Goal: Task Accomplishment & Management: Use online tool/utility

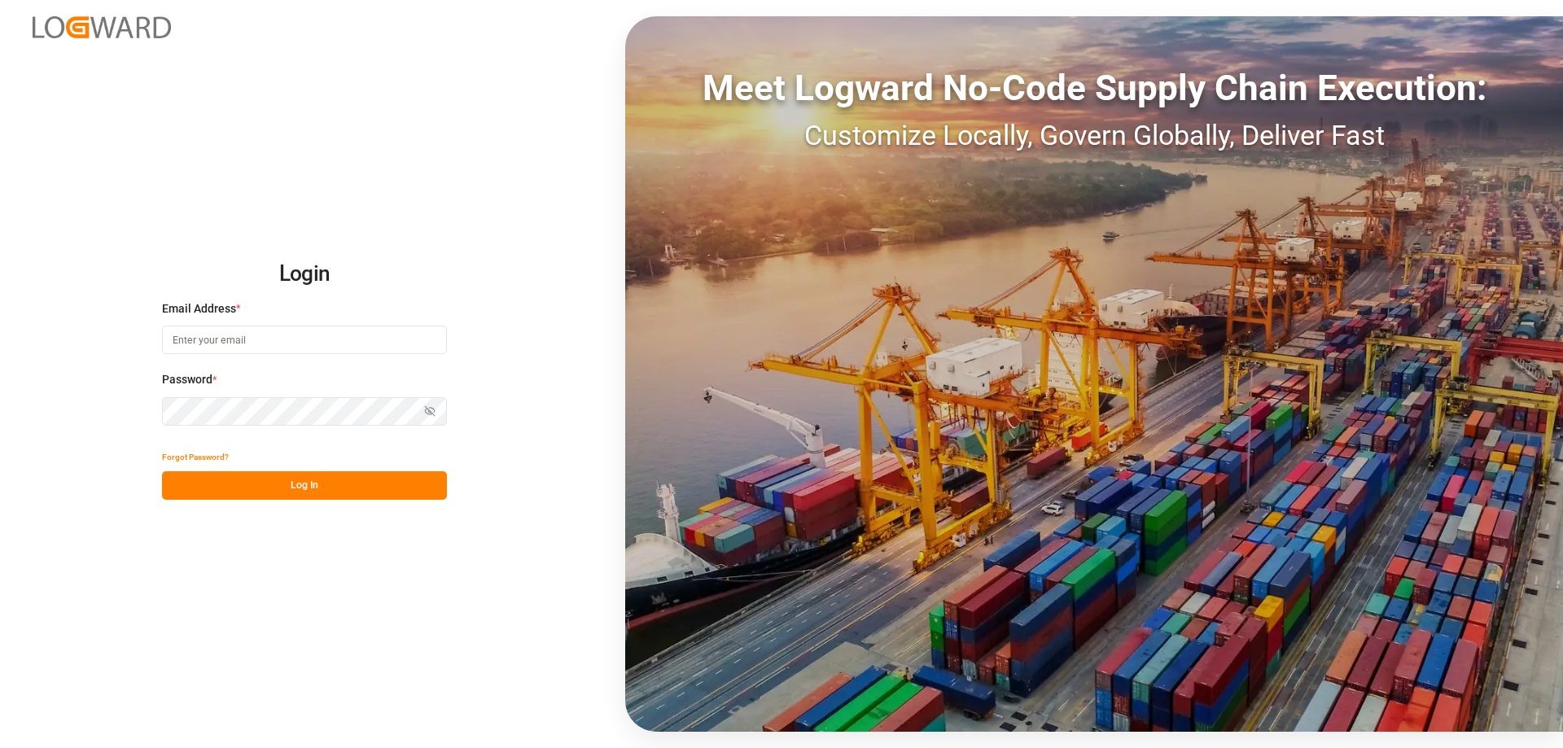
click at [277, 345] on input at bounding box center [304, 340] width 285 height 28
type input "[PERSON_NAME][EMAIL_ADDRESS][DOMAIN_NAME]"
click at [352, 491] on button "Log In" at bounding box center [304, 485] width 285 height 28
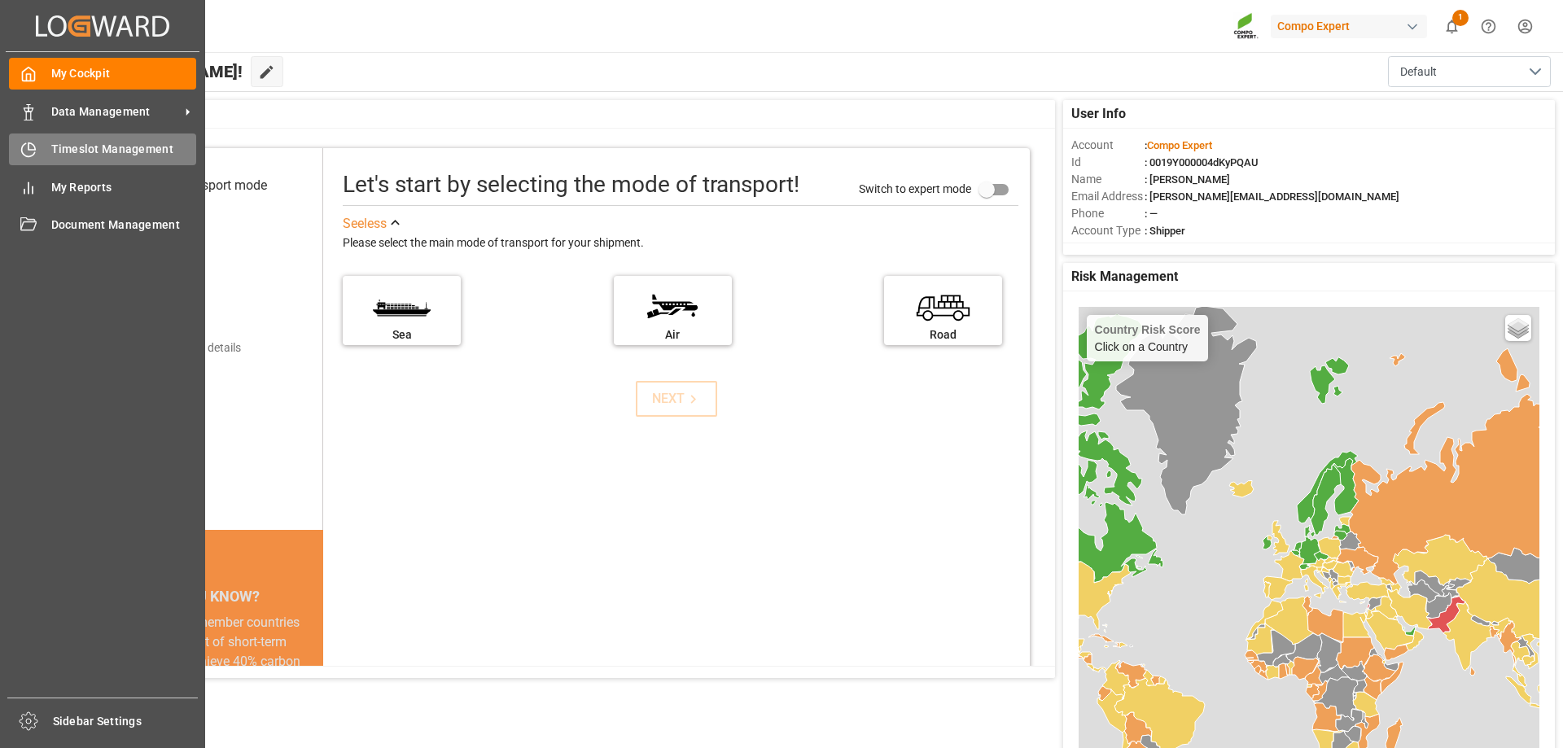
click at [30, 154] on icon at bounding box center [28, 150] width 16 height 16
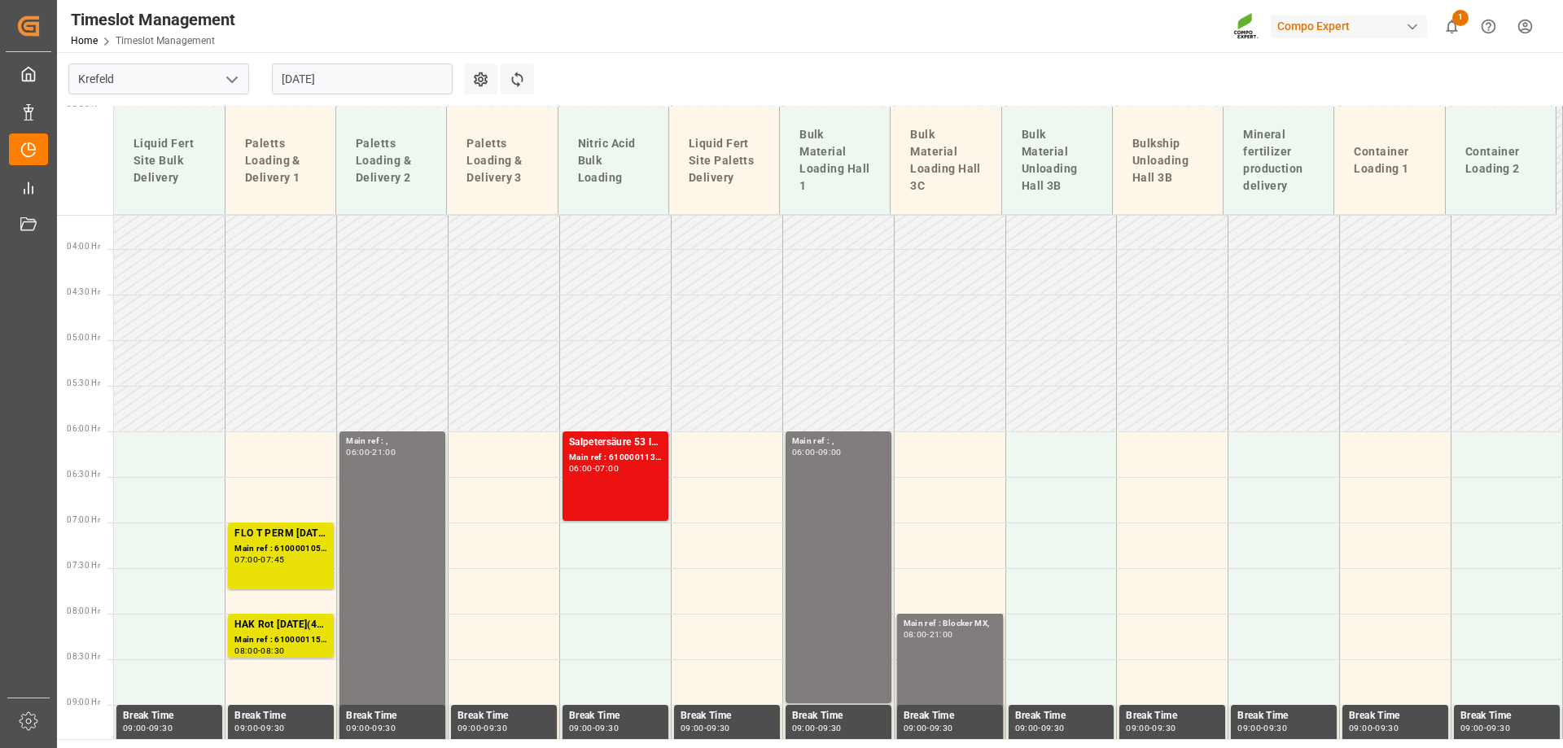
scroll to position [953, 0]
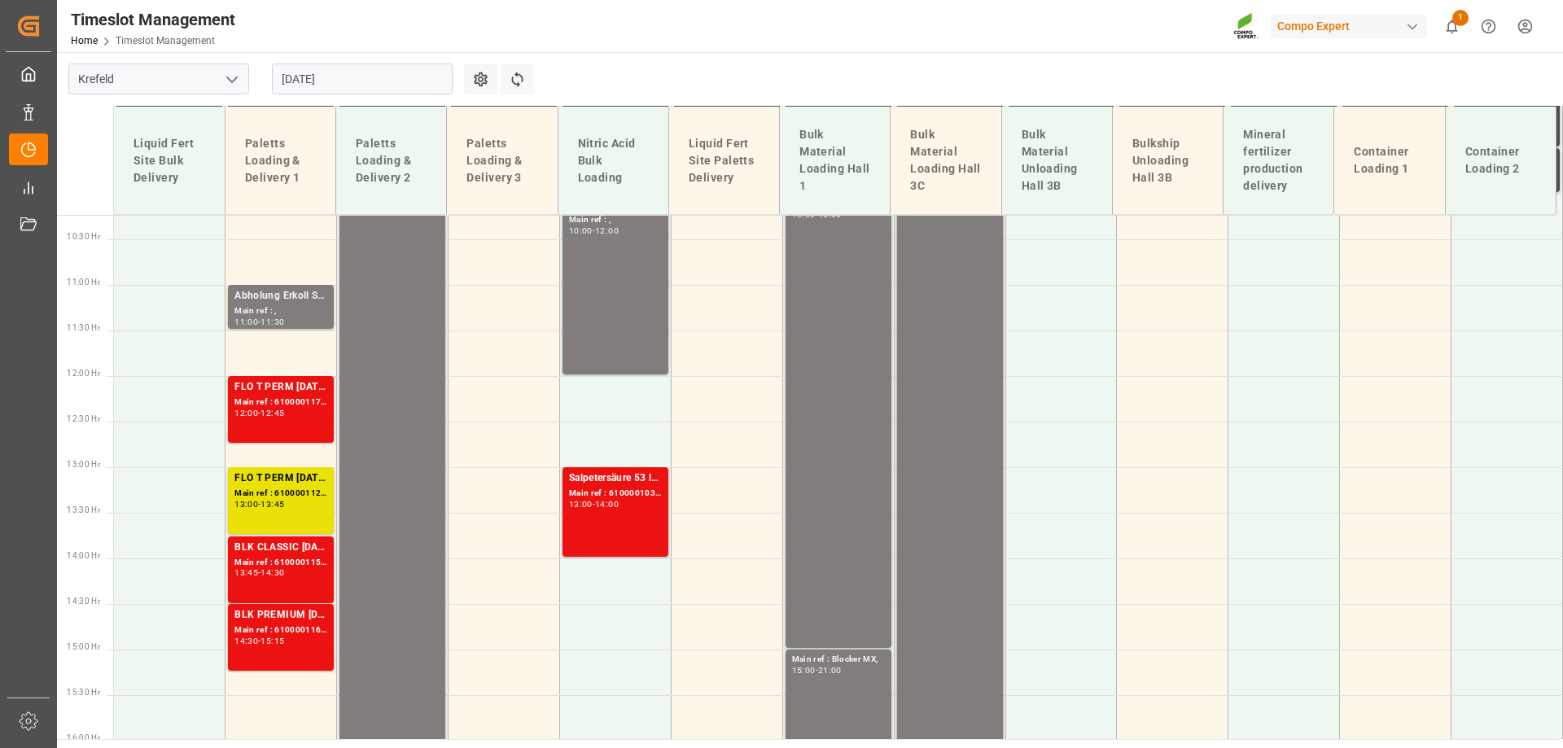
click at [323, 74] on input "[DATE]" at bounding box center [362, 79] width 181 height 31
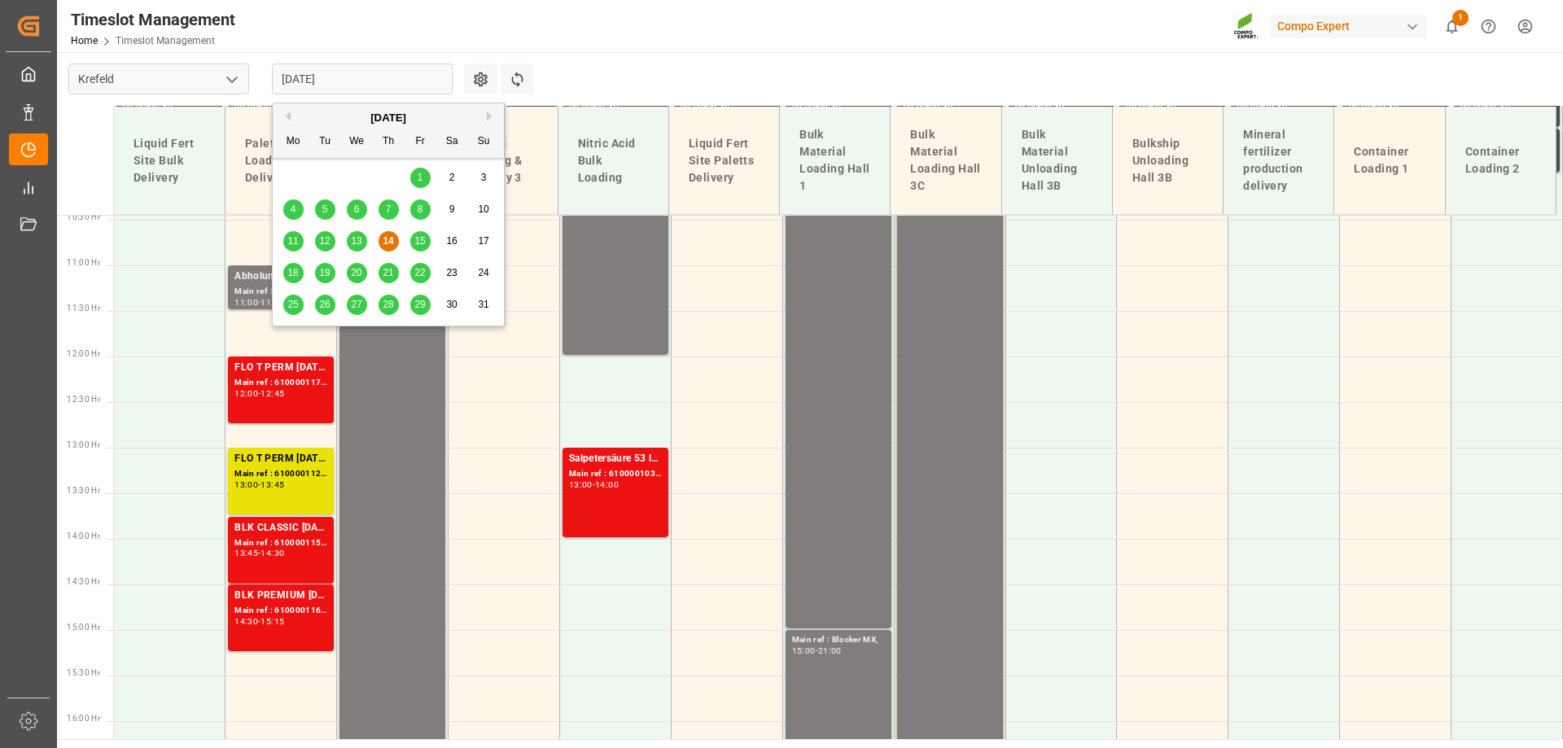
click at [419, 172] on span "1" at bounding box center [421, 177] width 6 height 11
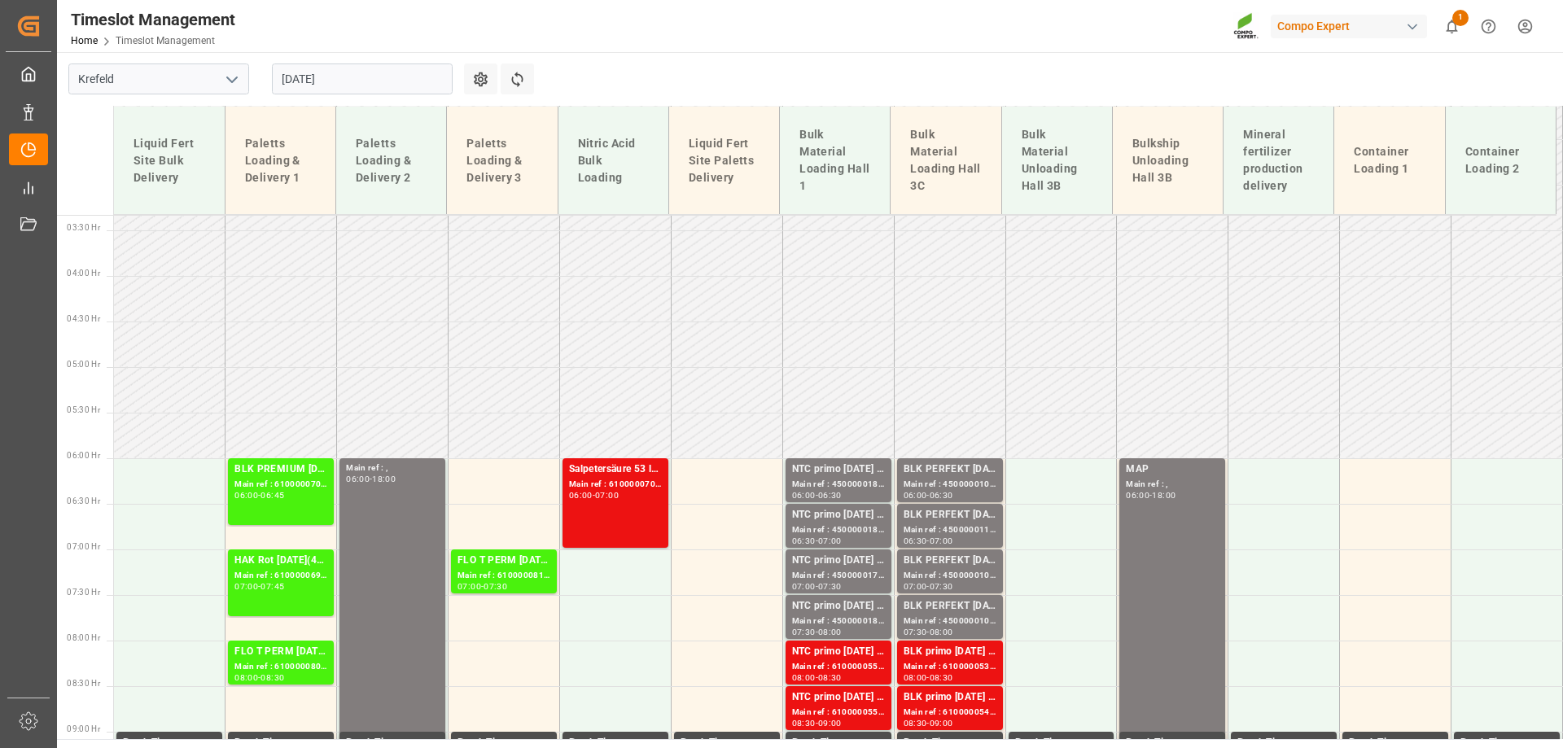
scroll to position [302, 0]
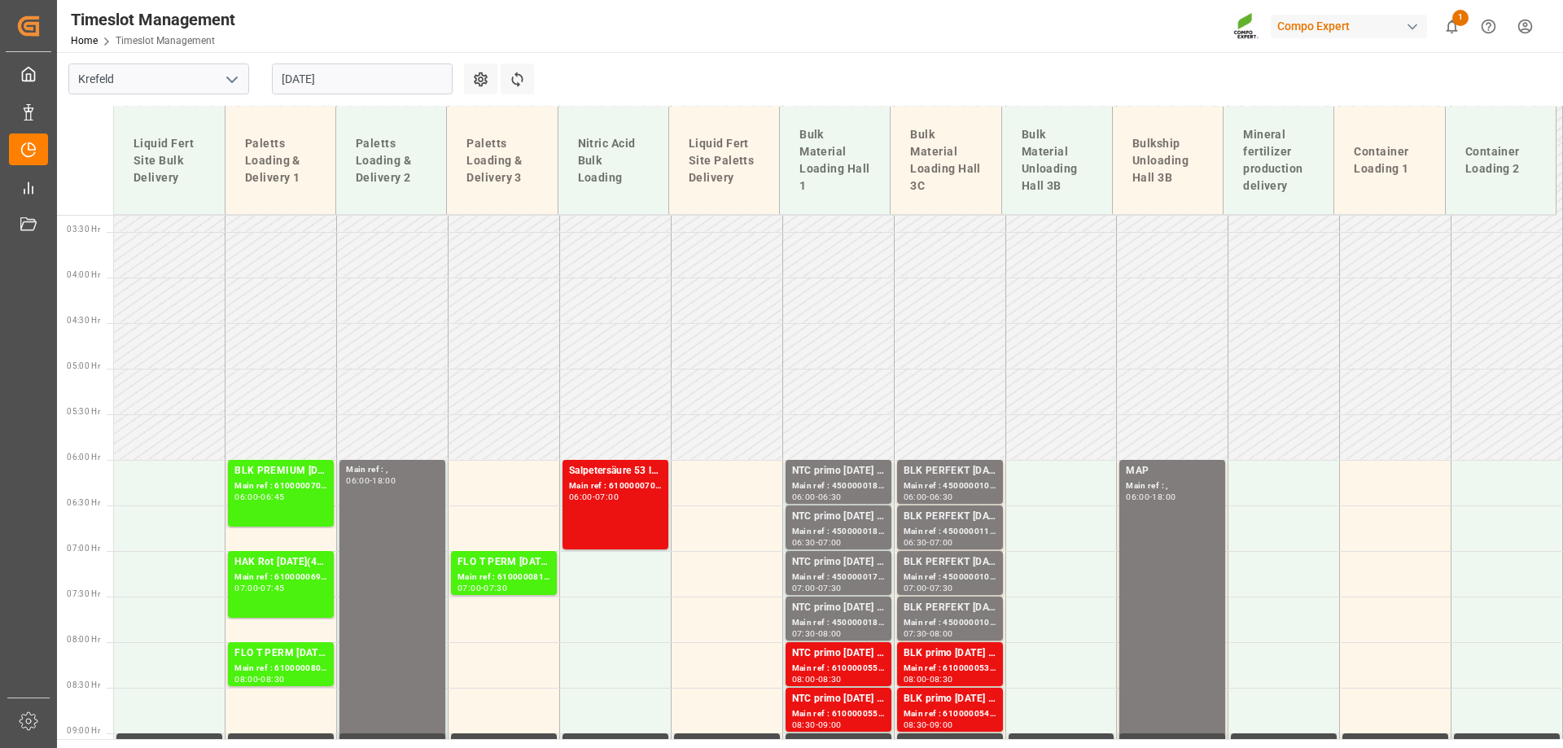
click at [318, 77] on input "01.08.2025" at bounding box center [362, 79] width 181 height 31
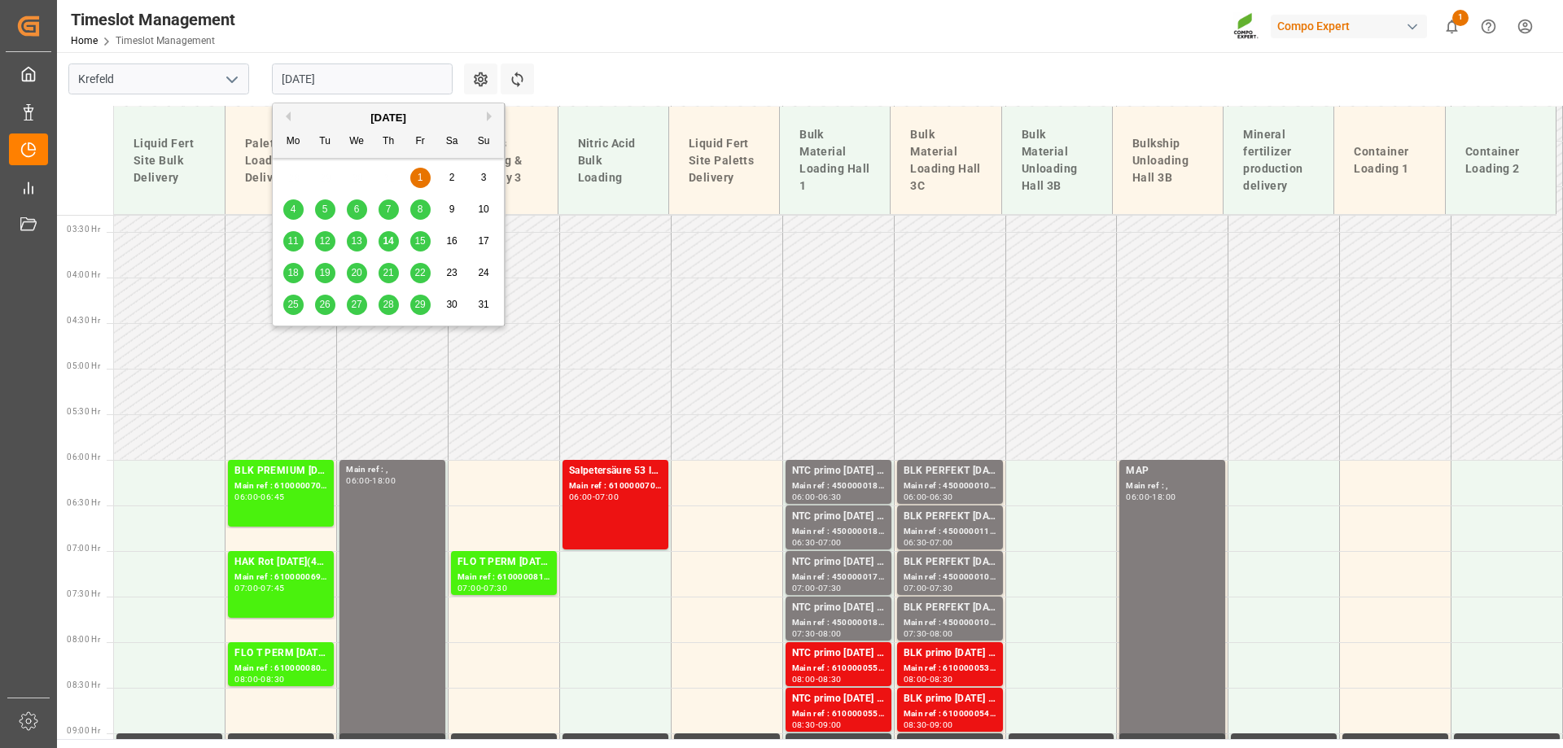
drag, startPoint x: 491, startPoint y: 113, endPoint x: 421, endPoint y: 143, distance: 76.2
click at [491, 112] on button "Next Month" at bounding box center [492, 117] width 10 height 10
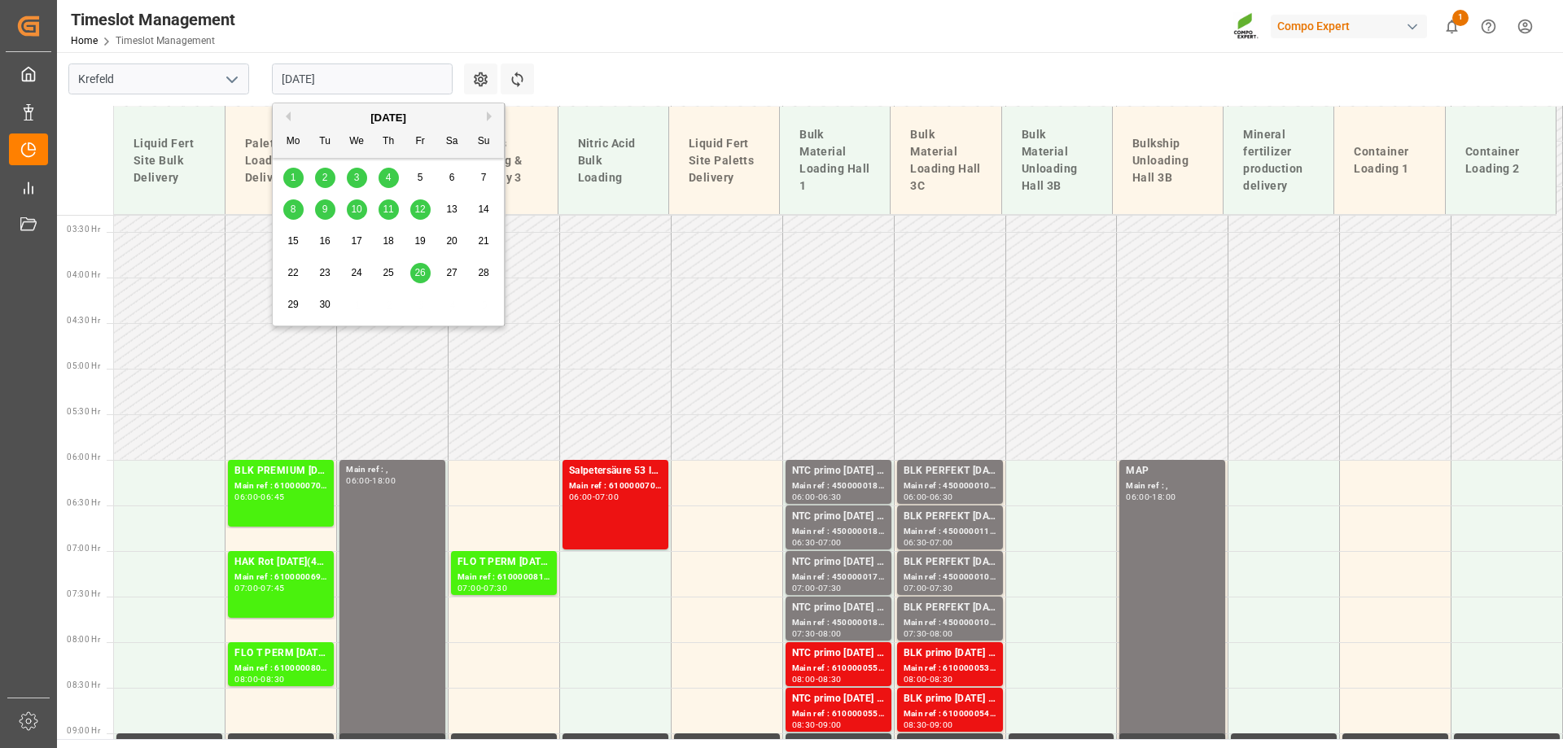
click at [287, 177] on div "1" at bounding box center [293, 179] width 20 height 20
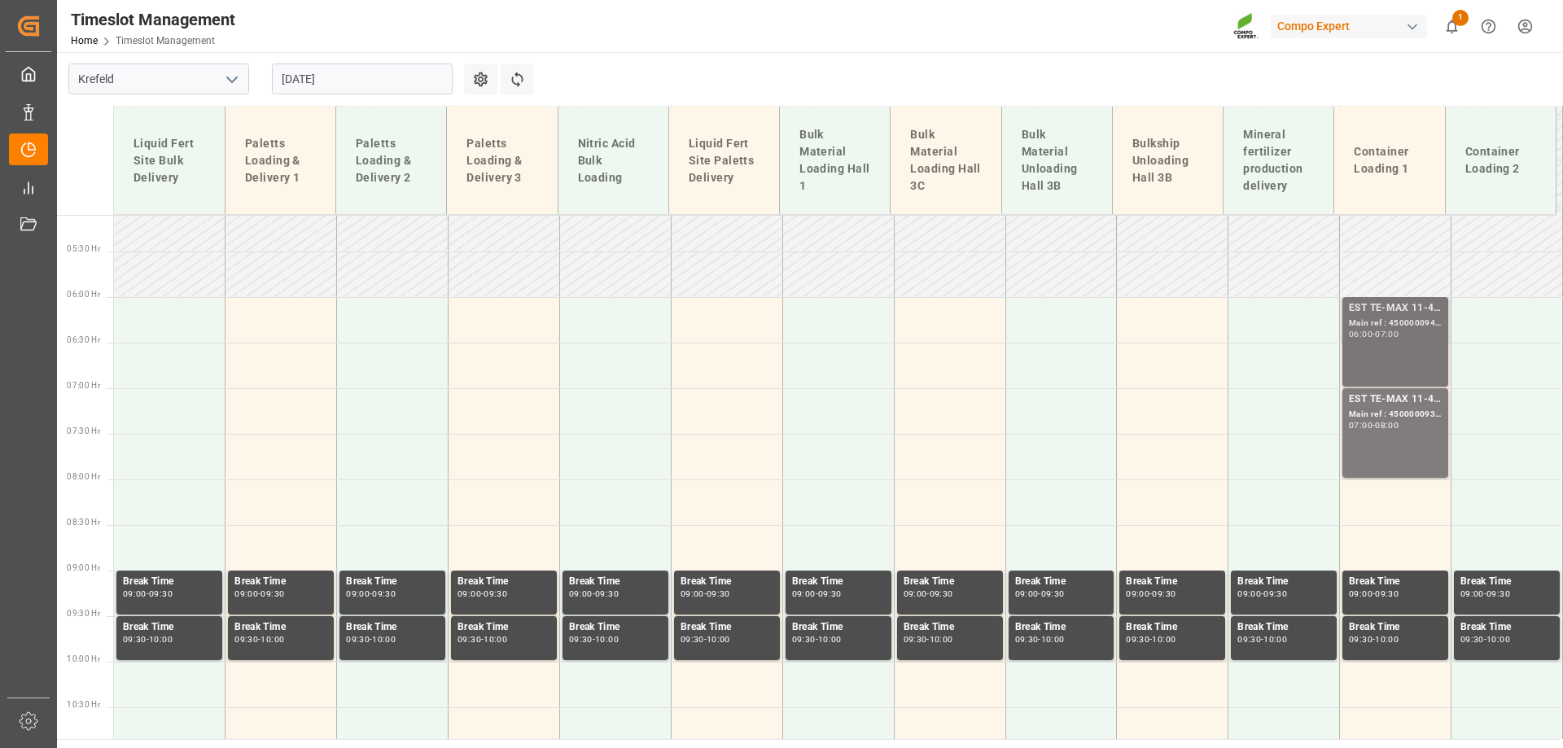
scroll to position [464, 0]
click at [1370, 319] on div "Main ref : 4500000940, 2000000976;" at bounding box center [1395, 325] width 93 height 14
click at [1374, 440] on div "EST TE-MAX 11-48 20kg (x56) WW; Main ref : 4500000938, 2000000976; 07:00 - 08:00" at bounding box center [1395, 433] width 93 height 83
click at [320, 73] on input "01.09.2025" at bounding box center [362, 79] width 181 height 31
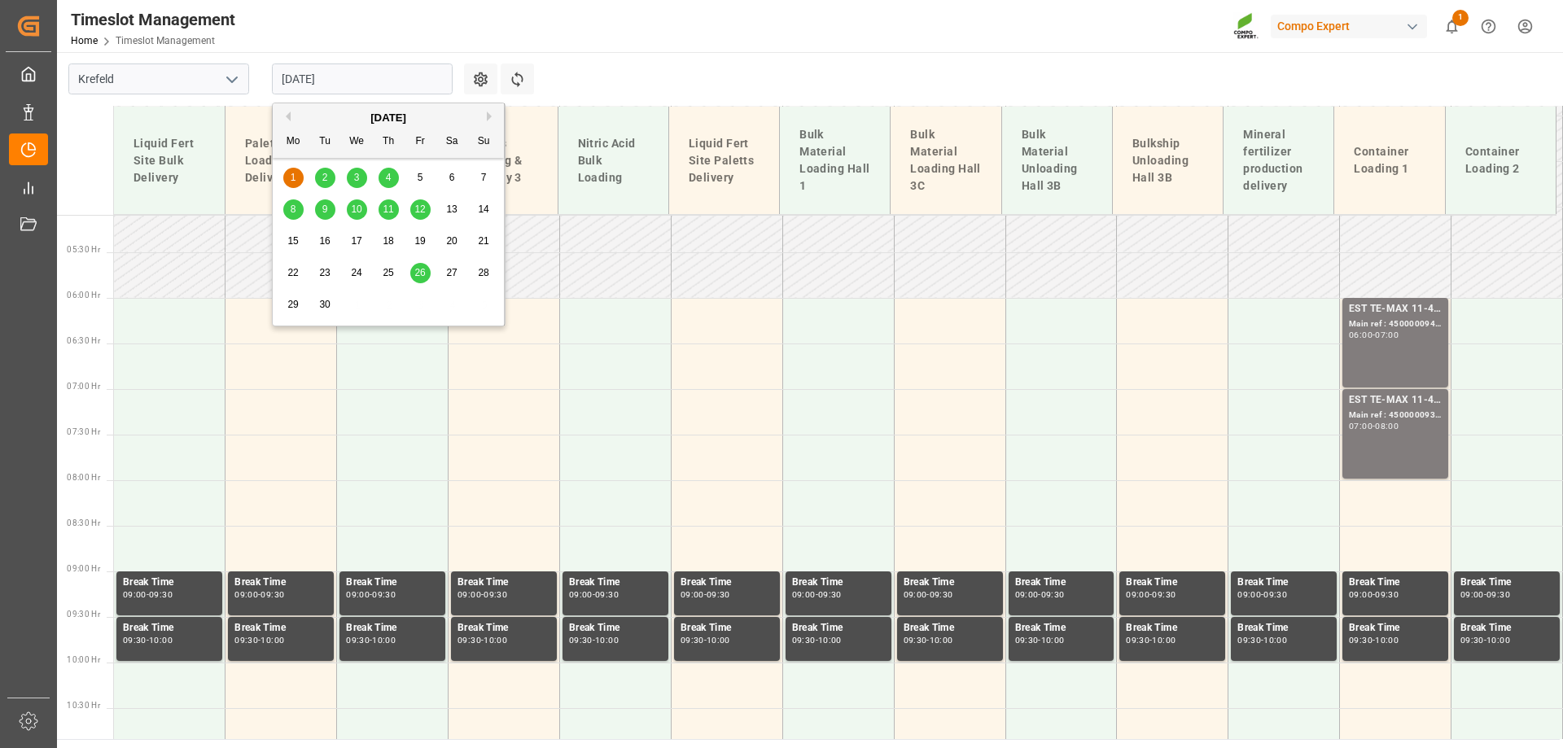
click at [319, 175] on div "2" at bounding box center [325, 179] width 20 height 20
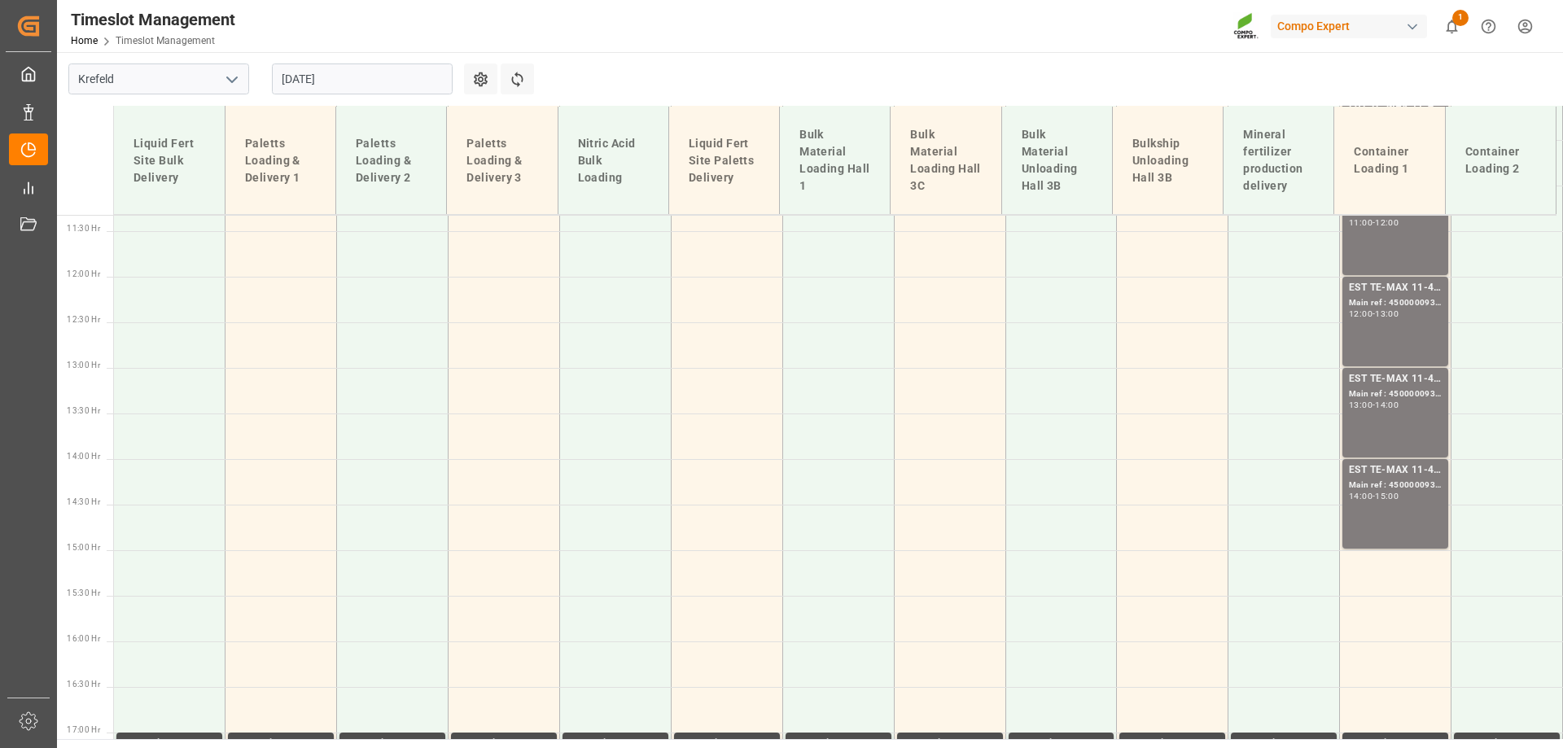
scroll to position [1033, 0]
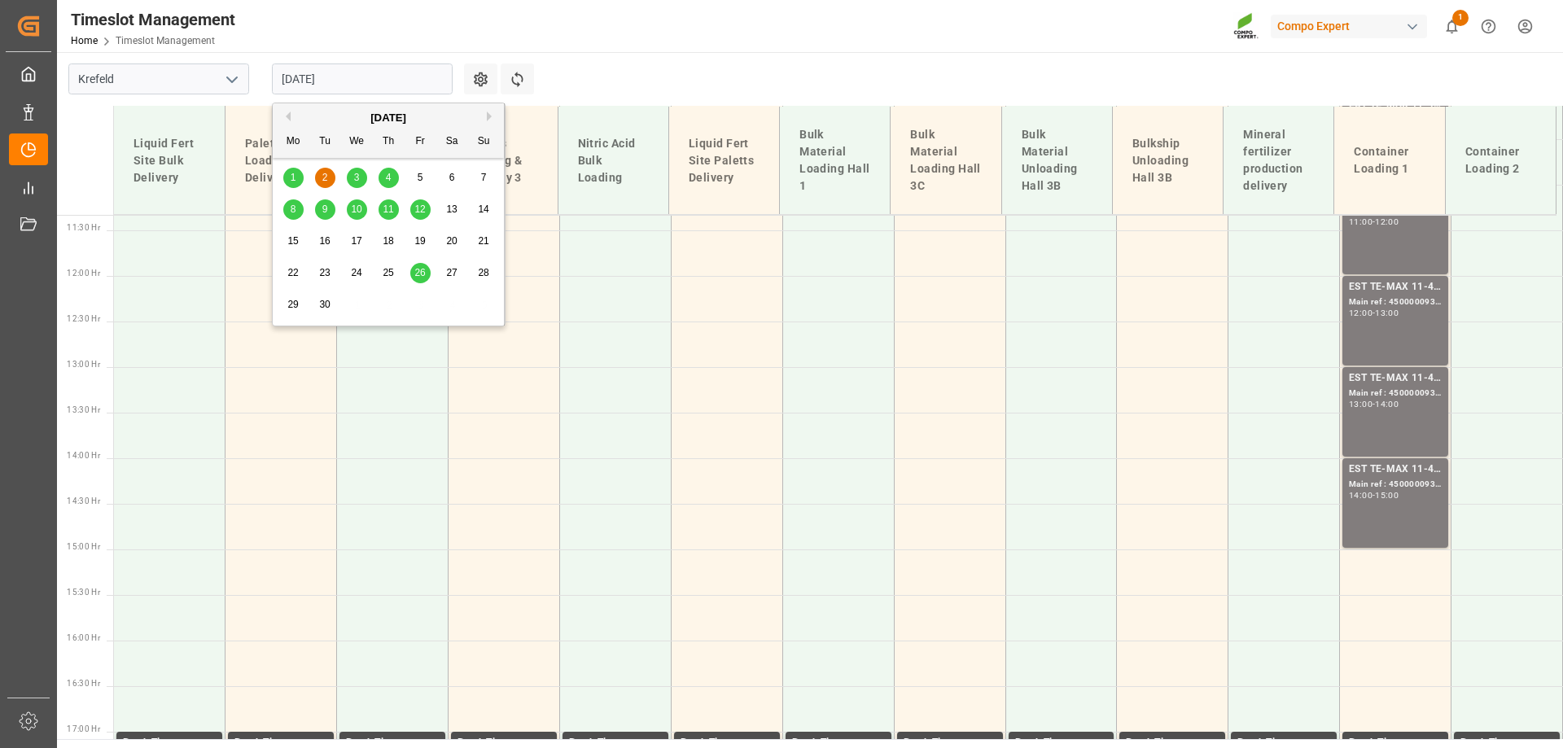
click at [335, 72] on input "02.09.2025" at bounding box center [362, 79] width 181 height 31
click at [363, 177] on div "3" at bounding box center [357, 179] width 20 height 20
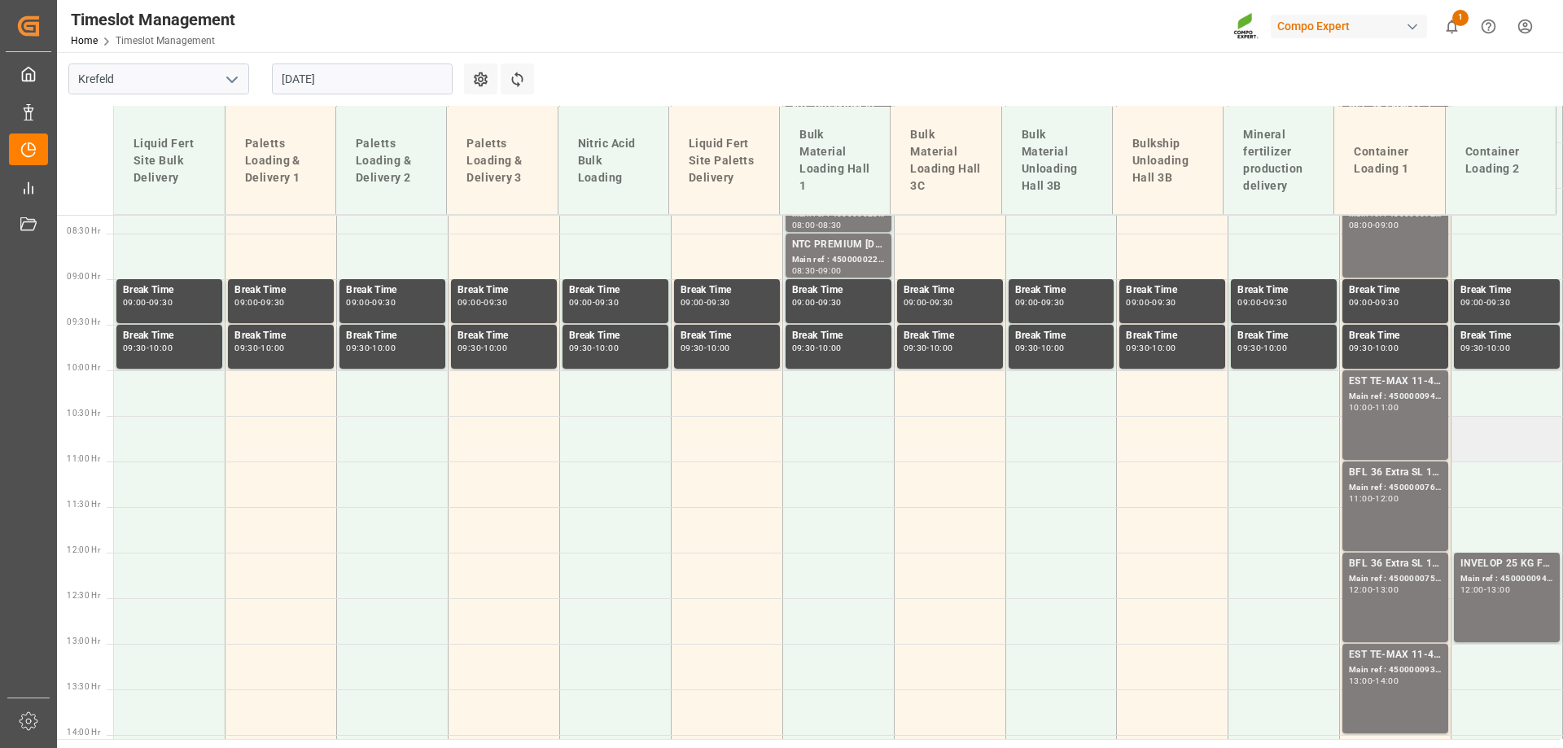
scroll to position [759, 0]
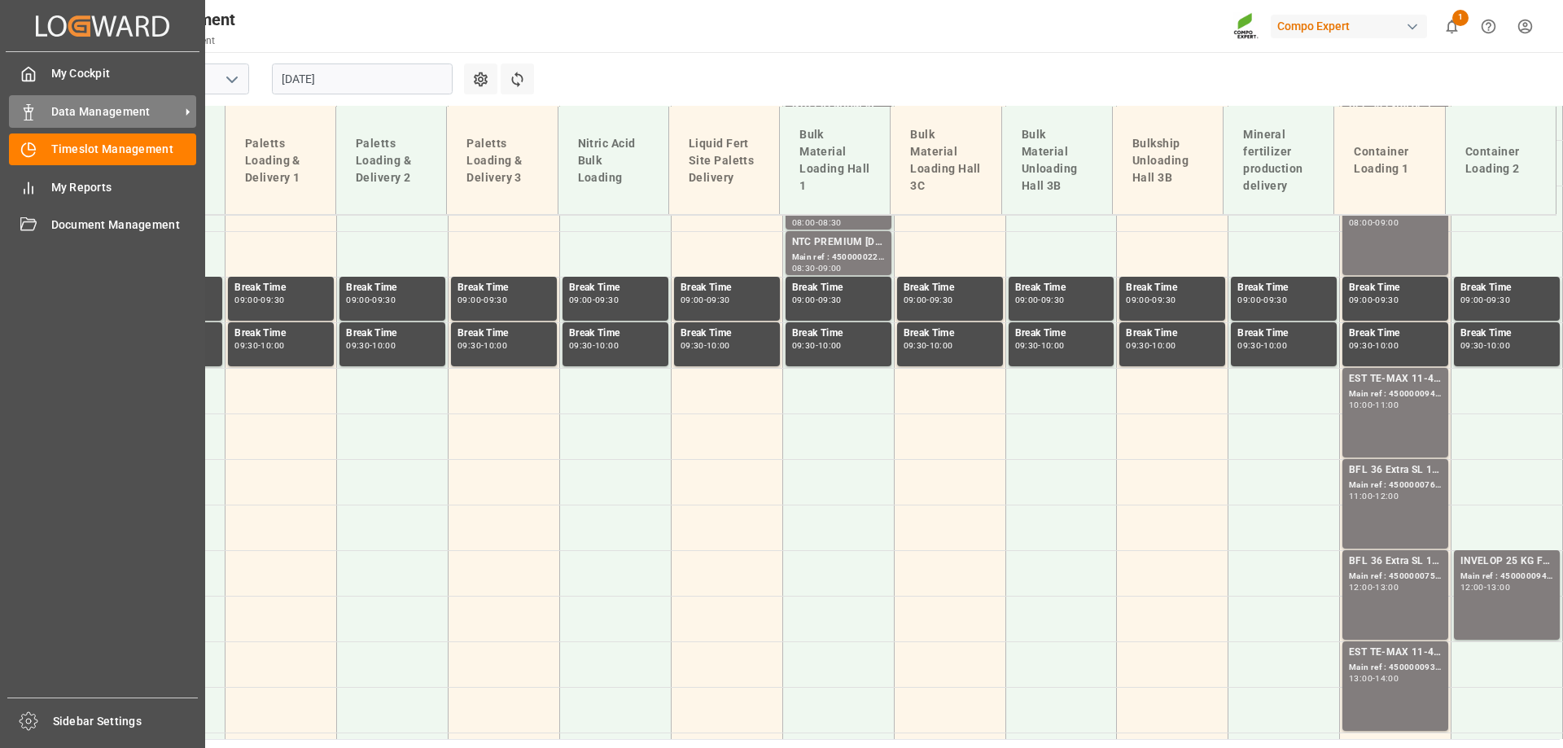
click at [80, 110] on span "Data Management" at bounding box center [115, 111] width 129 height 17
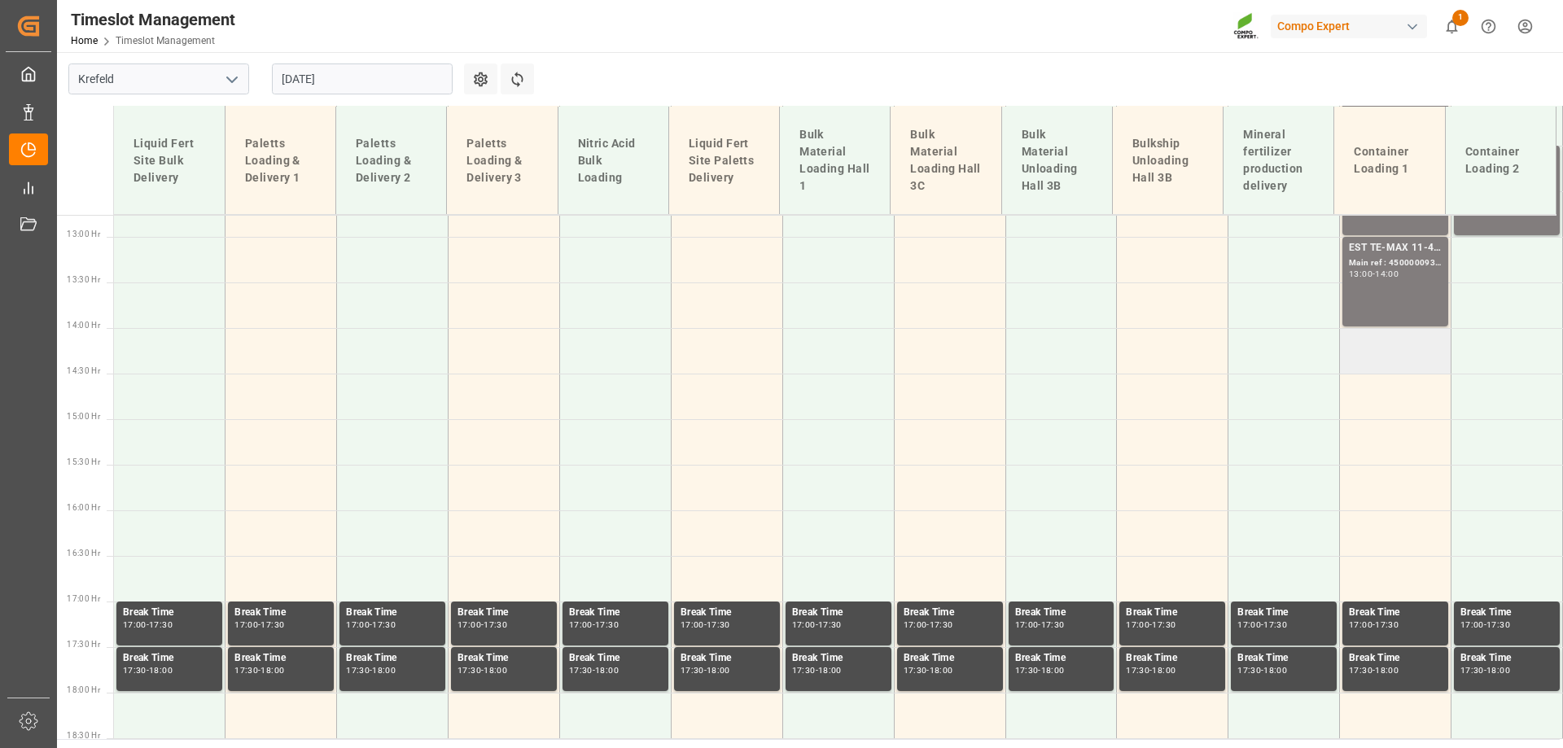
scroll to position [1164, 0]
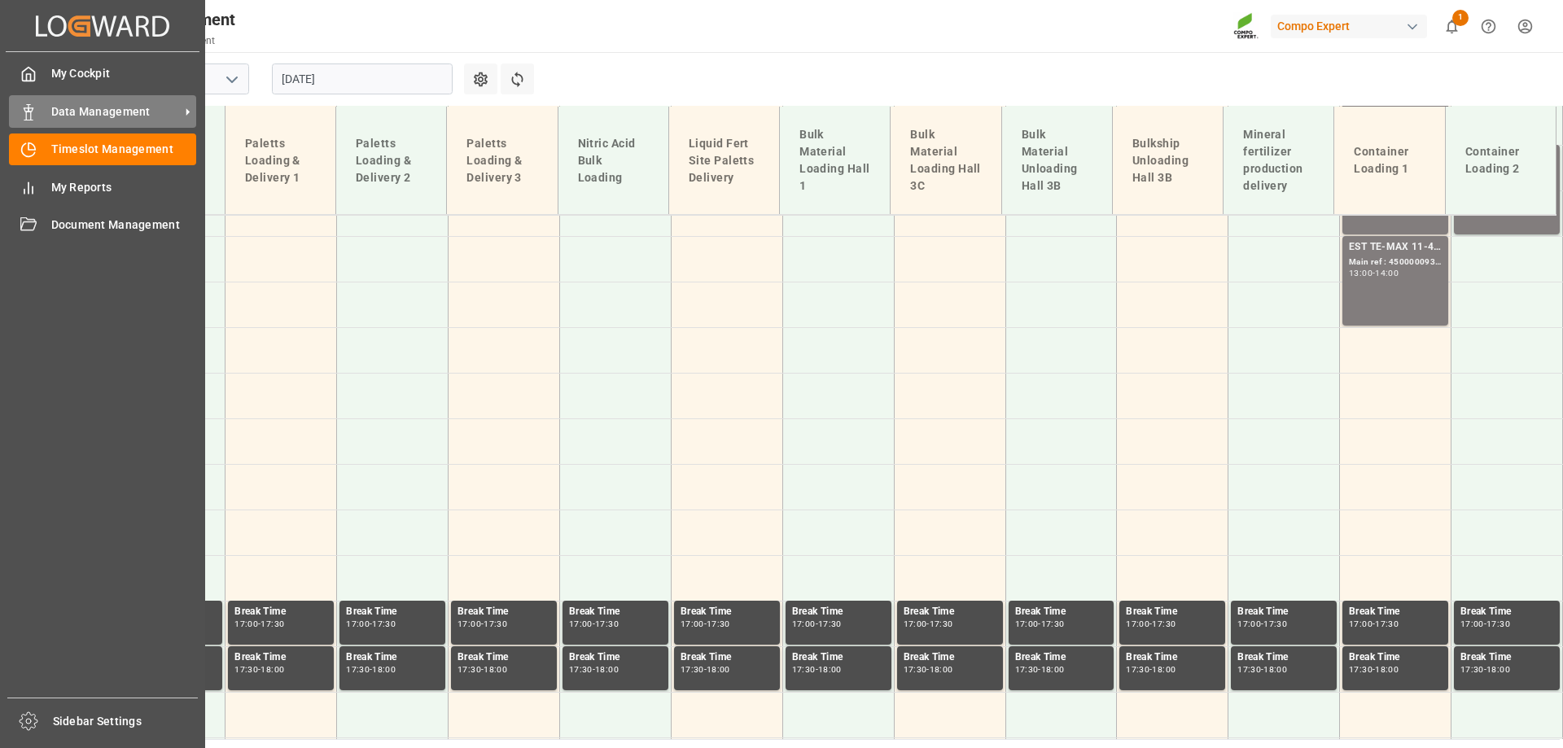
click at [22, 109] on icon at bounding box center [28, 112] width 16 height 16
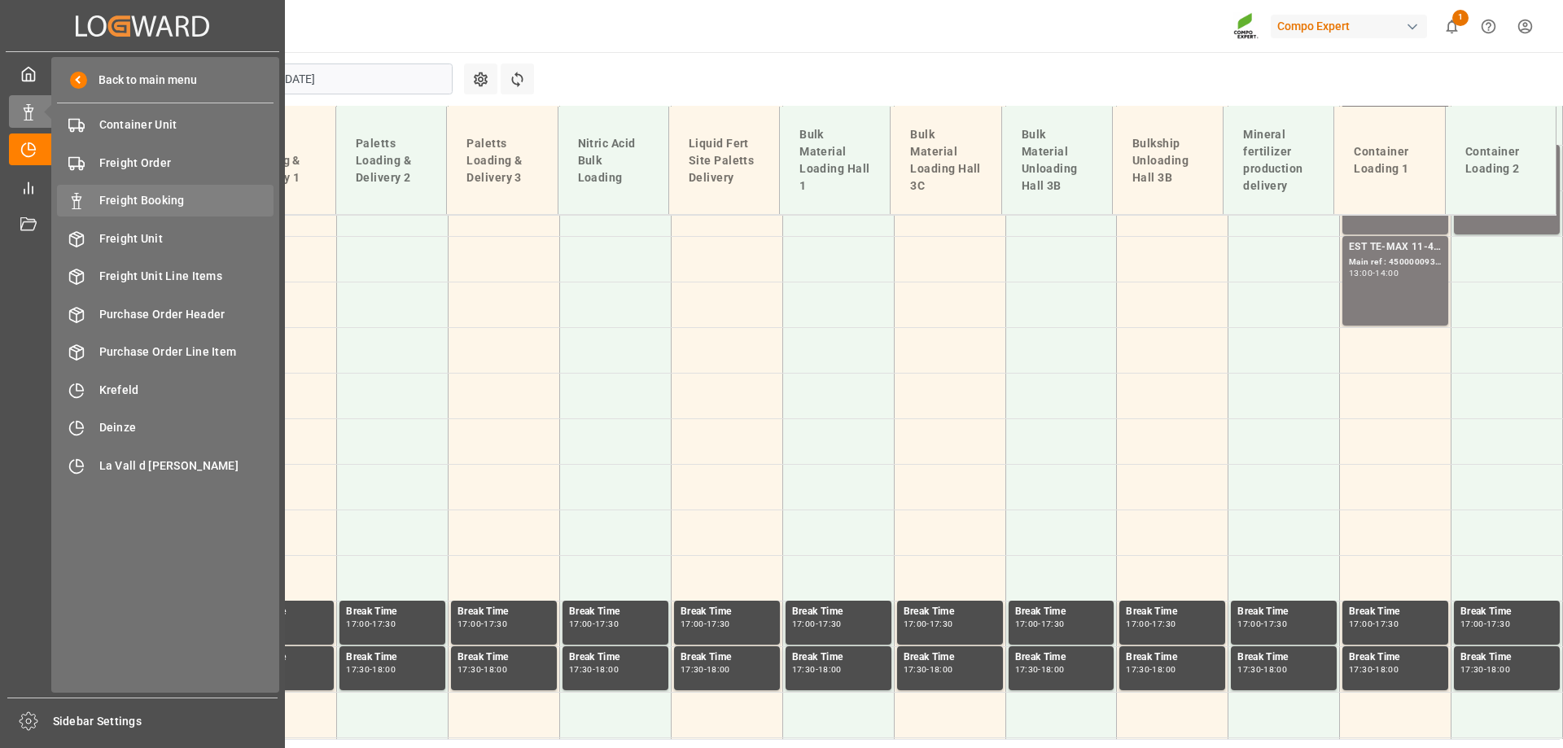
click at [165, 204] on span "Freight Booking" at bounding box center [186, 200] width 175 height 17
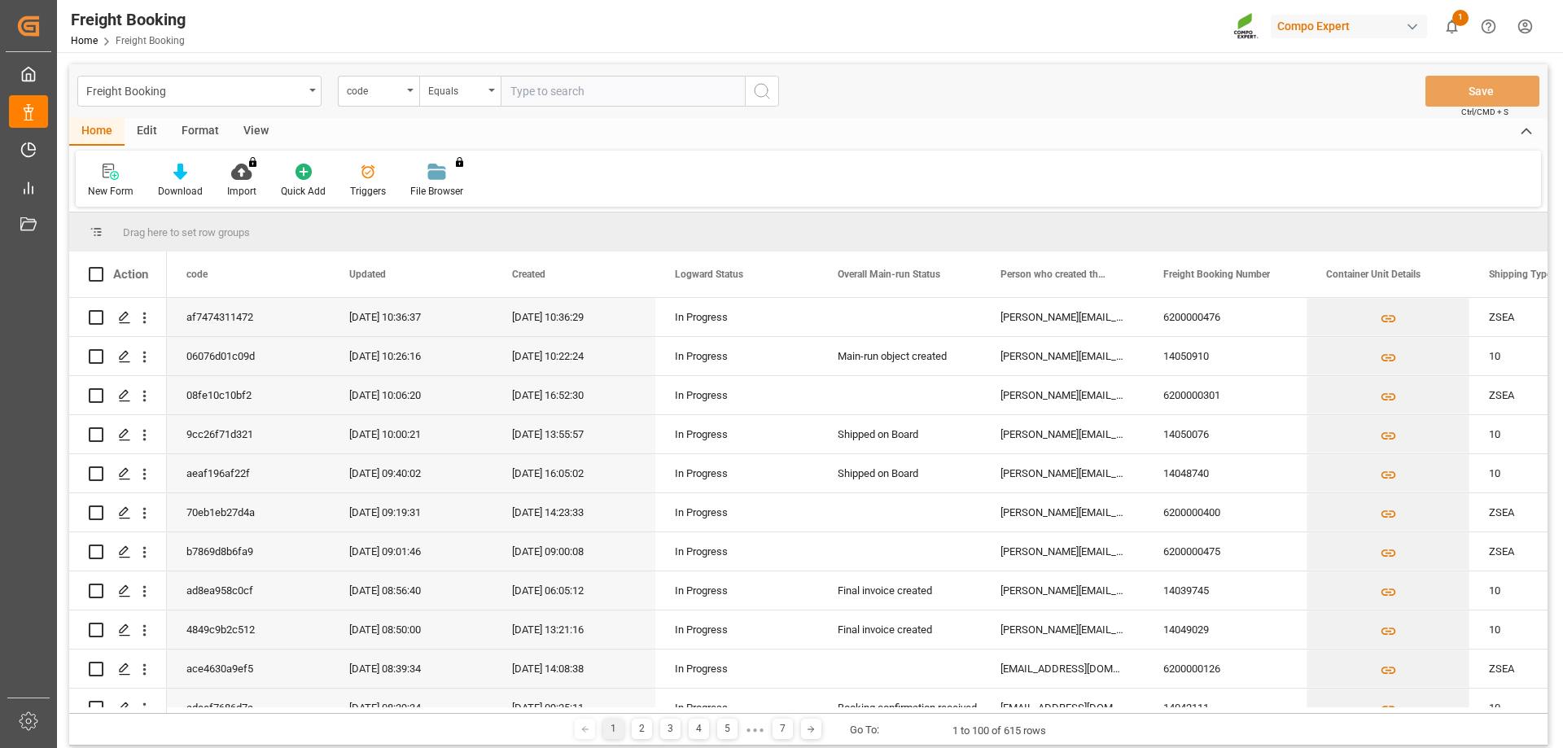
click at [372, 90] on div "code" at bounding box center [374, 89] width 55 height 19
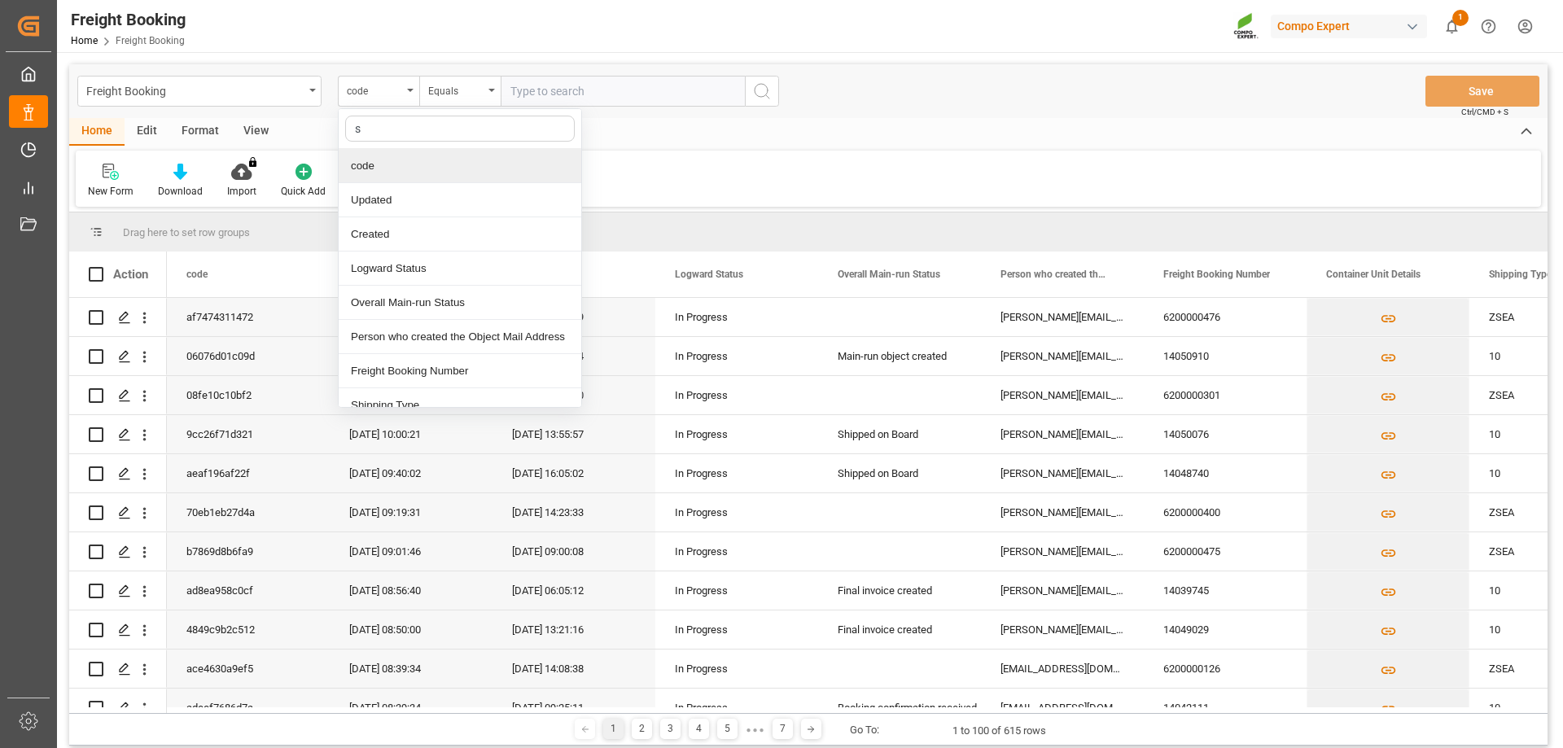
type input "sa"
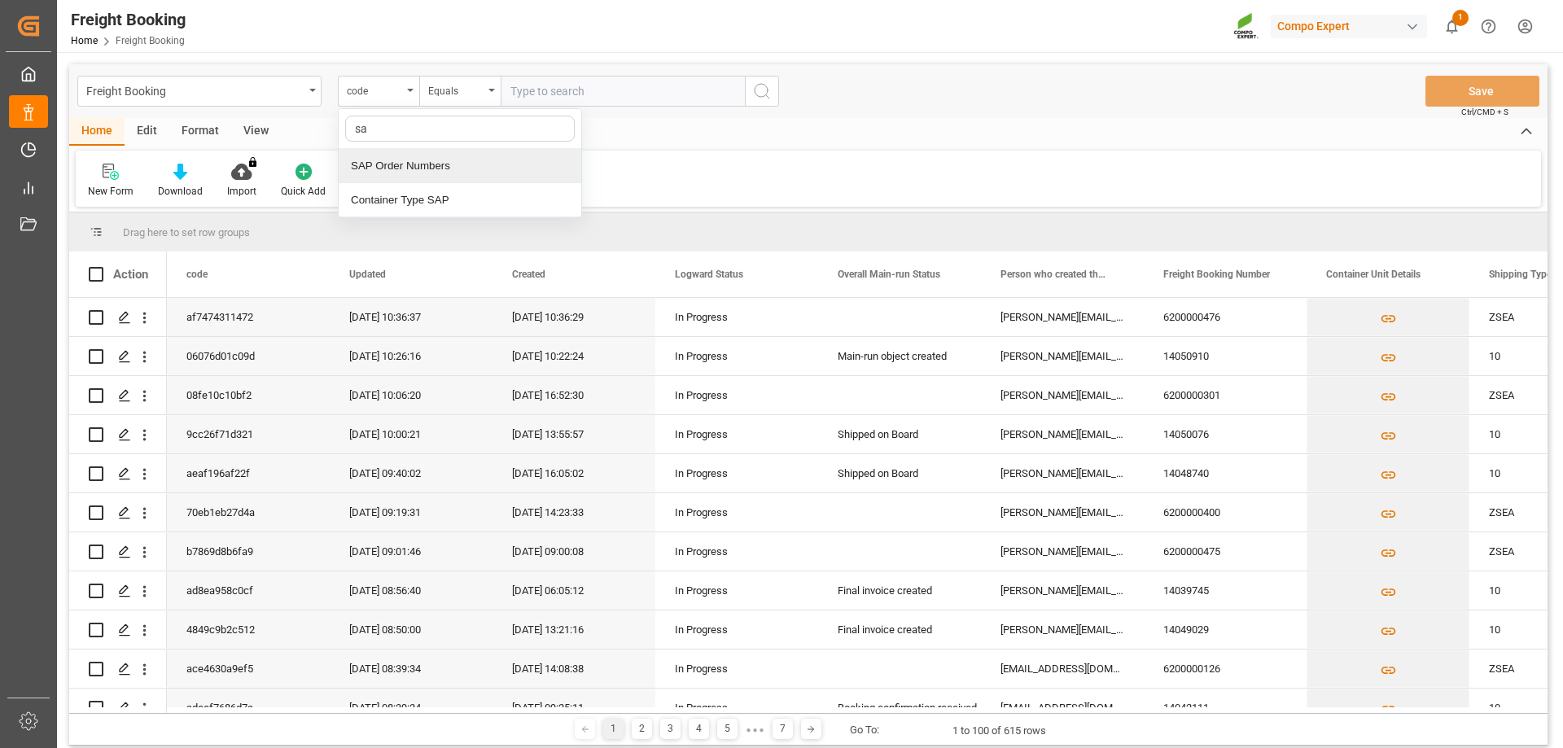
click at [401, 169] on div "SAP Order Numbers" at bounding box center [460, 166] width 243 height 34
click at [442, 115] on div "Freight Booking SAP Order Numbers Equals Save Ctrl/CMD + S" at bounding box center [808, 91] width 1479 height 54
click at [452, 98] on div "Equals" at bounding box center [455, 89] width 55 height 19
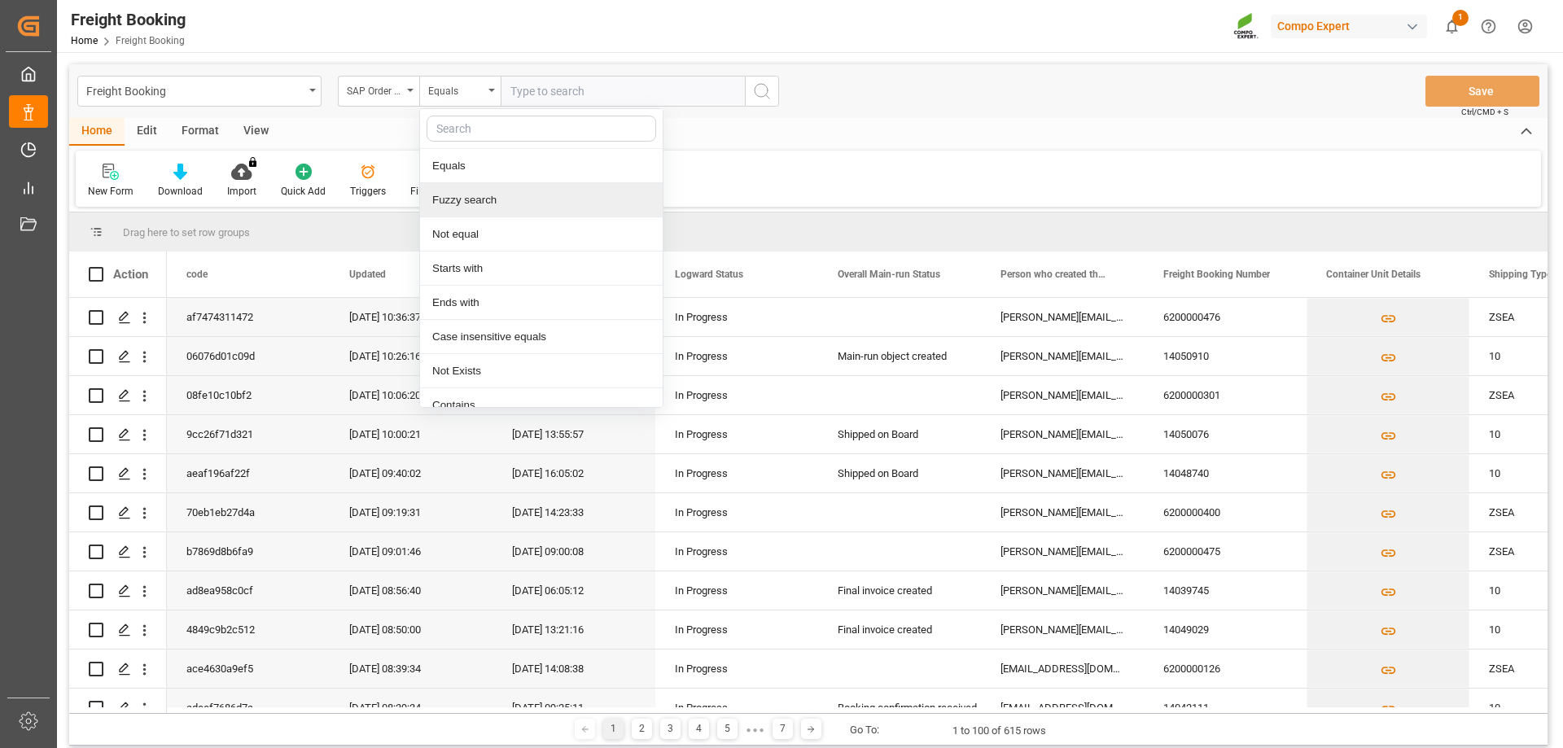
click at [465, 197] on div "Fuzzy search" at bounding box center [541, 200] width 243 height 34
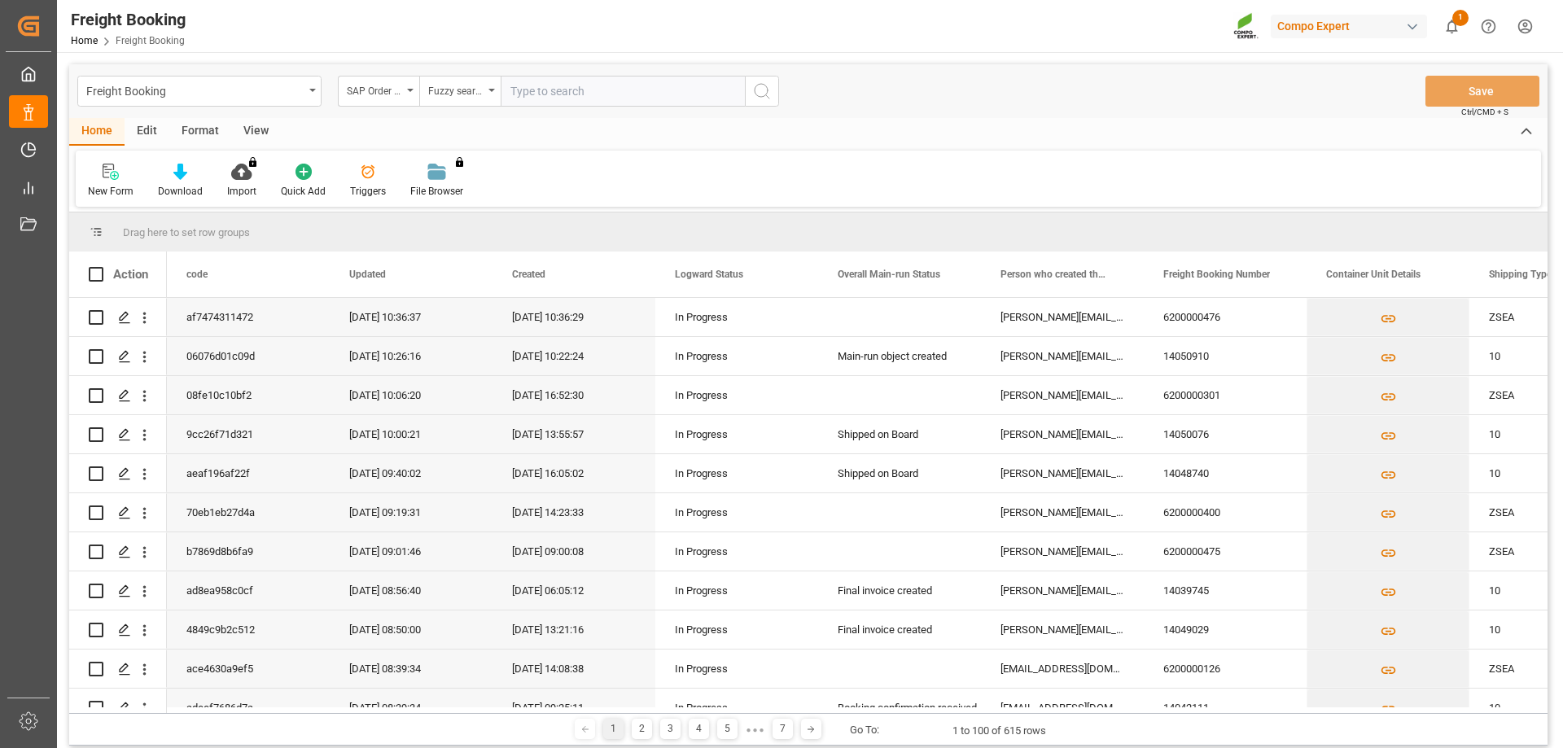
click at [551, 92] on input "text" at bounding box center [623, 91] width 244 height 31
click at [536, 89] on input "2000000" at bounding box center [623, 91] width 244 height 31
click at [560, 89] on input "2000000" at bounding box center [623, 91] width 244 height 31
type input "2000000976"
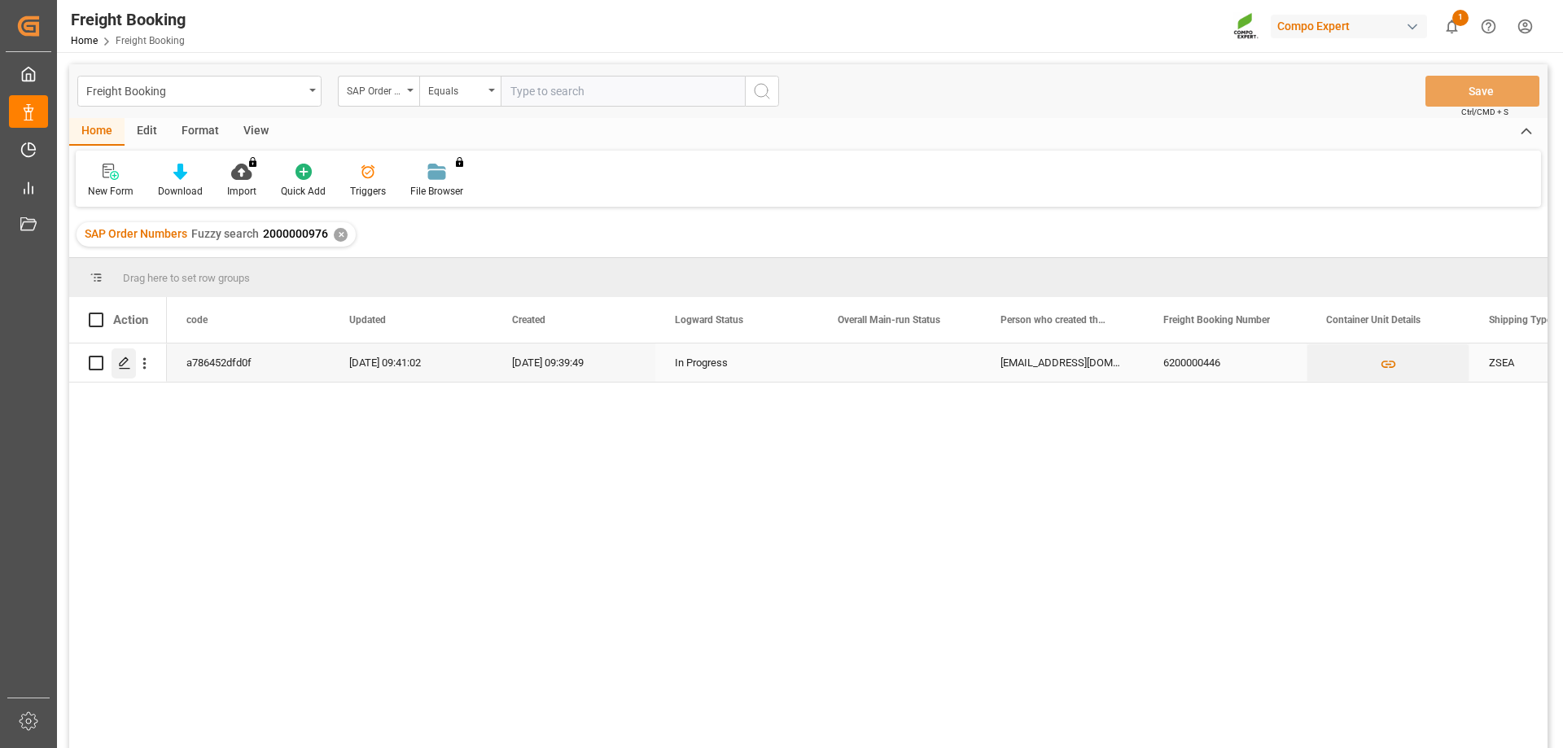
click at [129, 362] on icon "Press SPACE to select this row." at bounding box center [124, 363] width 13 height 13
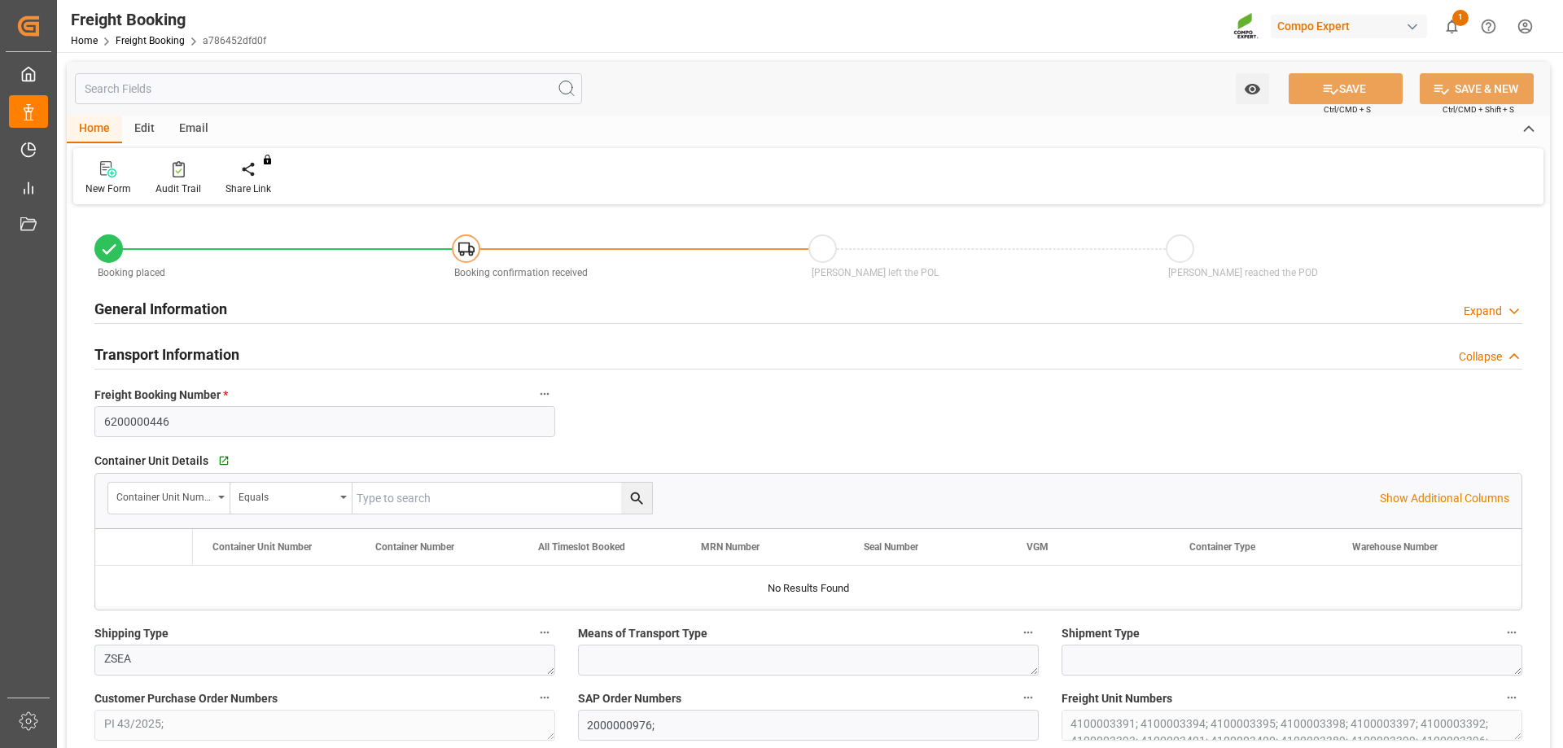
type input "TRMER"
type input "0"
type input "268632"
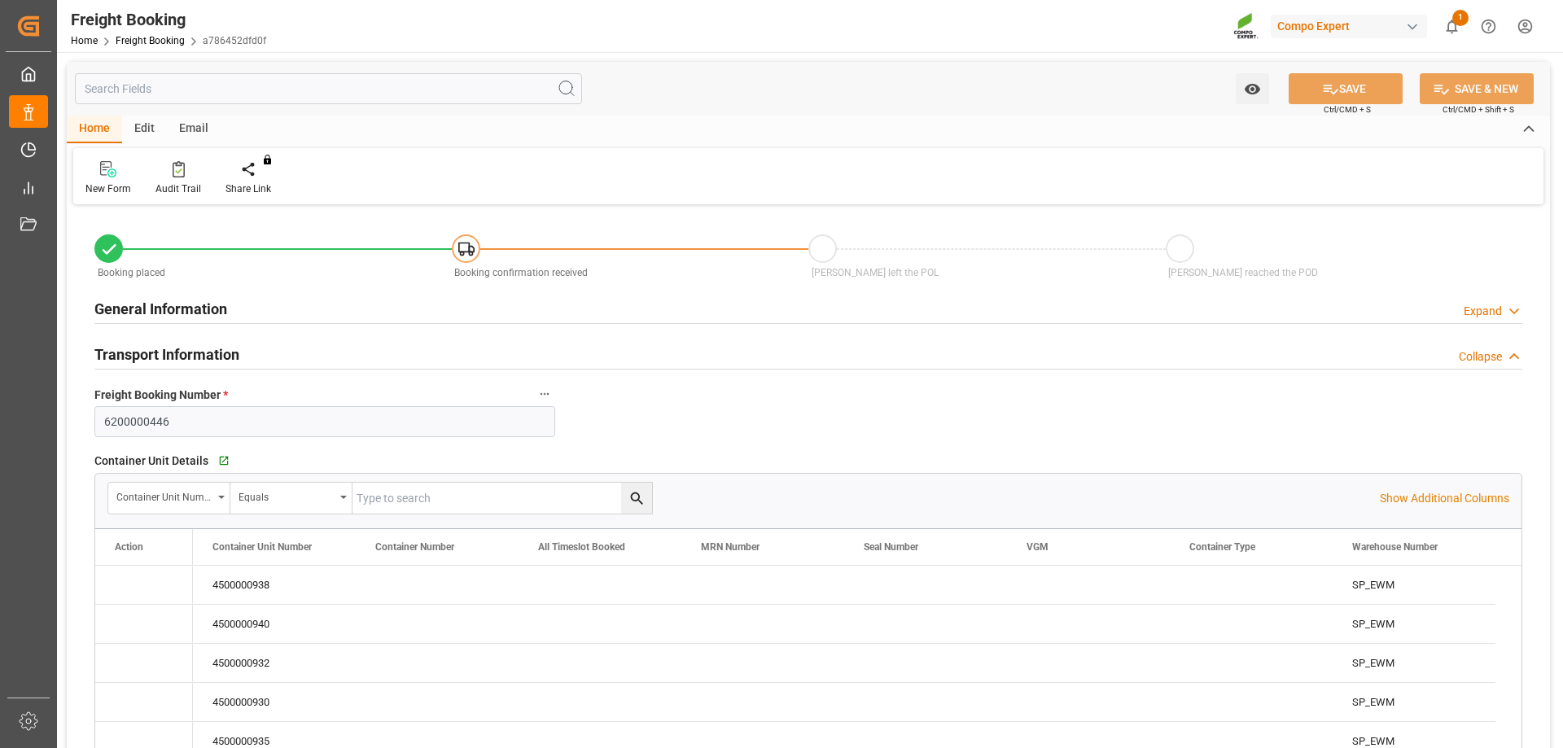
type input "21.08.2025 01:00"
type input "07.08.2025 09:39"
type input "07.08.2025 09:40"
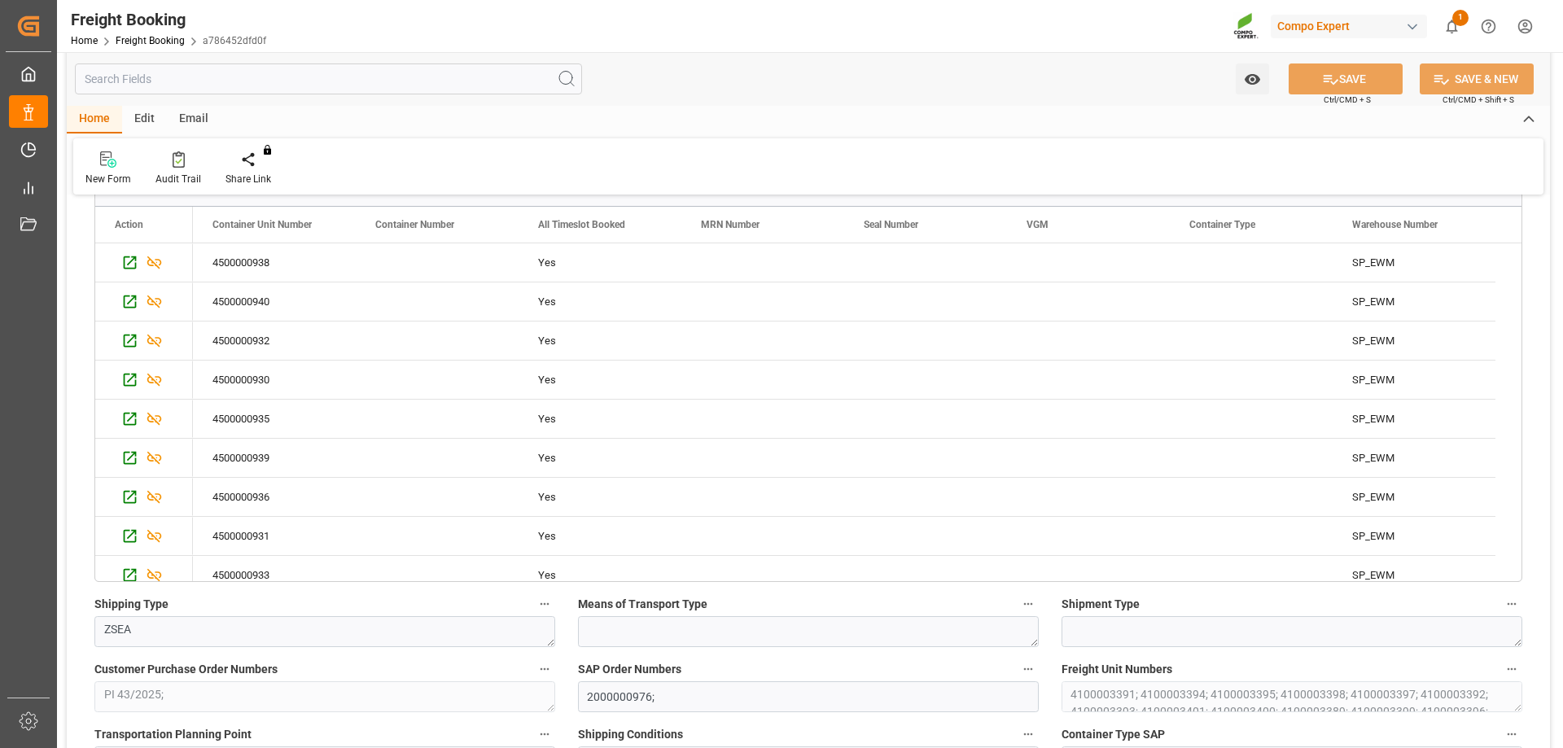
scroll to position [324, 0]
drag, startPoint x: 1520, startPoint y: 299, endPoint x: 1523, endPoint y: 331, distance: 31.9
click at [1523, 331] on div "Container Unit Details   Go to Container Unit Grid Container Unit Number Equals…" at bounding box center [808, 352] width 1451 height 467
drag, startPoint x: 1523, startPoint y: 331, endPoint x: 1522, endPoint y: 340, distance: 9.0
click at [1522, 340] on div "Container Unit Details   Go to Container Unit Grid Container Unit Number Equals…" at bounding box center [808, 352] width 1451 height 467
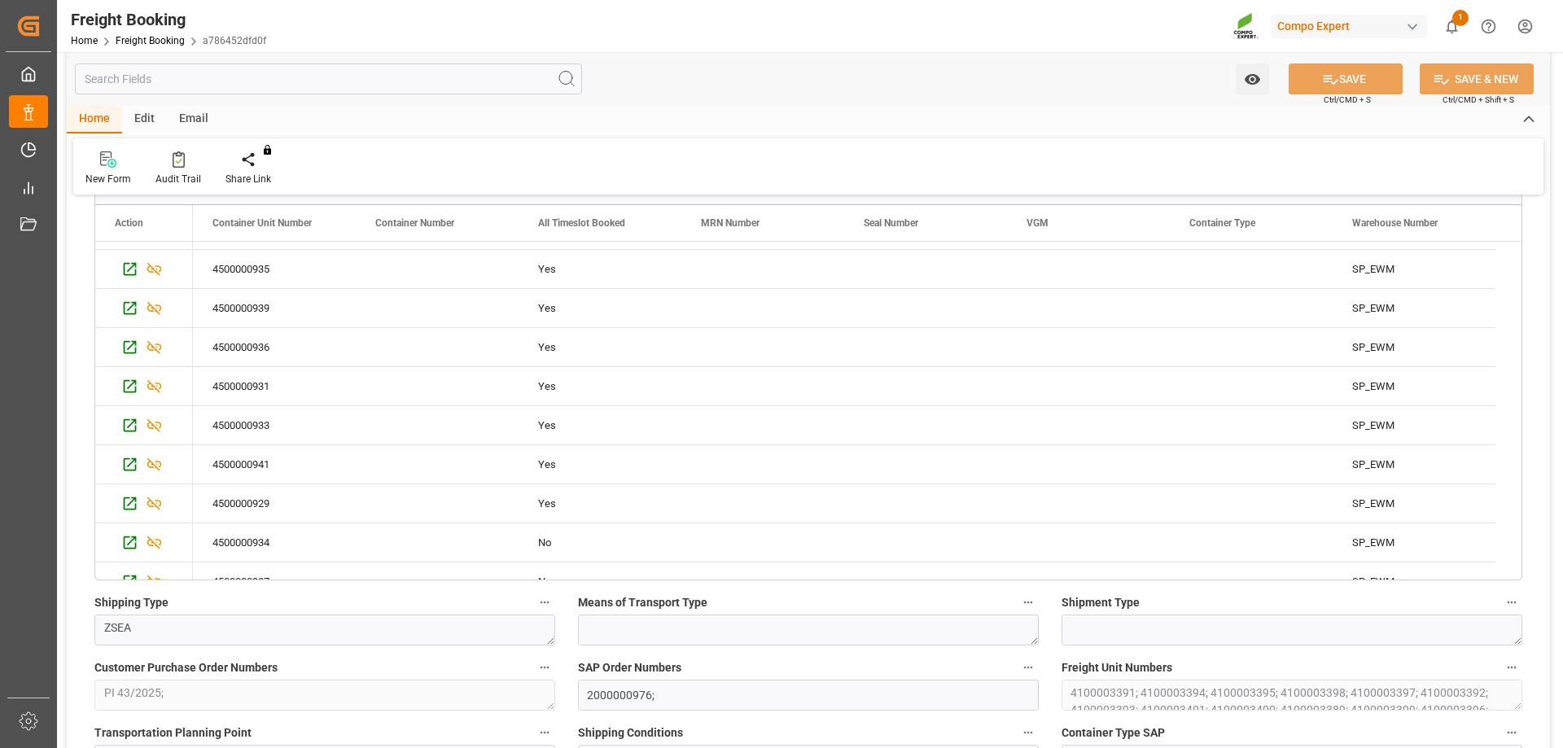
scroll to position [170, 0]
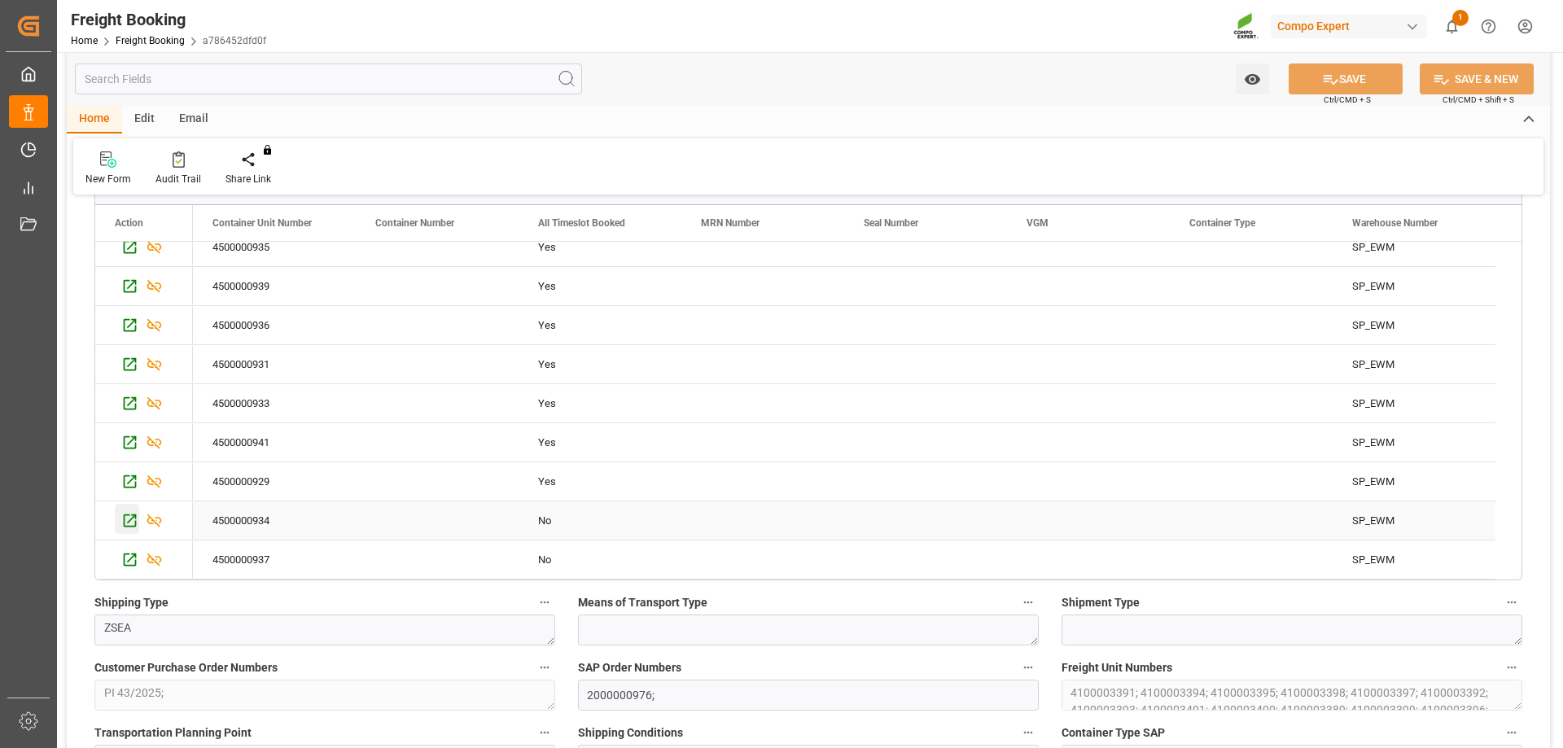
click at [127, 522] on icon "Press SPACE to select this row." at bounding box center [129, 520] width 17 height 17
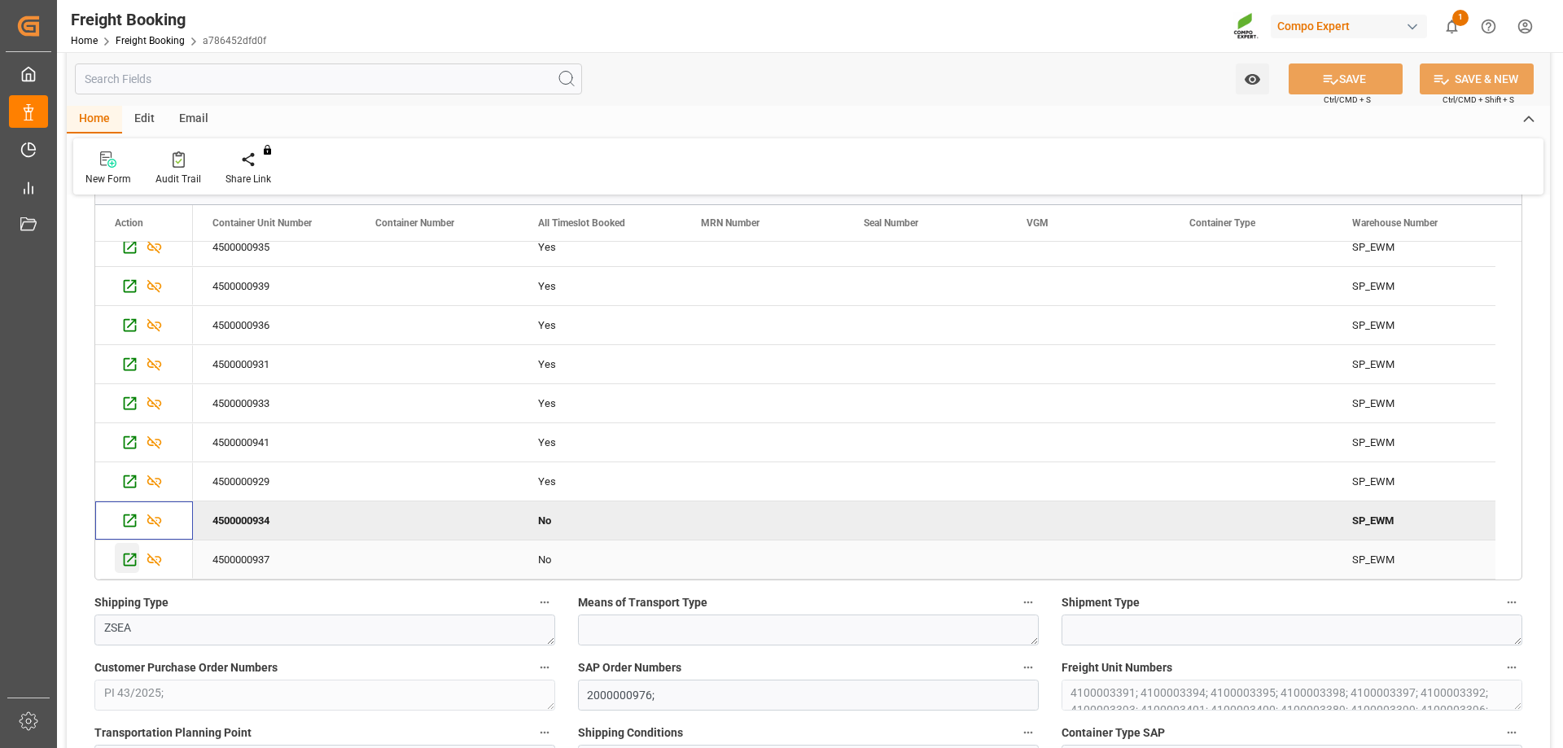
click at [131, 559] on icon "Press SPACE to select this row." at bounding box center [130, 560] width 13 height 13
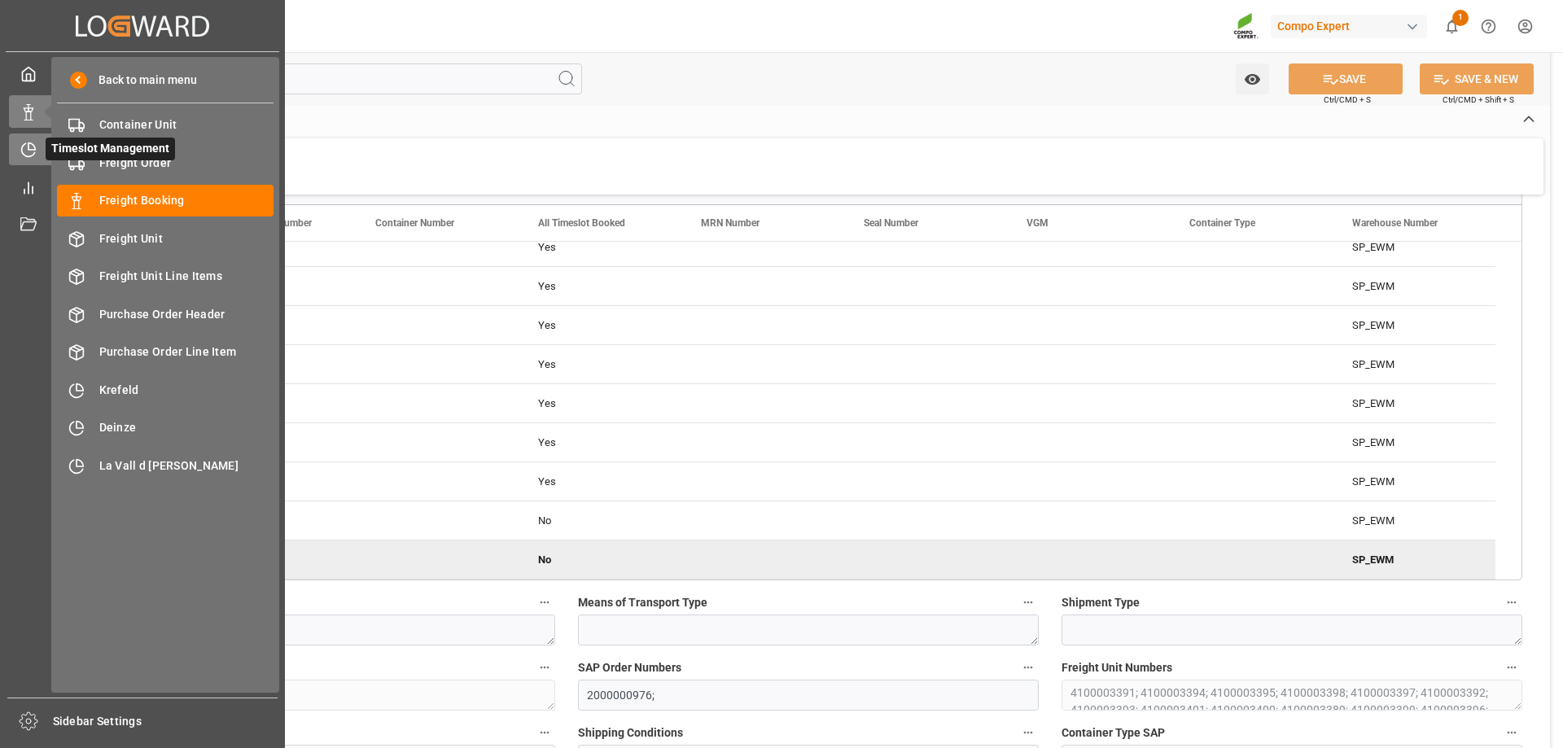
click at [27, 152] on icon at bounding box center [28, 150] width 16 height 16
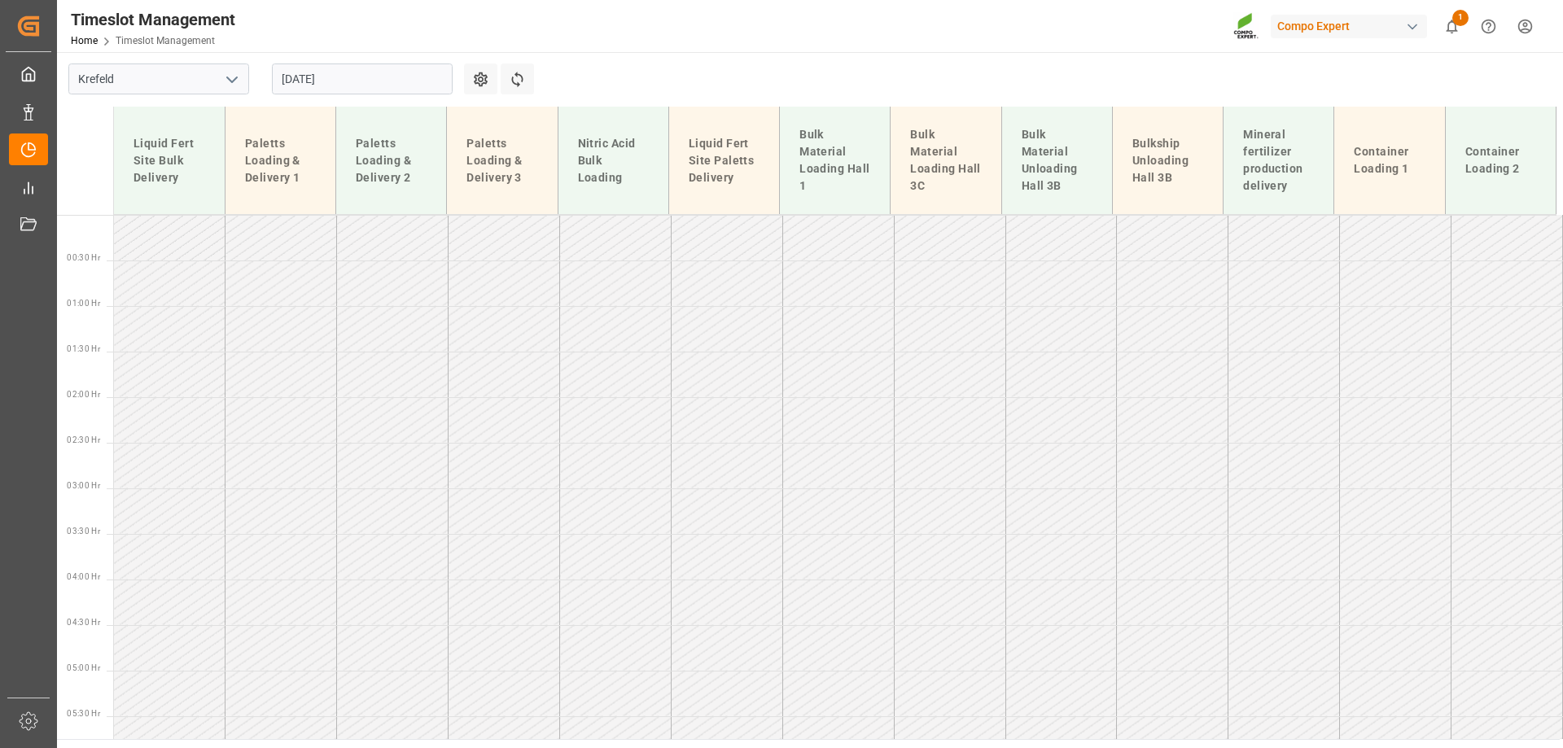
click at [381, 66] on input "[DATE]" at bounding box center [362, 79] width 181 height 31
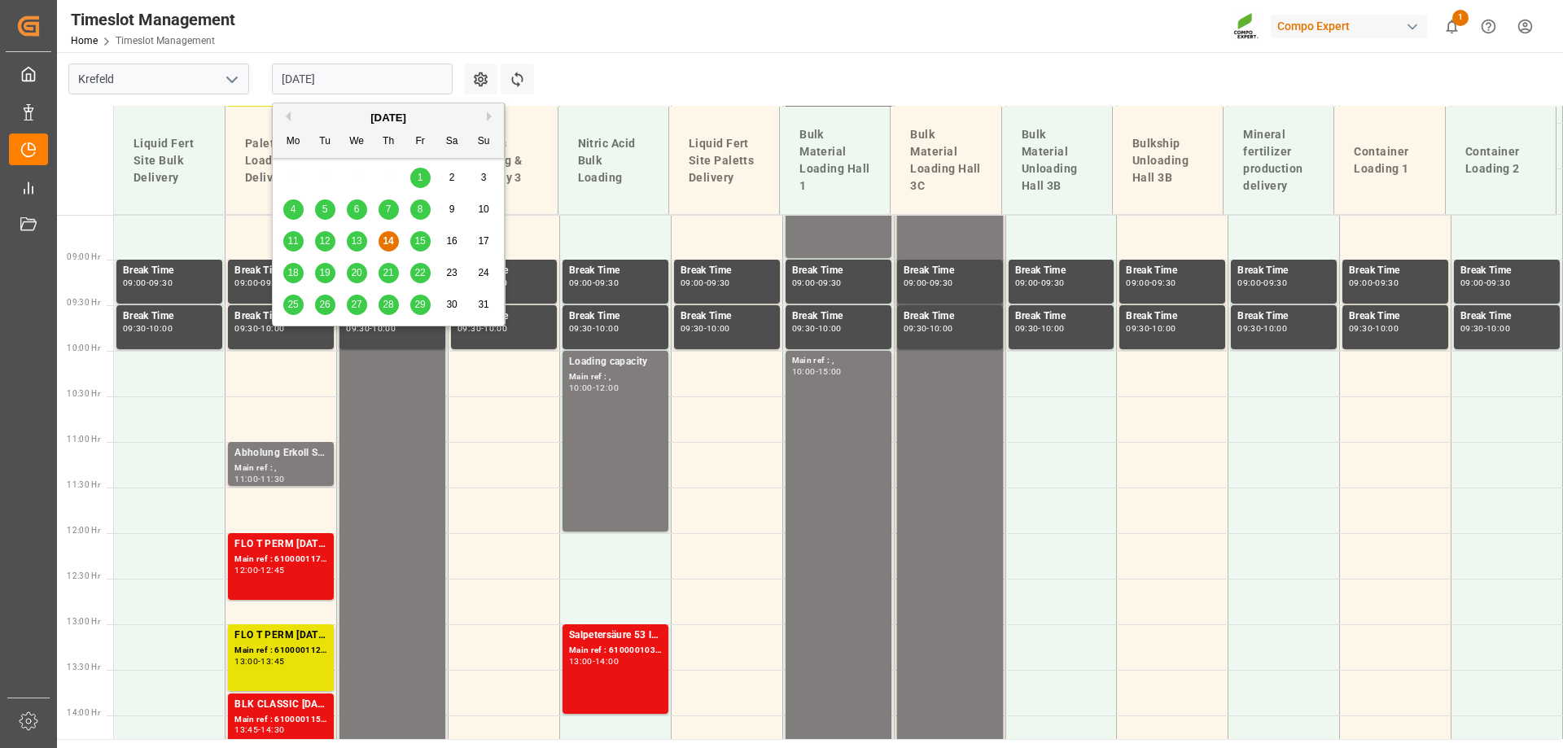
scroll to position [953, 0]
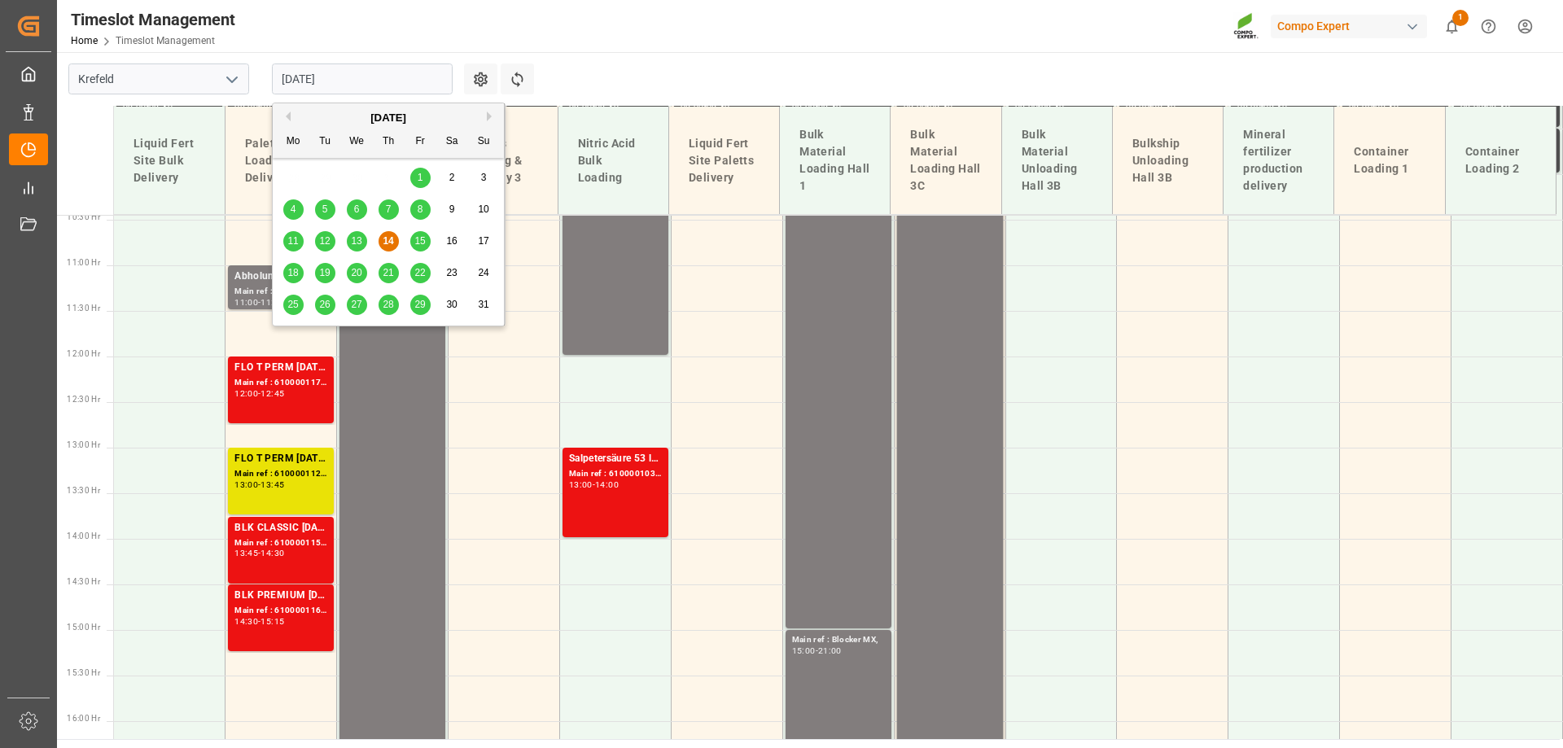
click at [415, 243] on span "15" at bounding box center [419, 240] width 11 height 11
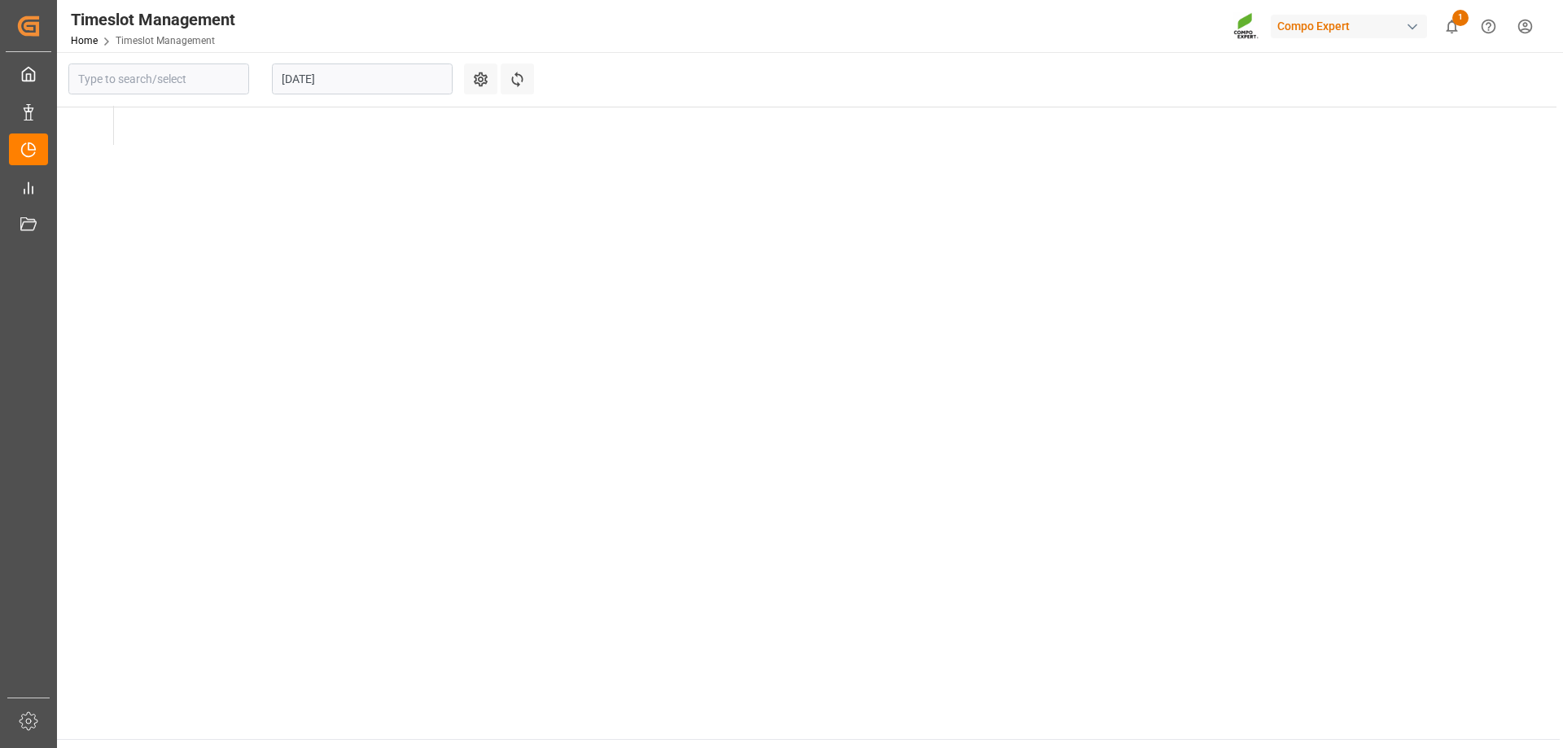
type input "Krefeld"
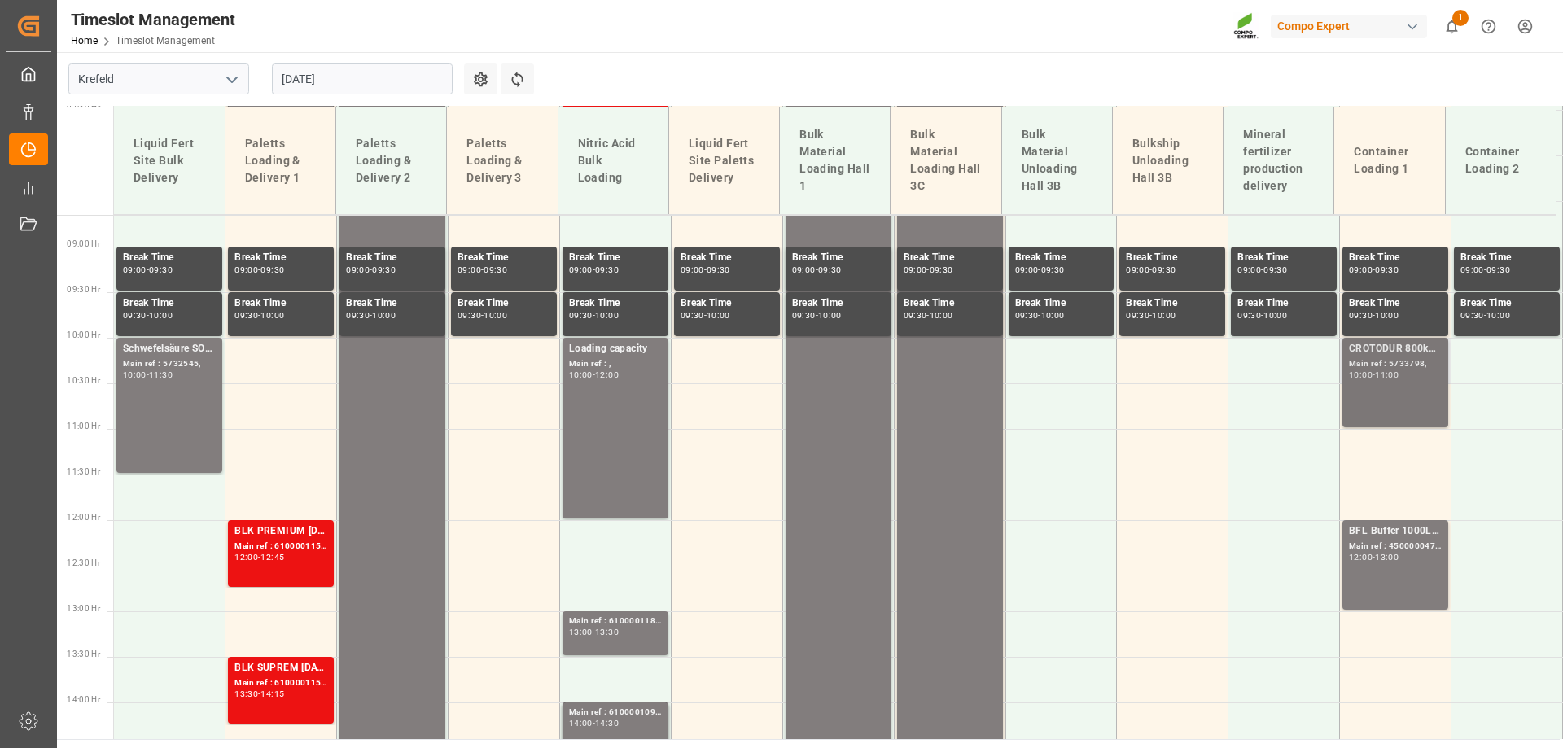
scroll to position [790, 0]
click at [1401, 359] on div "Main ref : 5733798," at bounding box center [1395, 364] width 93 height 14
click at [1395, 550] on div "Main ref : 4500000476, 2000000296;" at bounding box center [1395, 546] width 93 height 14
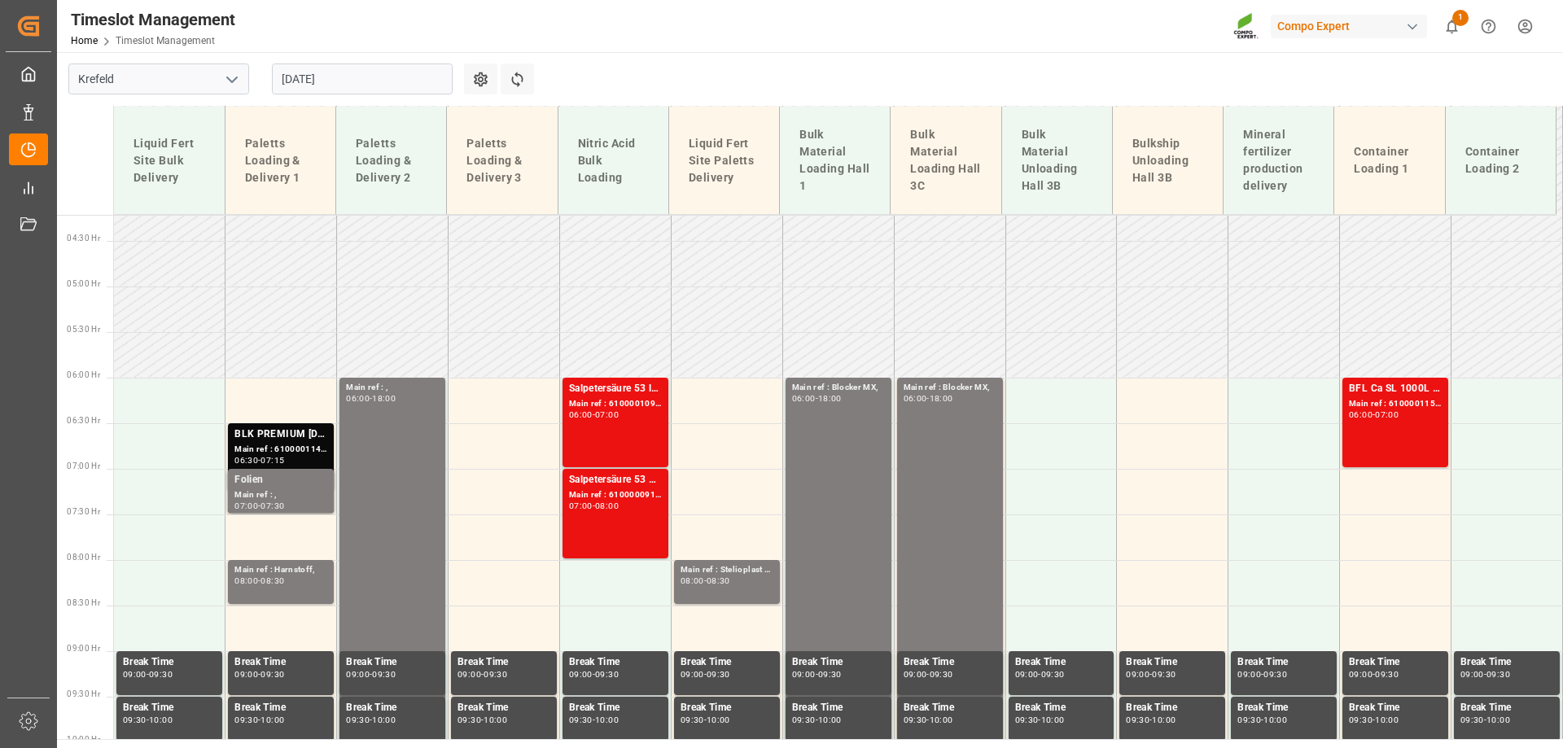
scroll to position [384, 0]
click at [1388, 439] on div "BFL Ca SL 1000L IBC MTO;DMPP 33,5% NTC redbrown 1100kg CON;DMPP 34,8% NTC Sol 1…" at bounding box center [1395, 423] width 93 height 83
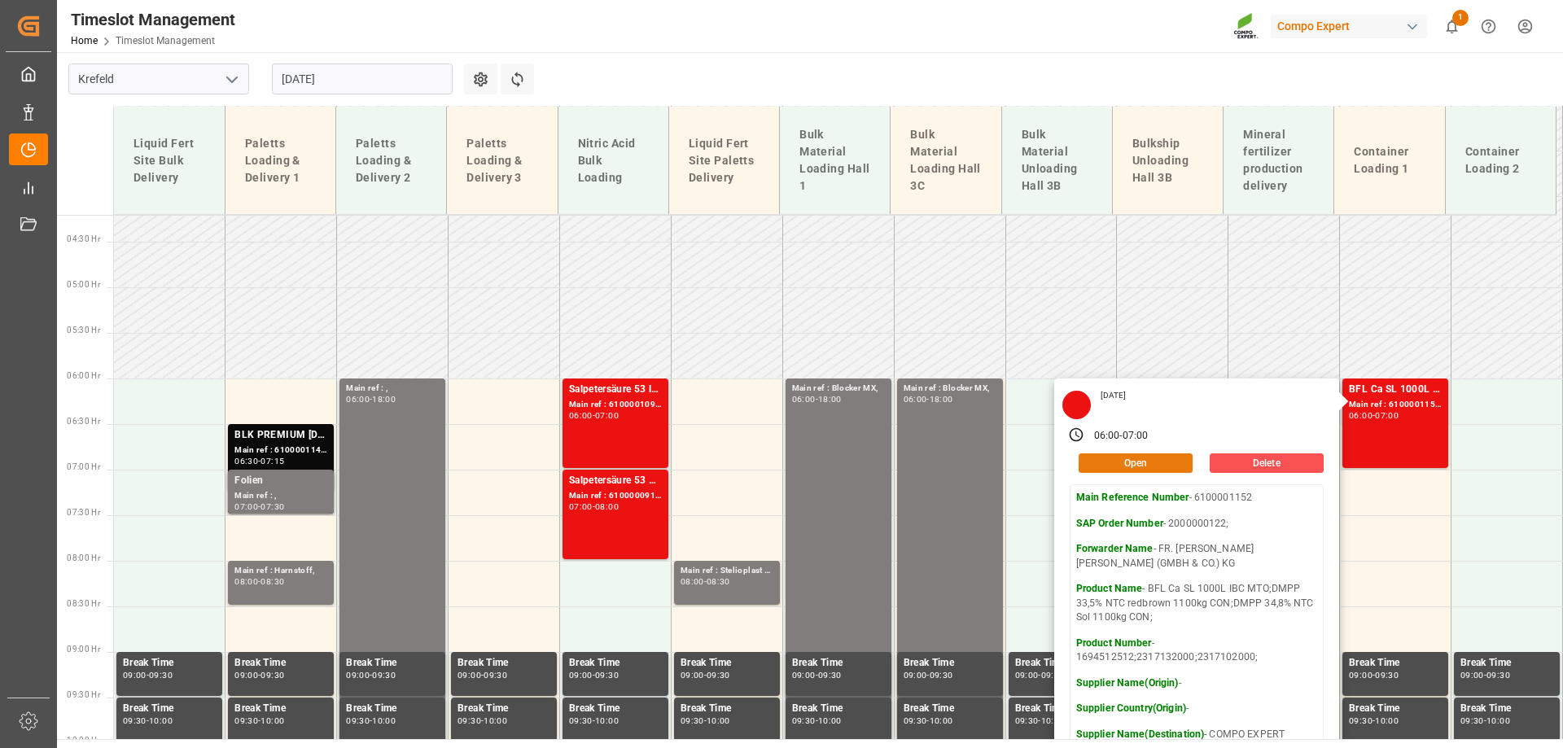
click at [1163, 459] on button "Open" at bounding box center [1136, 464] width 114 height 20
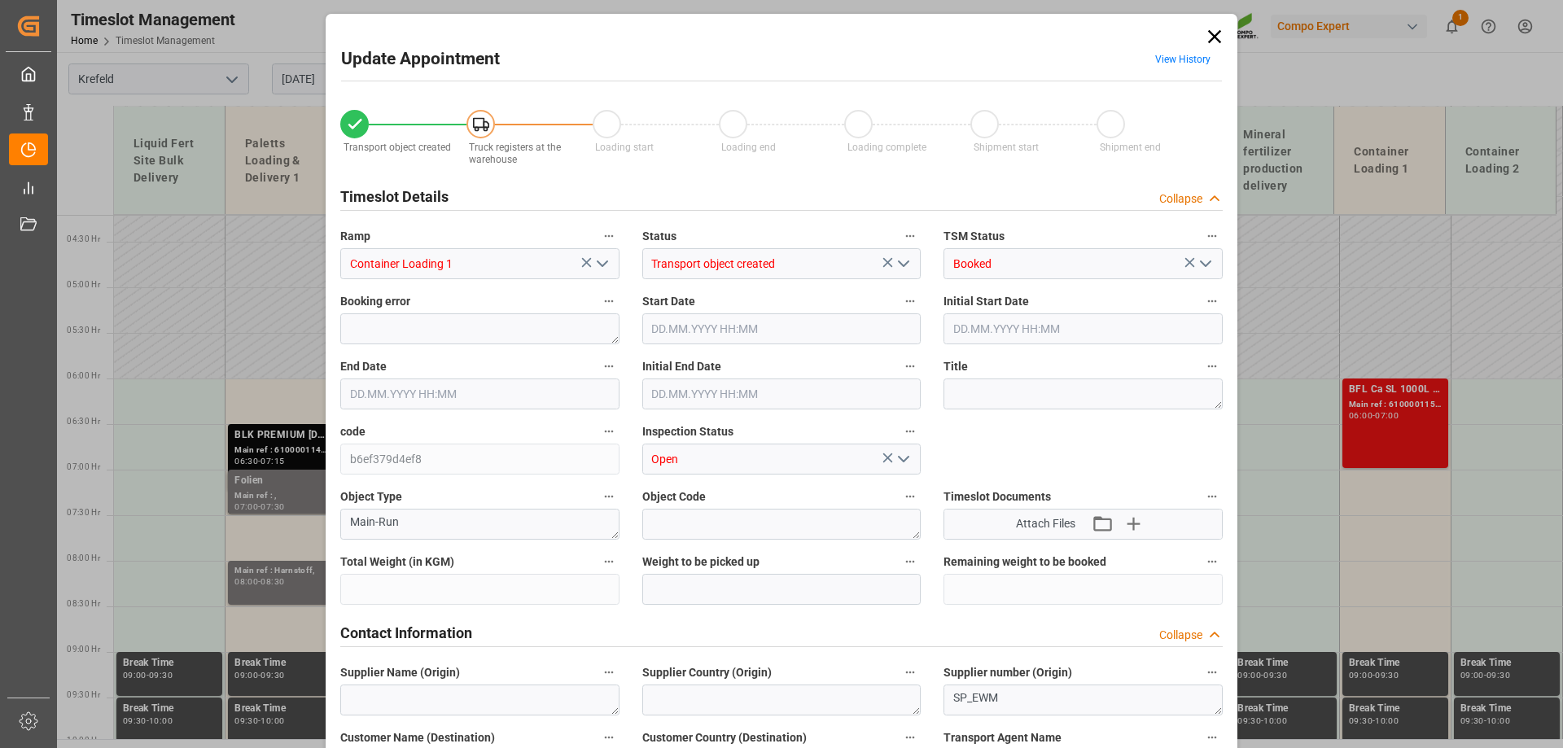
type input "49400"
type input "0"
type input "15.08.2025 06:00"
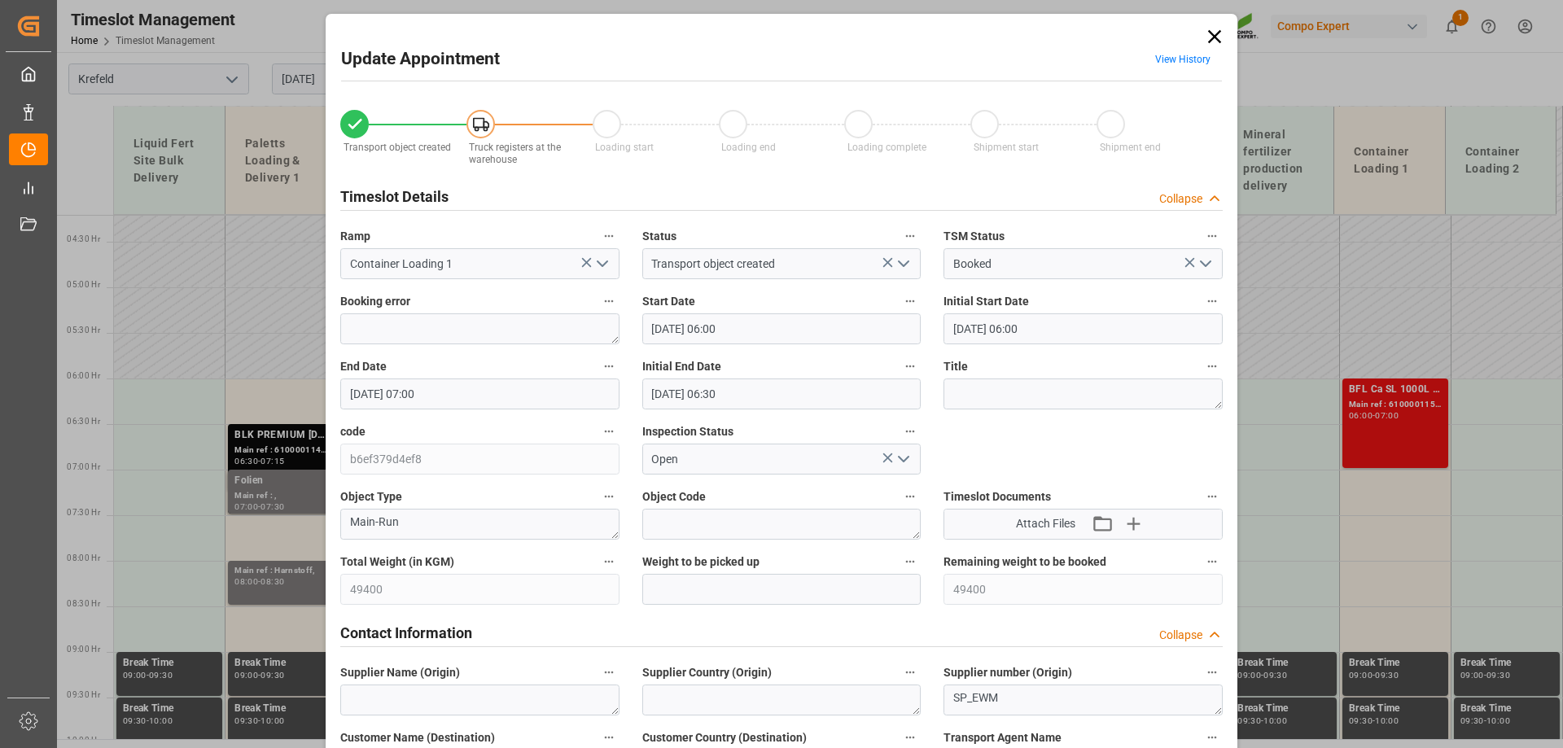
type input "15.08.2025 07:00"
type input "15.08.2025 06:30"
type input "12.08.2025 16:08"
type input "12.08.2025 11:39"
click at [696, 302] on label "Start Date" at bounding box center [781, 302] width 279 height 23
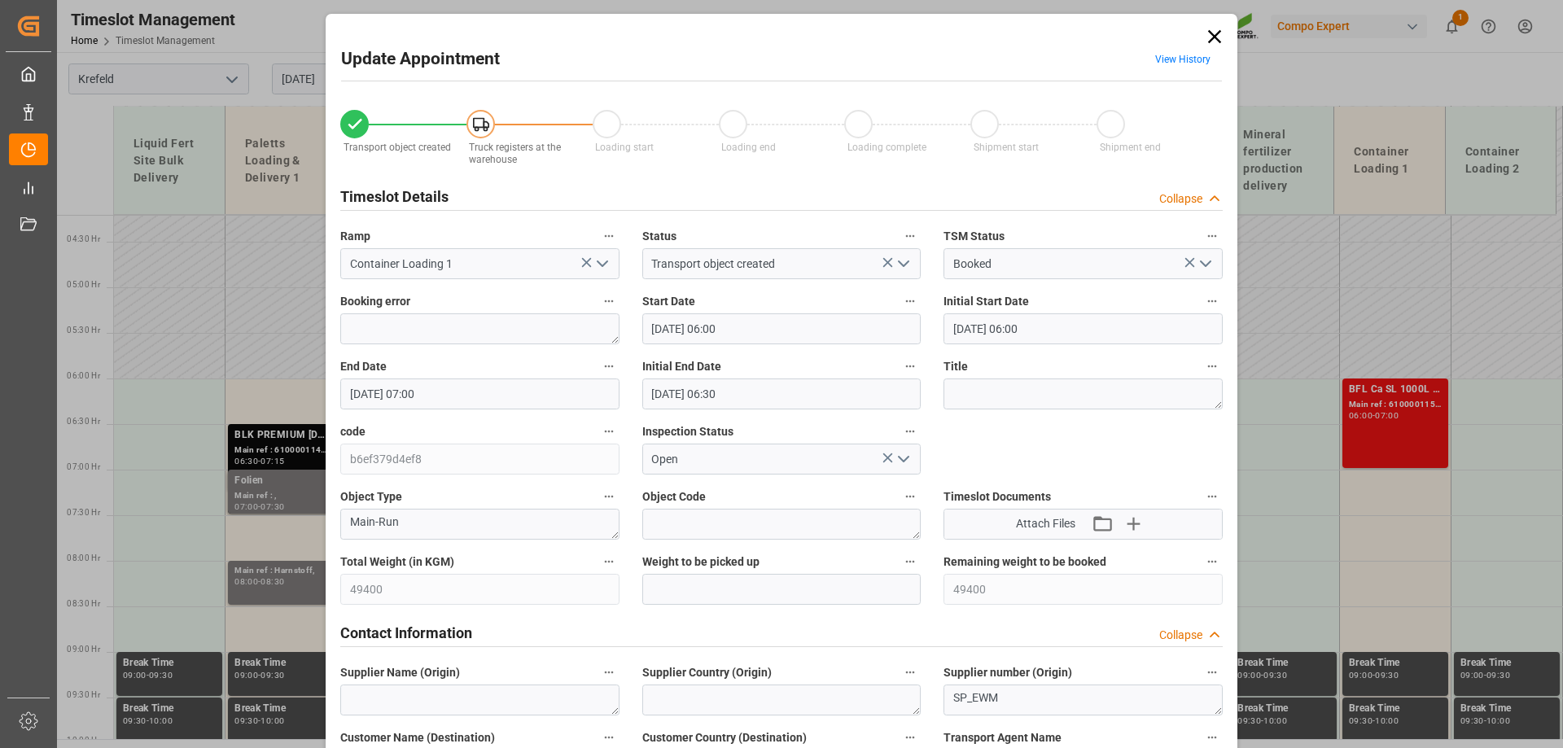
click at [900, 302] on button "Start Date" at bounding box center [910, 301] width 21 height 21
click at [716, 323] on div at bounding box center [781, 374] width 1563 height 748
click at [725, 329] on input "15.08.2025 06:00" at bounding box center [781, 328] width 279 height 31
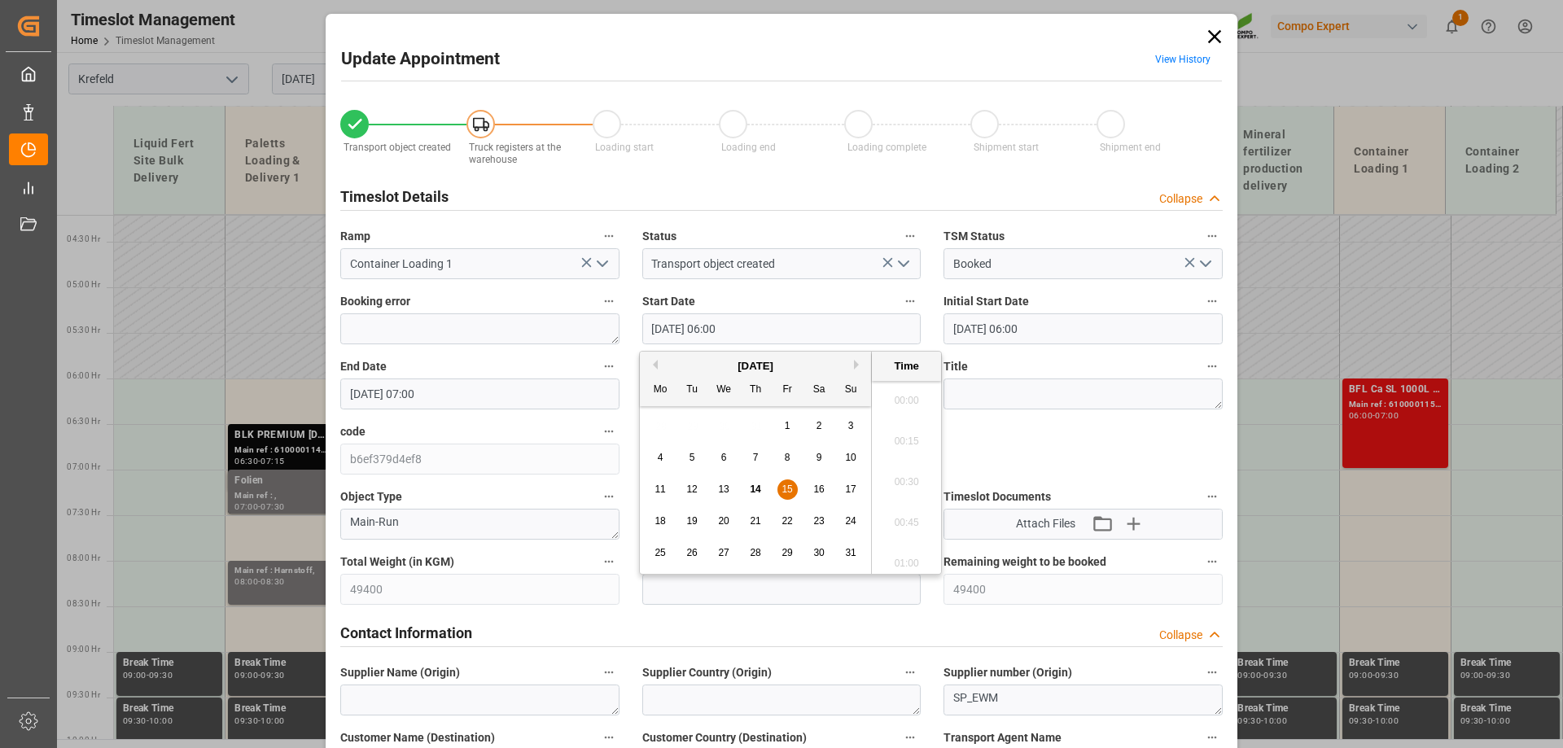
scroll to position [901, 0]
click at [785, 497] on div "15" at bounding box center [788, 490] width 20 height 20
click at [906, 557] on li "08:00" at bounding box center [906, 563] width 69 height 41
type input "15.08.2025 08:00"
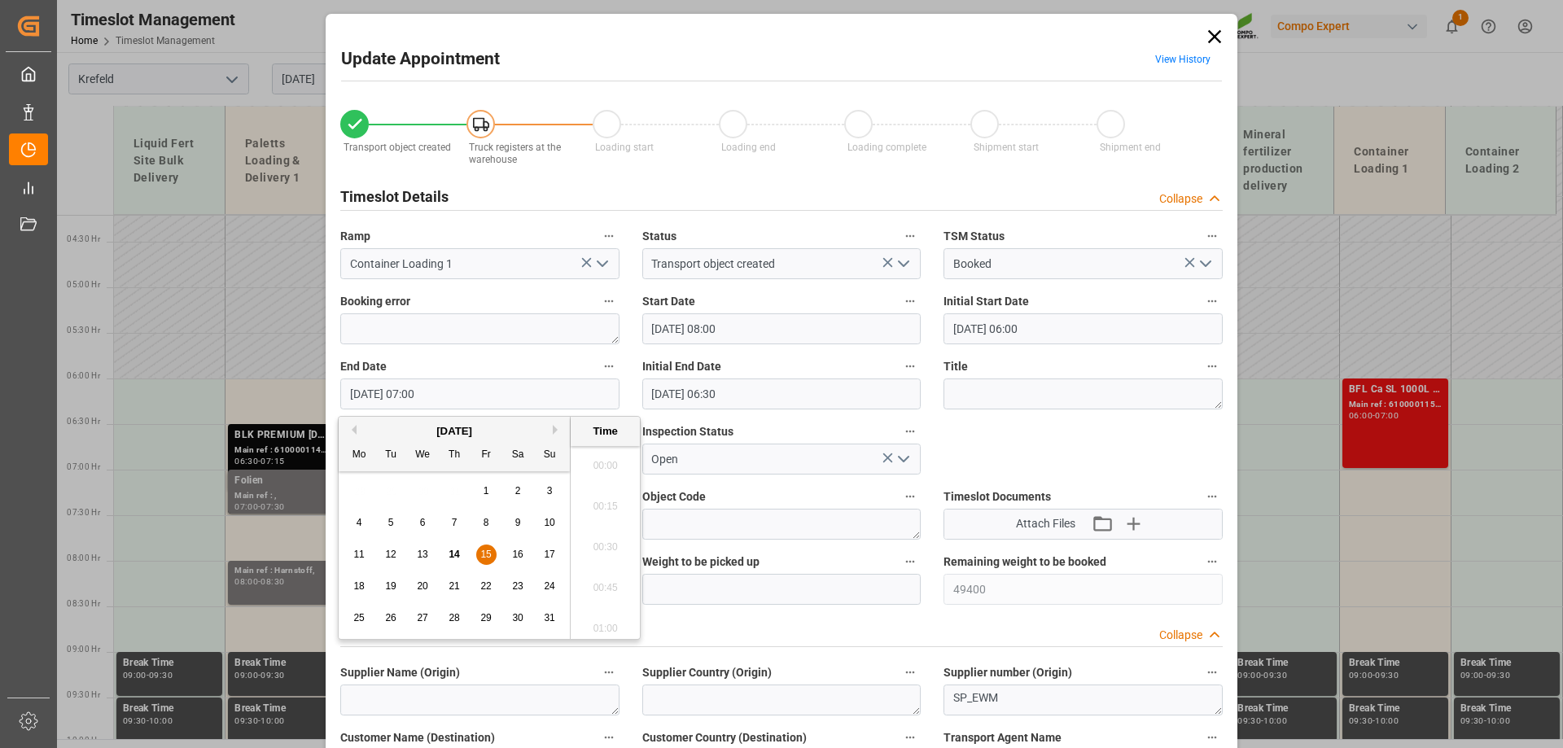
click at [397, 401] on input "15.08.2025 07:00" at bounding box center [479, 394] width 279 height 31
click at [484, 557] on span "15" at bounding box center [485, 554] width 11 height 11
click at [604, 555] on li "09:00" at bounding box center [605, 562] width 69 height 41
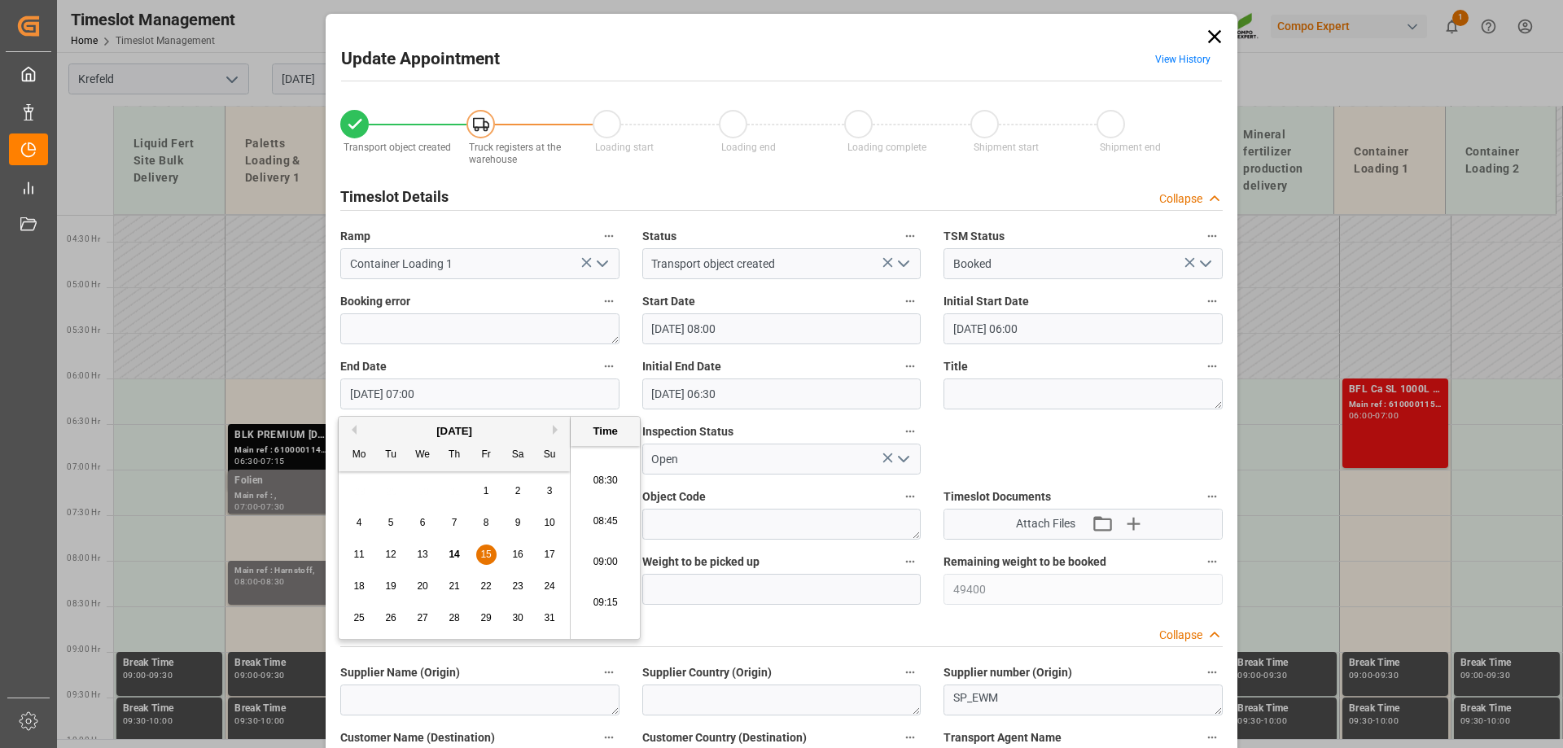
type input "15.08.2025 09:00"
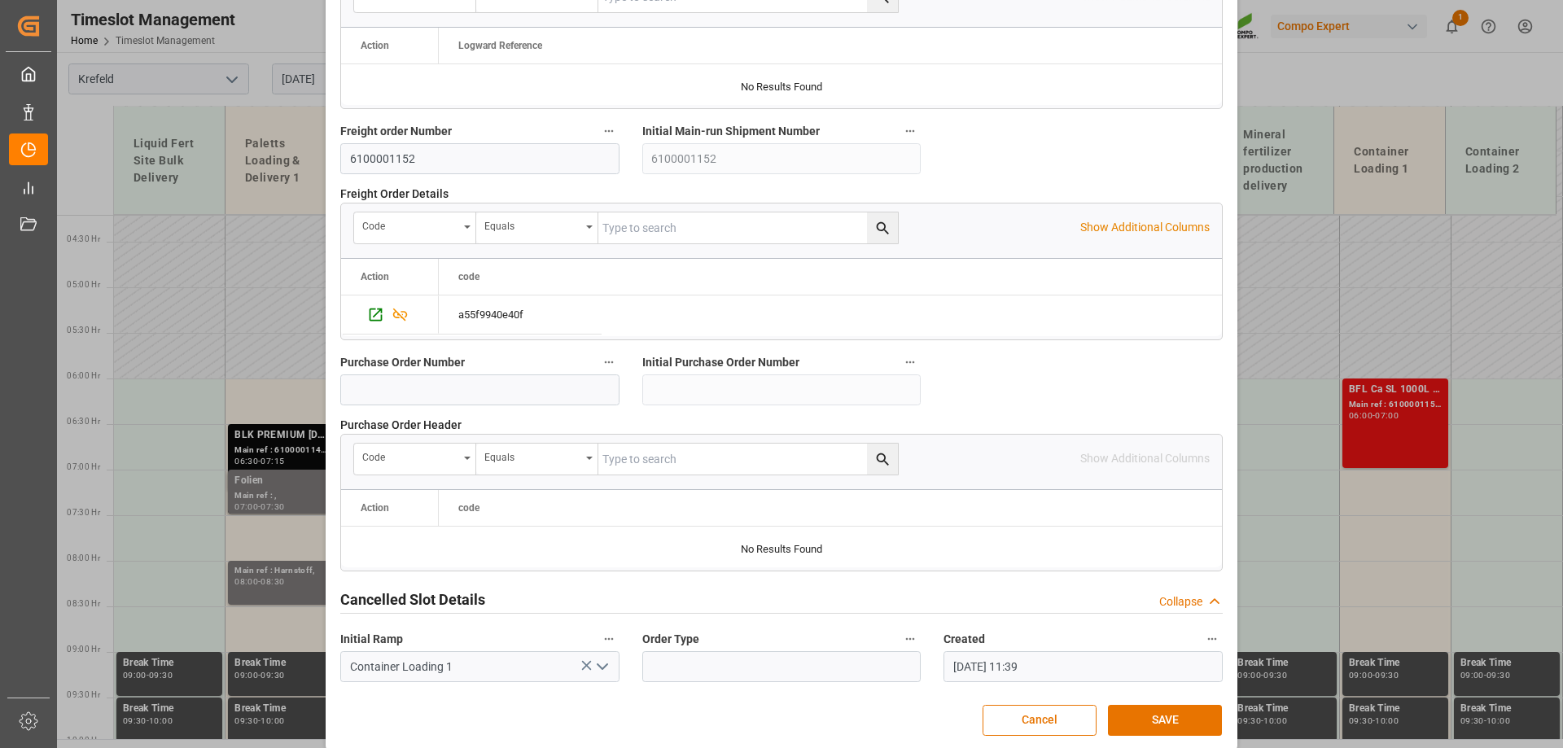
scroll to position [1511, 0]
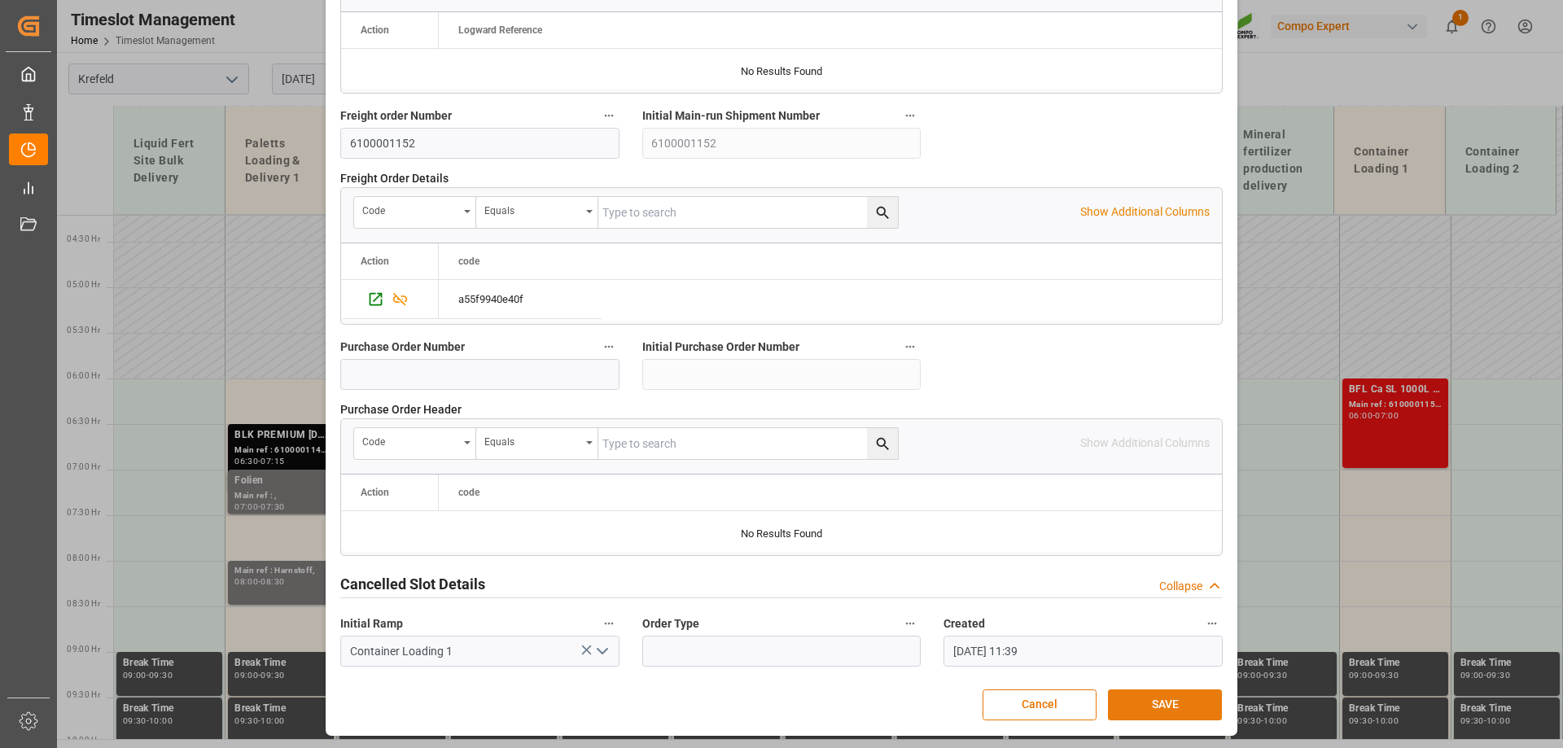
click at [1181, 698] on button "SAVE" at bounding box center [1165, 705] width 114 height 31
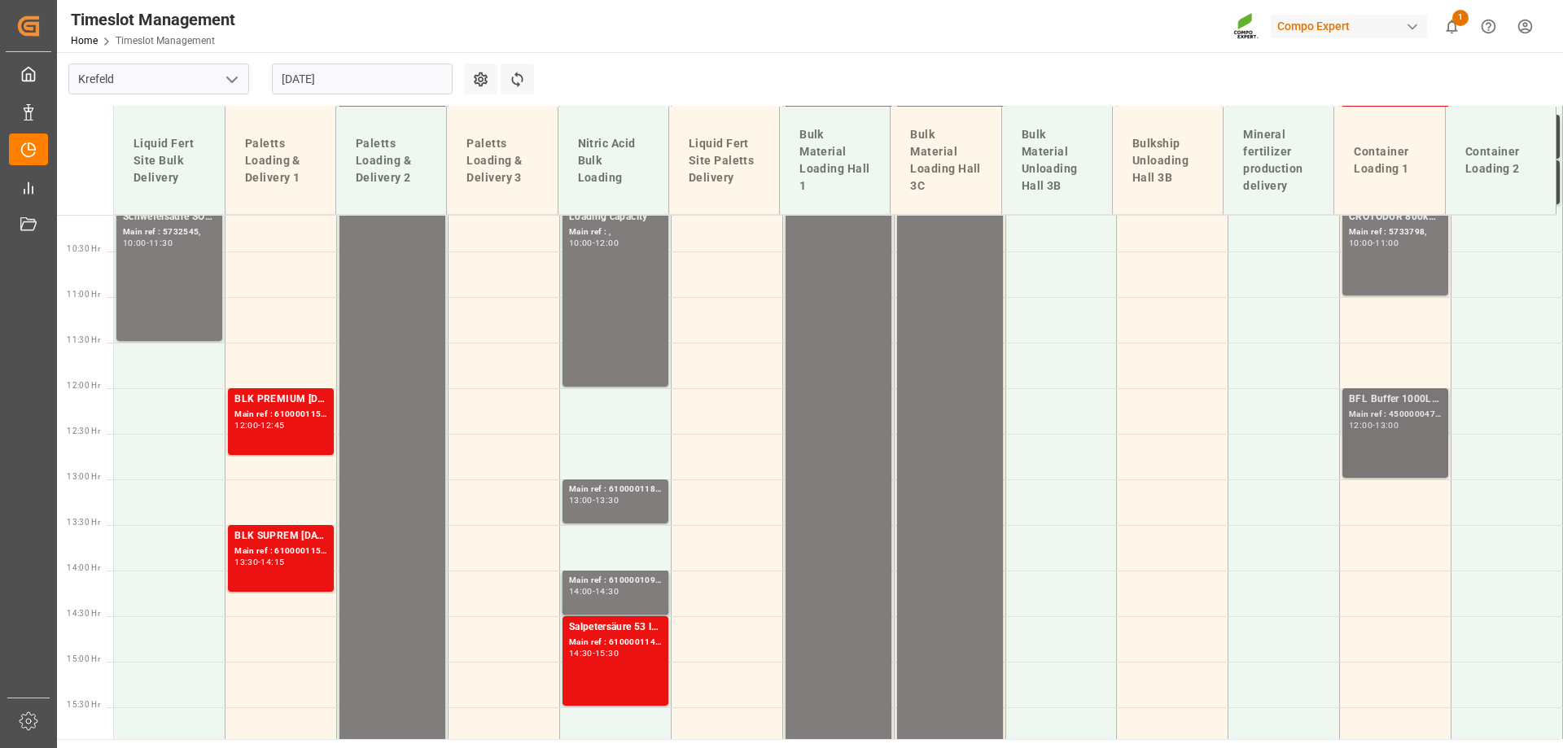
scroll to position [923, 0]
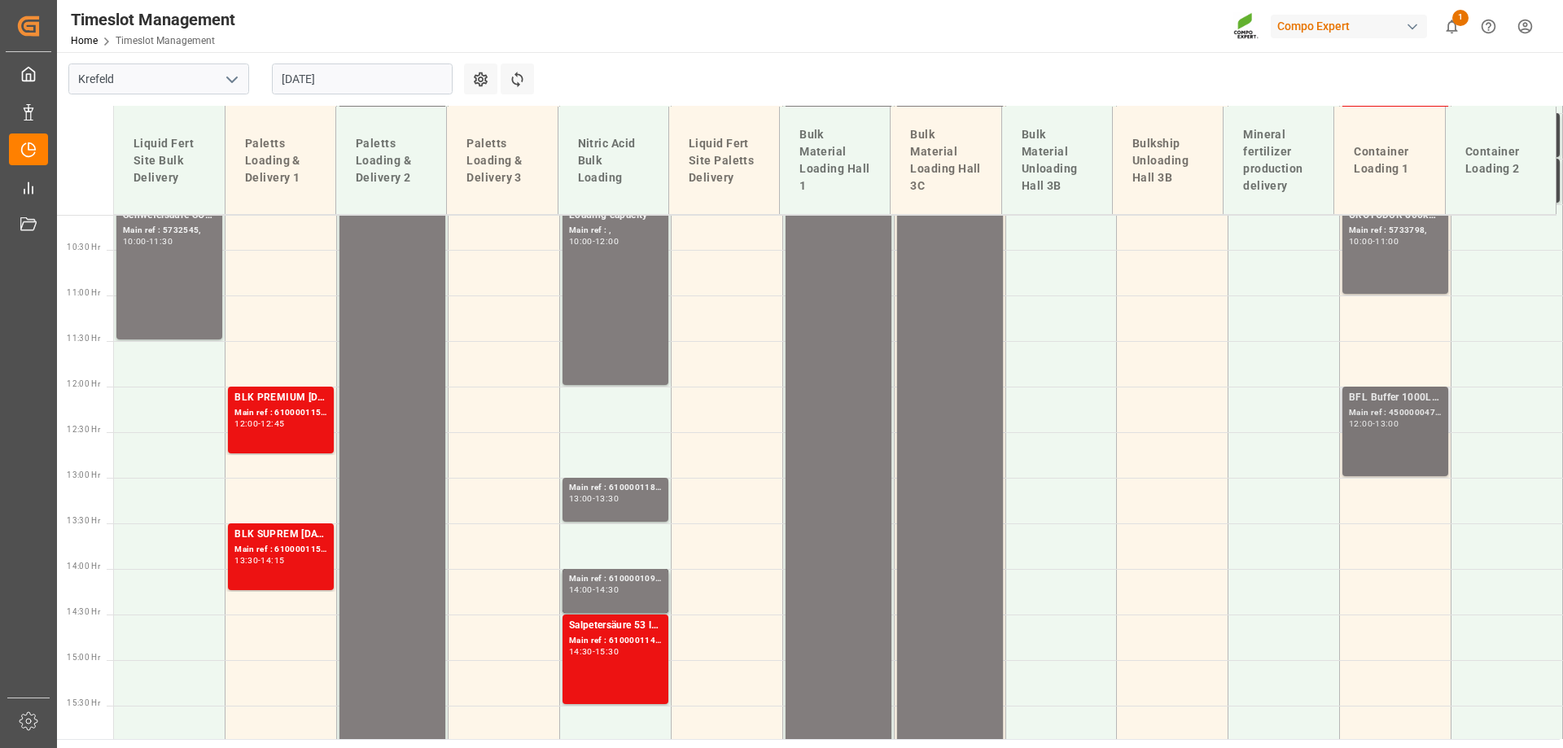
click at [1379, 415] on div "Main ref : 4500000476, 2000000296;" at bounding box center [1395, 413] width 93 height 14
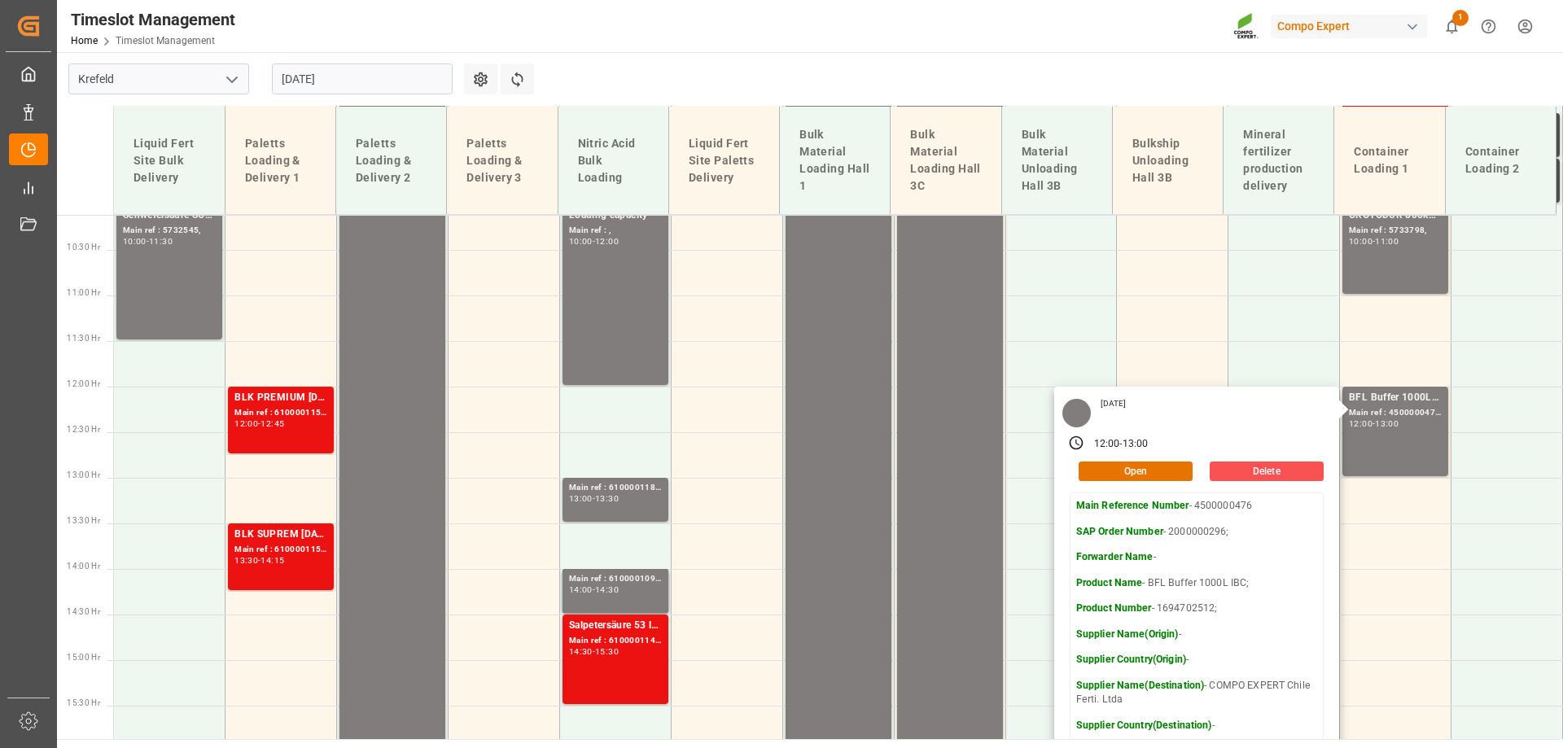
click at [300, 72] on input "15.08.2025" at bounding box center [362, 79] width 181 height 31
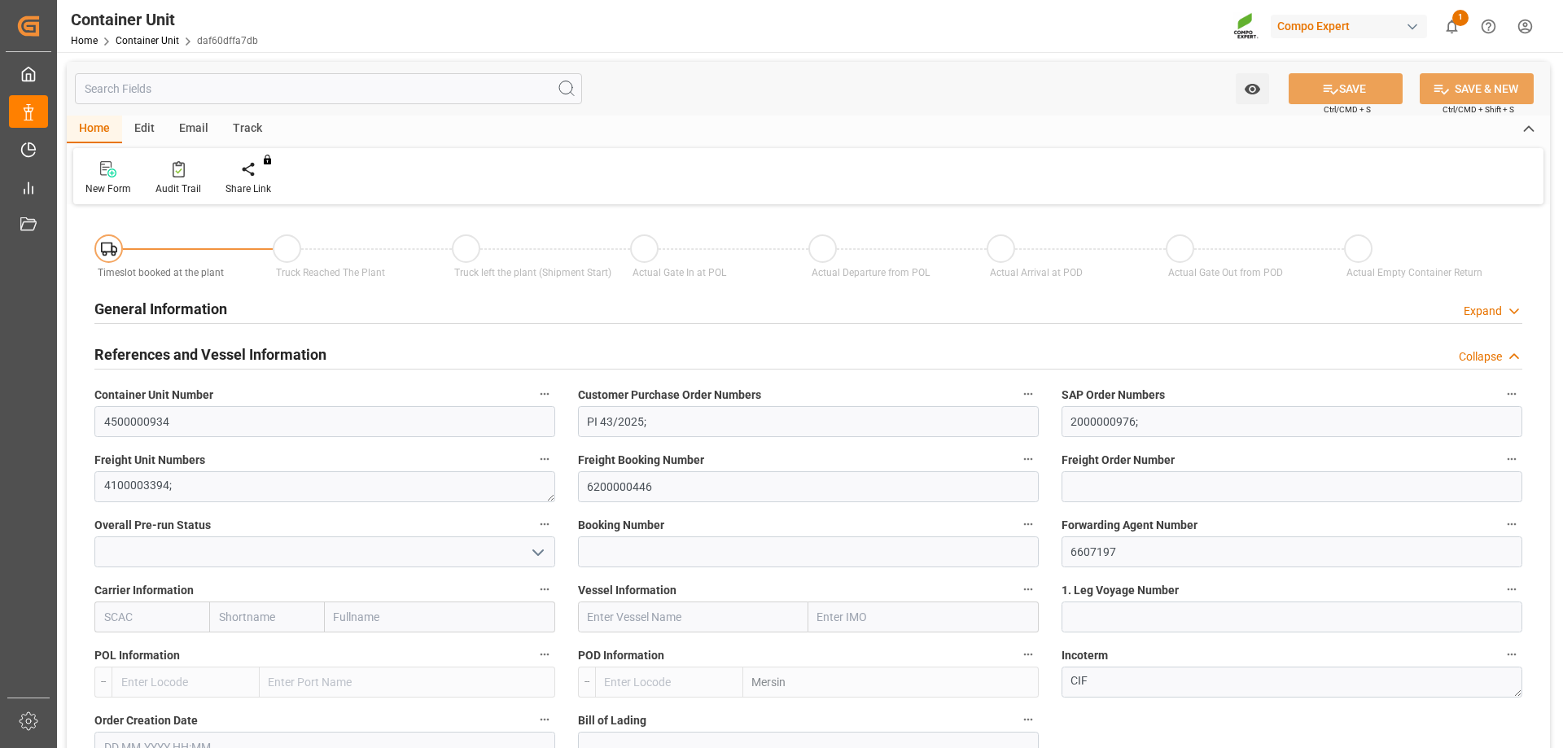
type input "TRMER"
type input "0"
type input "20664"
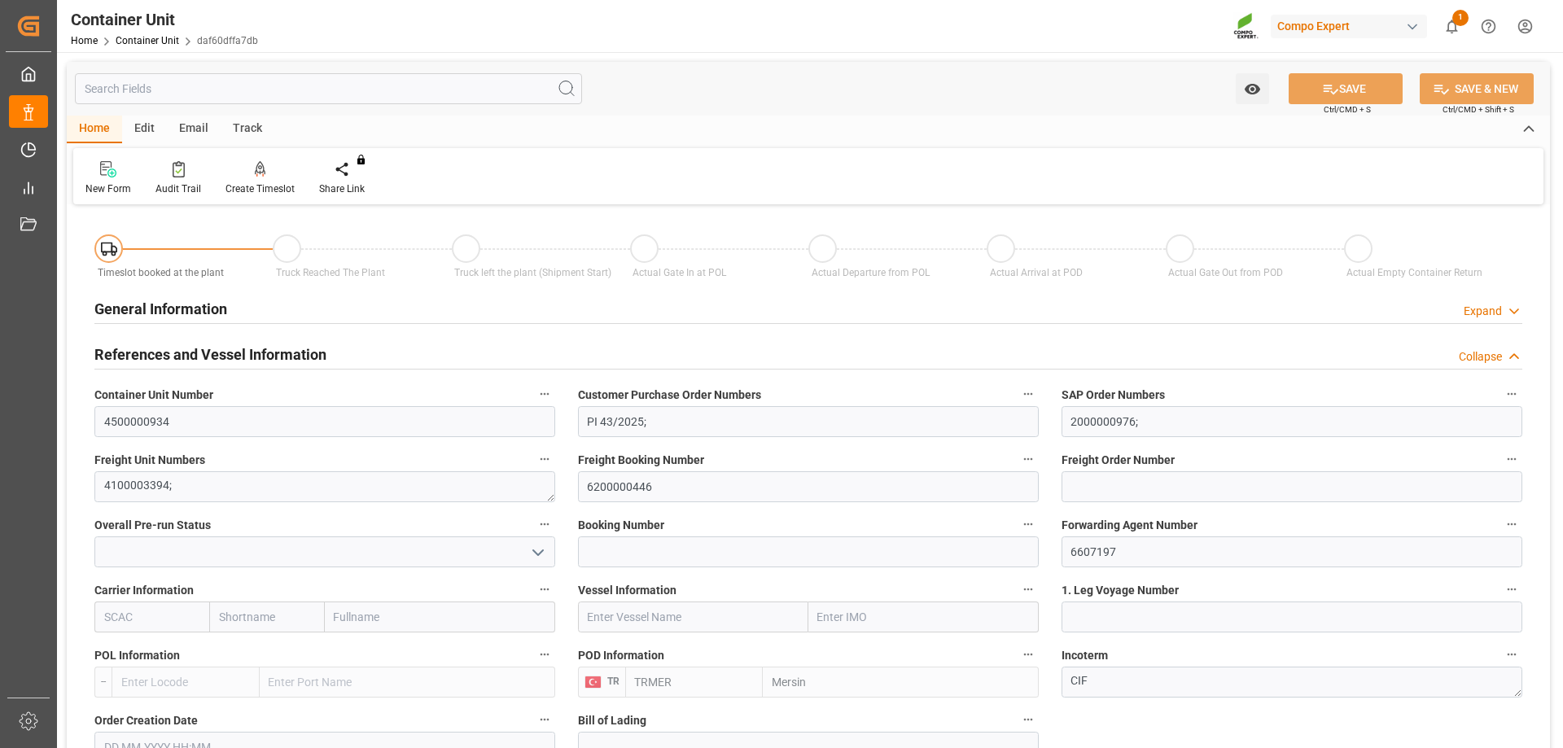
type input "21.08.2025"
click at [258, 170] on icon at bounding box center [260, 169] width 11 height 16
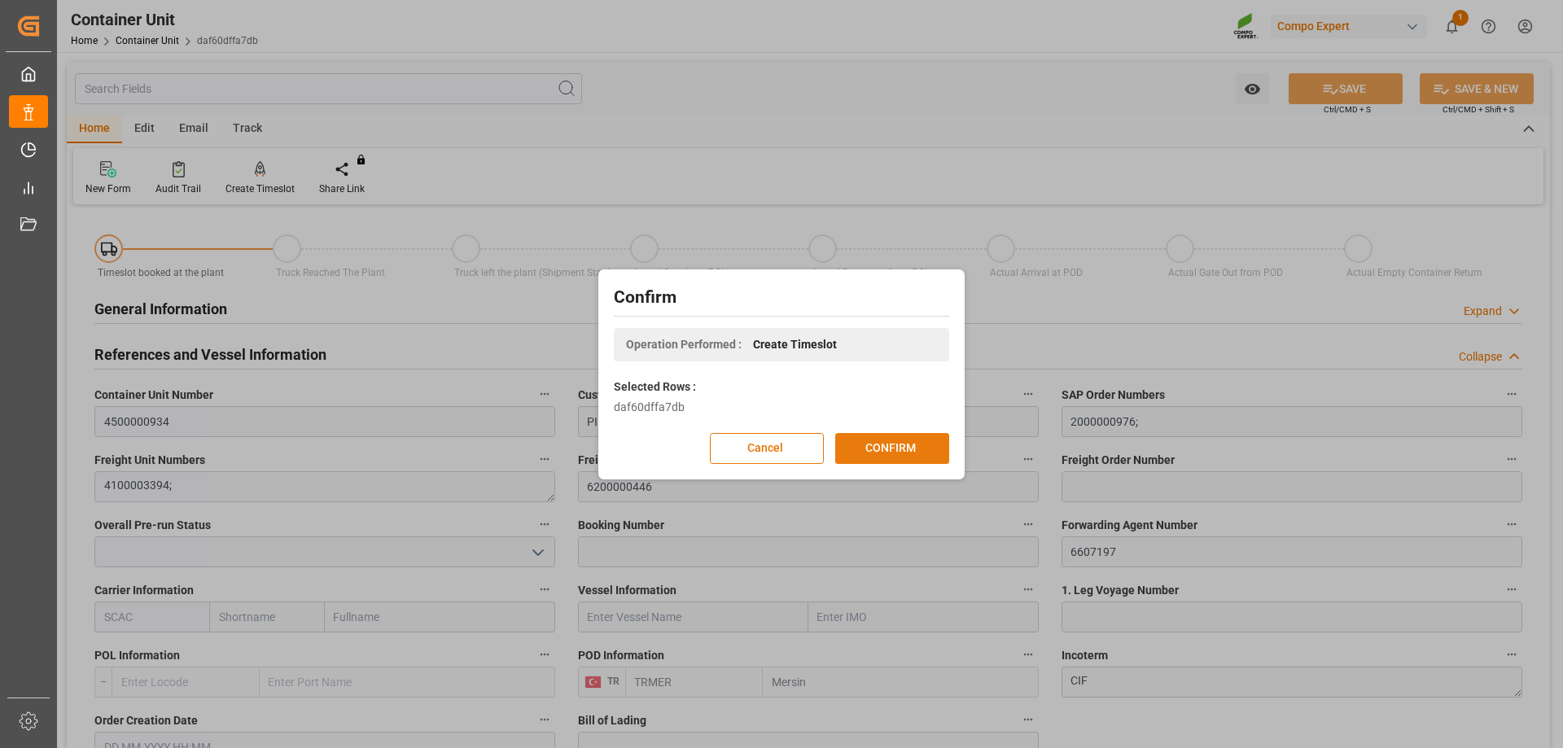
drag, startPoint x: 930, startPoint y: 445, endPoint x: 925, endPoint y: 433, distance: 12.4
click at [930, 444] on button "CONFIRM" at bounding box center [892, 448] width 114 height 31
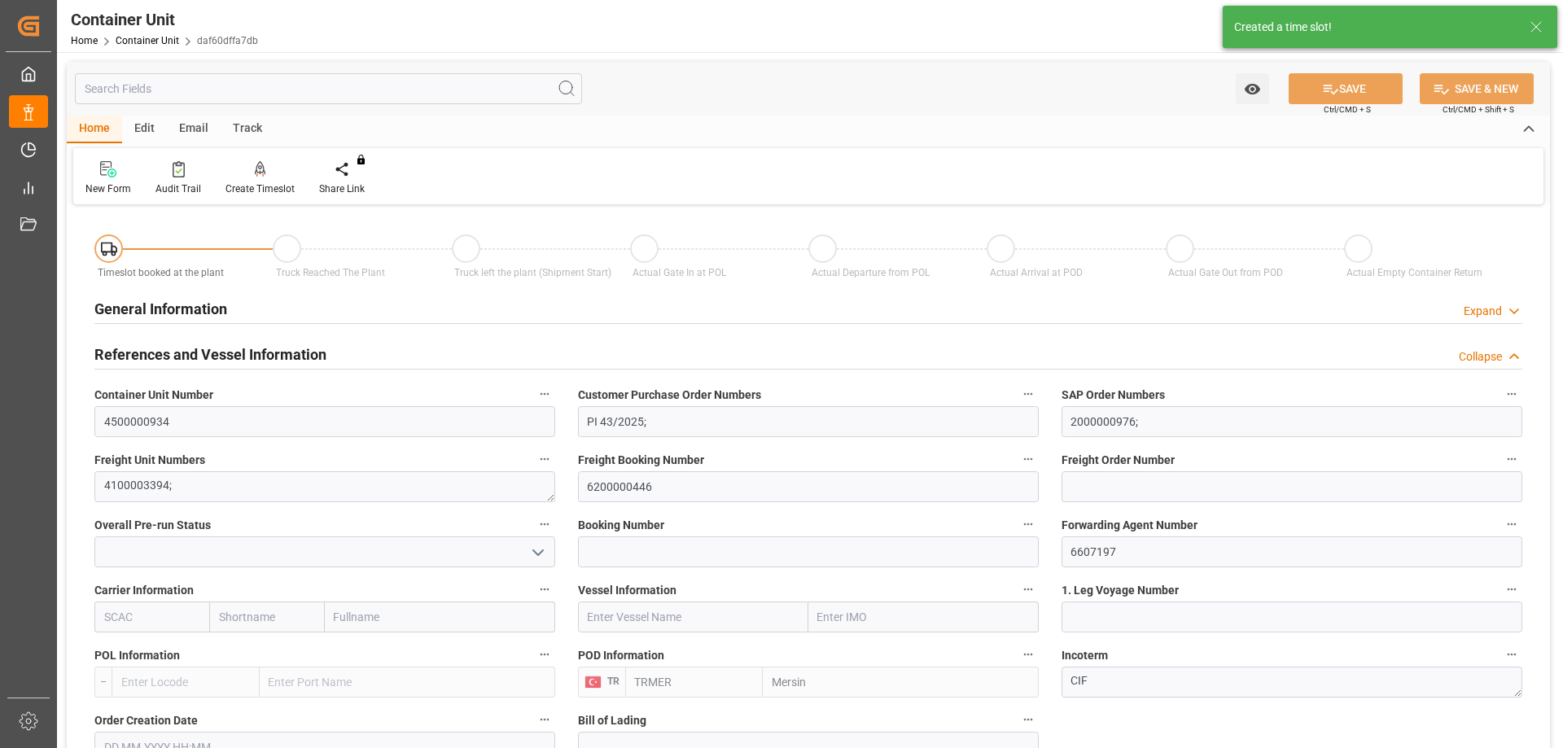
type input "TRMER"
type input "0"
type input "20664"
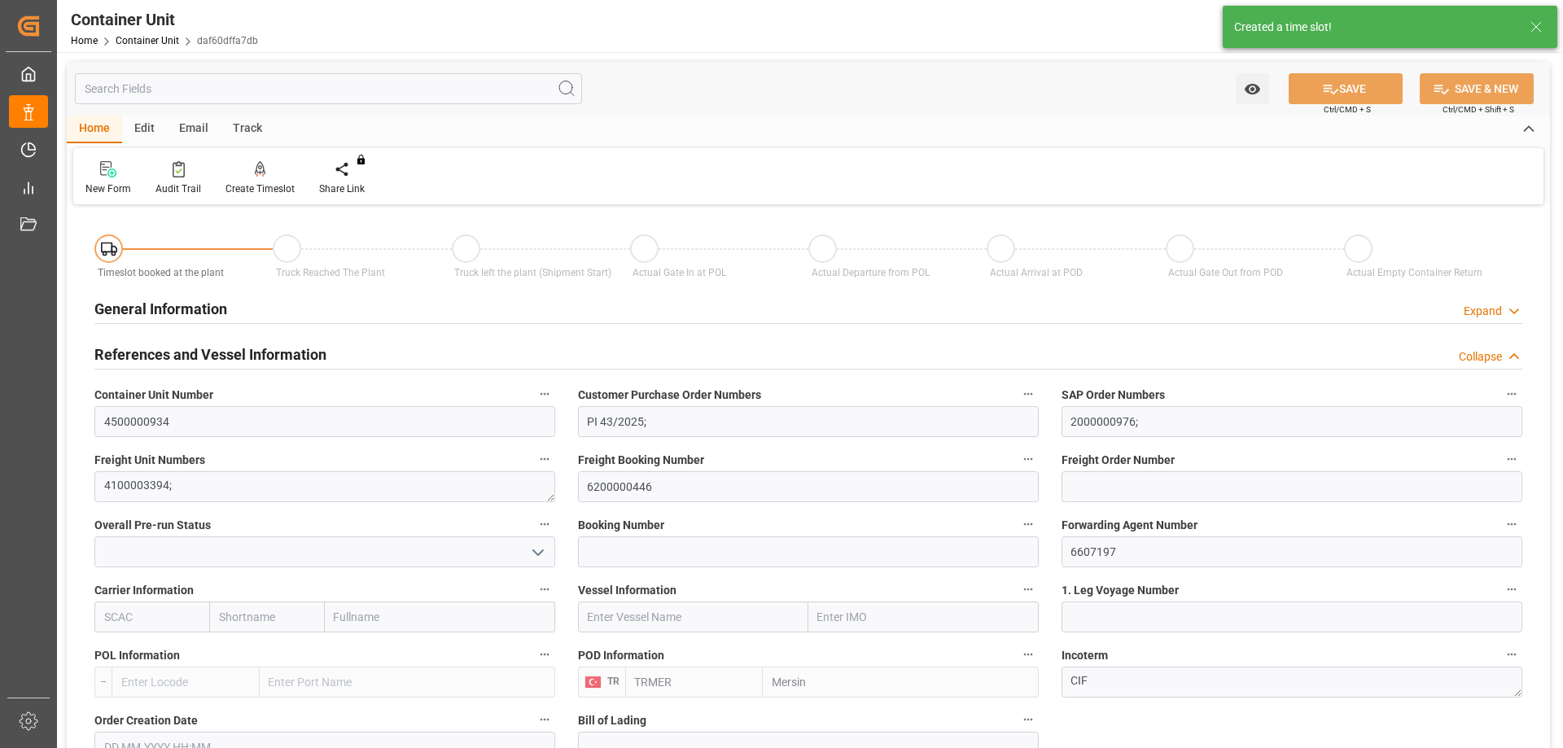
type input "21.08.2025"
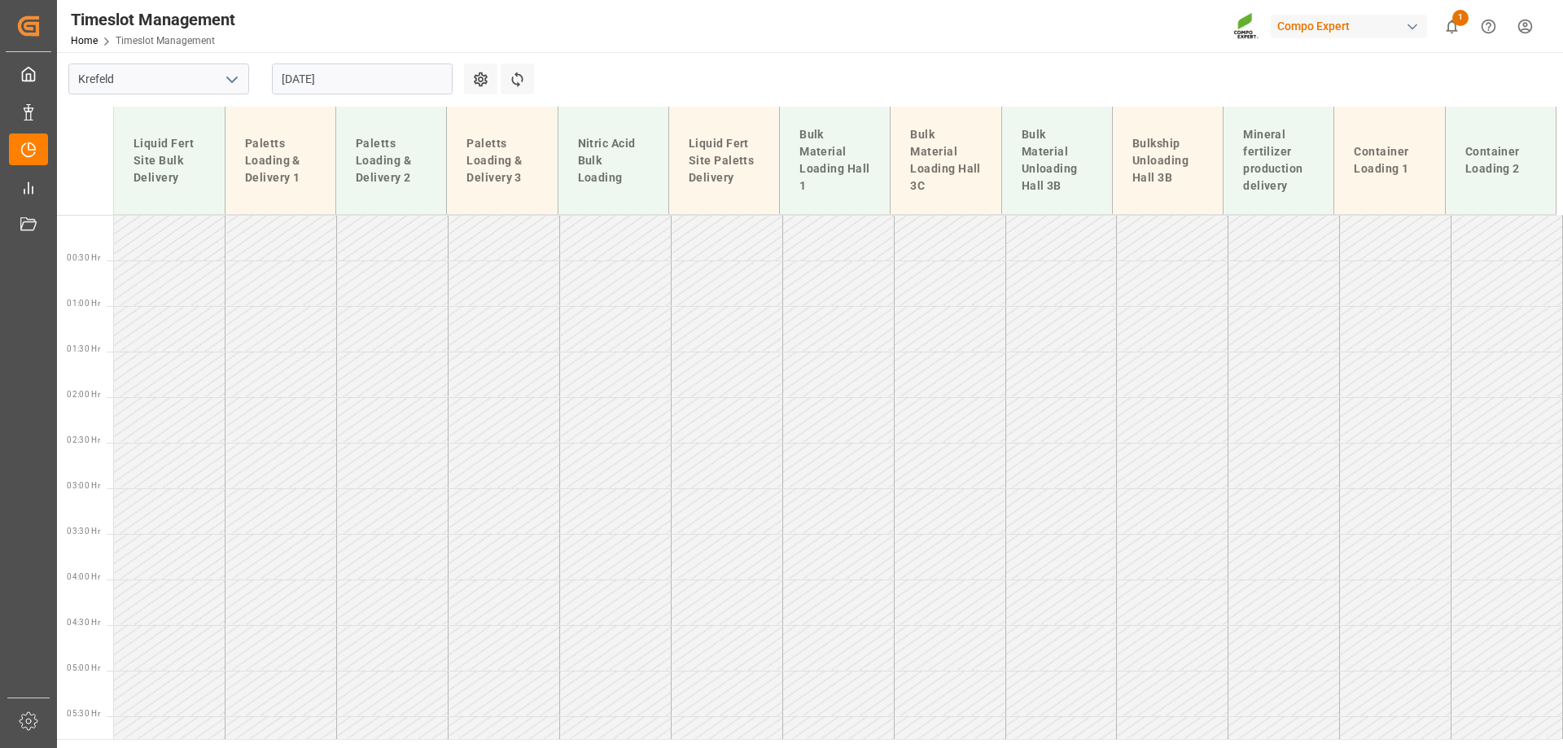
click at [320, 87] on input "14.08.2025" at bounding box center [362, 79] width 181 height 31
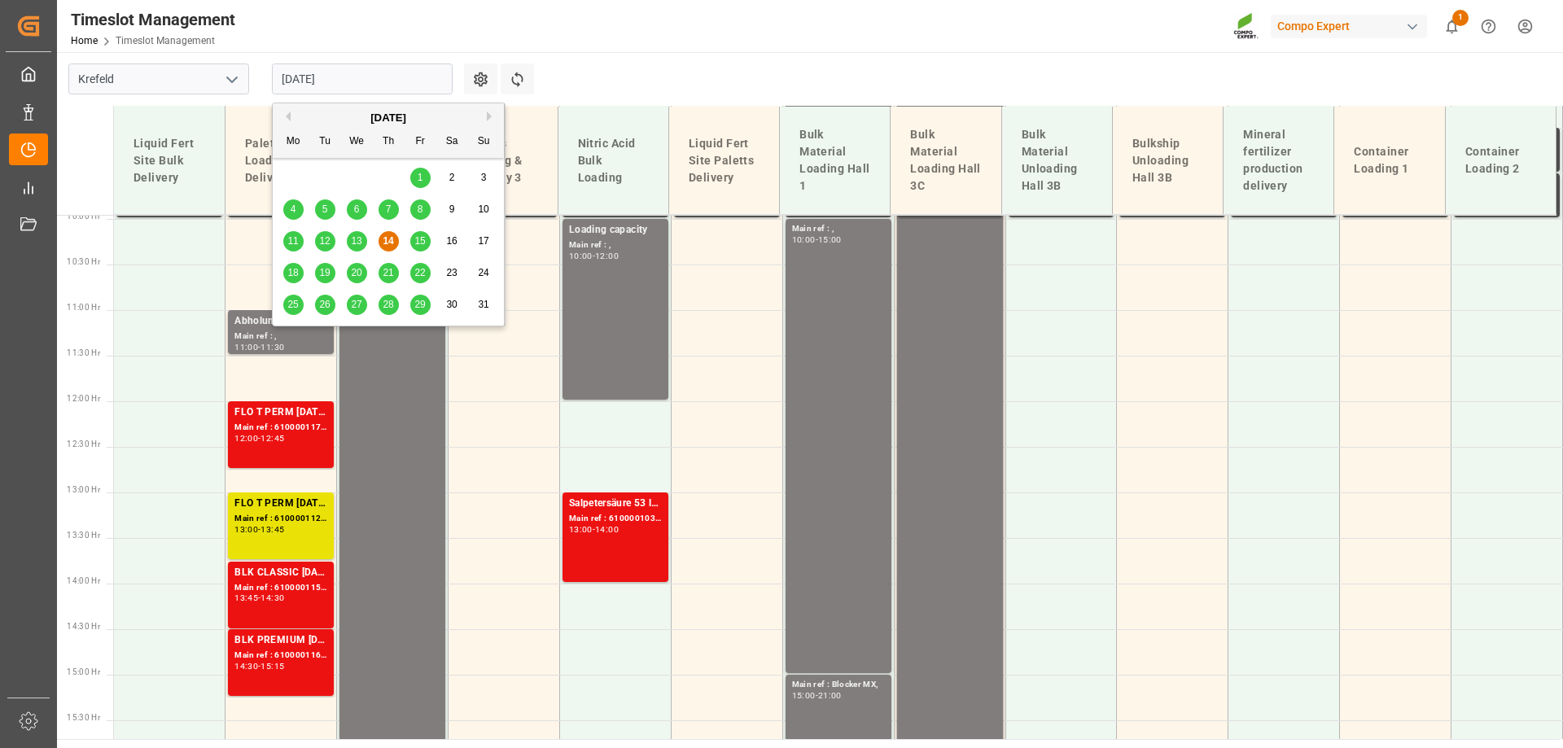
scroll to position [953, 0]
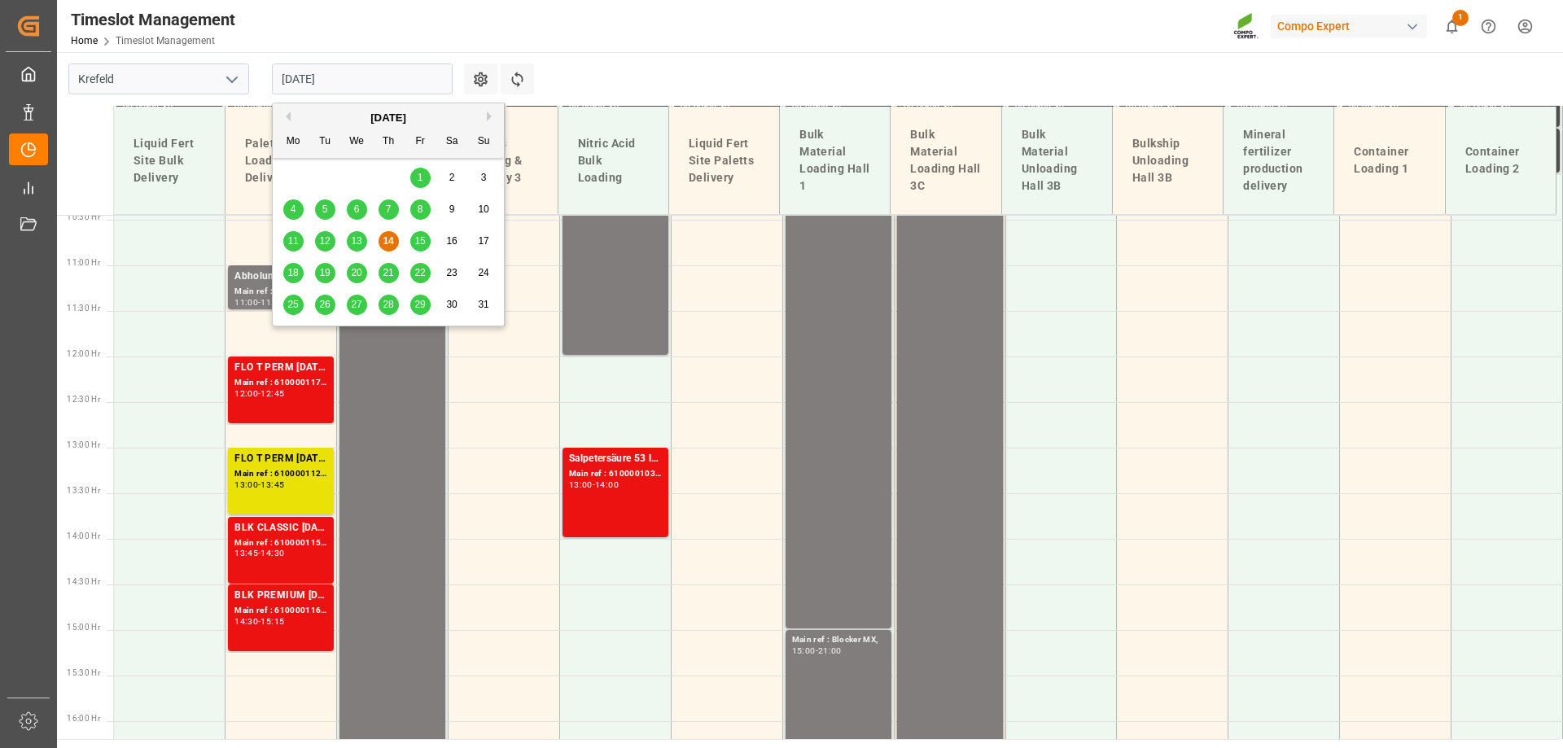
click at [491, 121] on button "Next Month" at bounding box center [492, 117] width 10 height 10
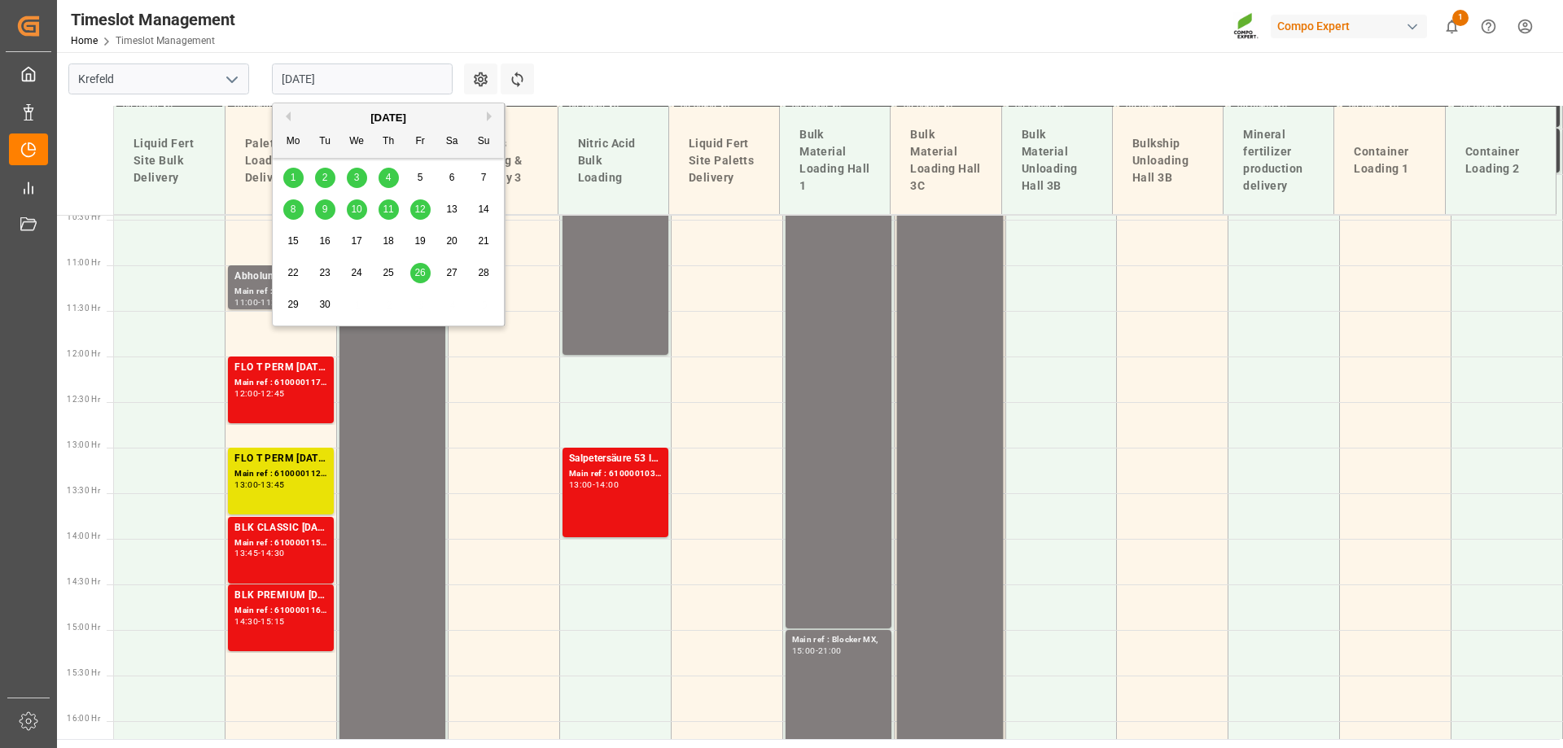
click at [355, 177] on span "3" at bounding box center [357, 177] width 6 height 11
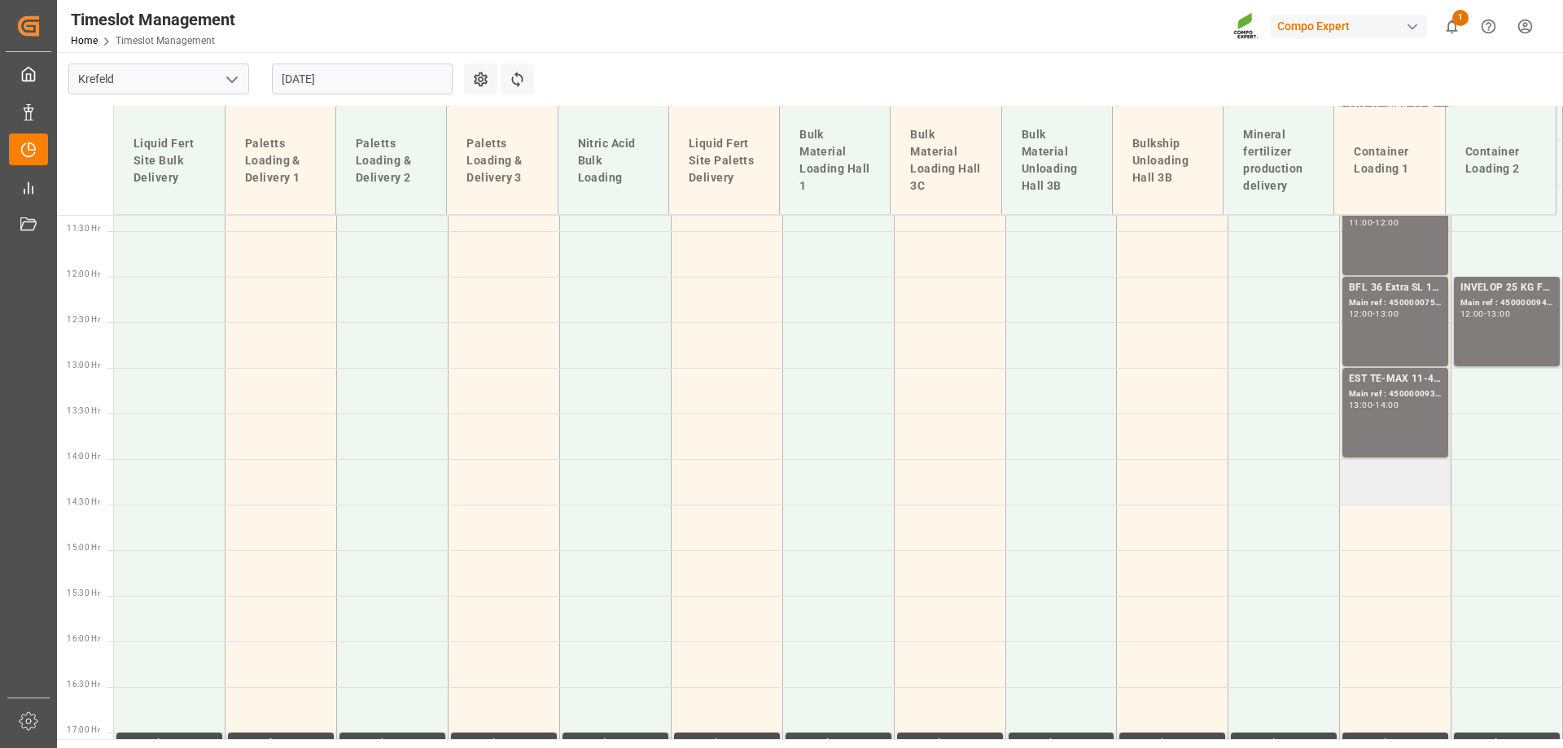
scroll to position [1033, 0]
click at [1394, 477] on td at bounding box center [1396, 481] width 112 height 46
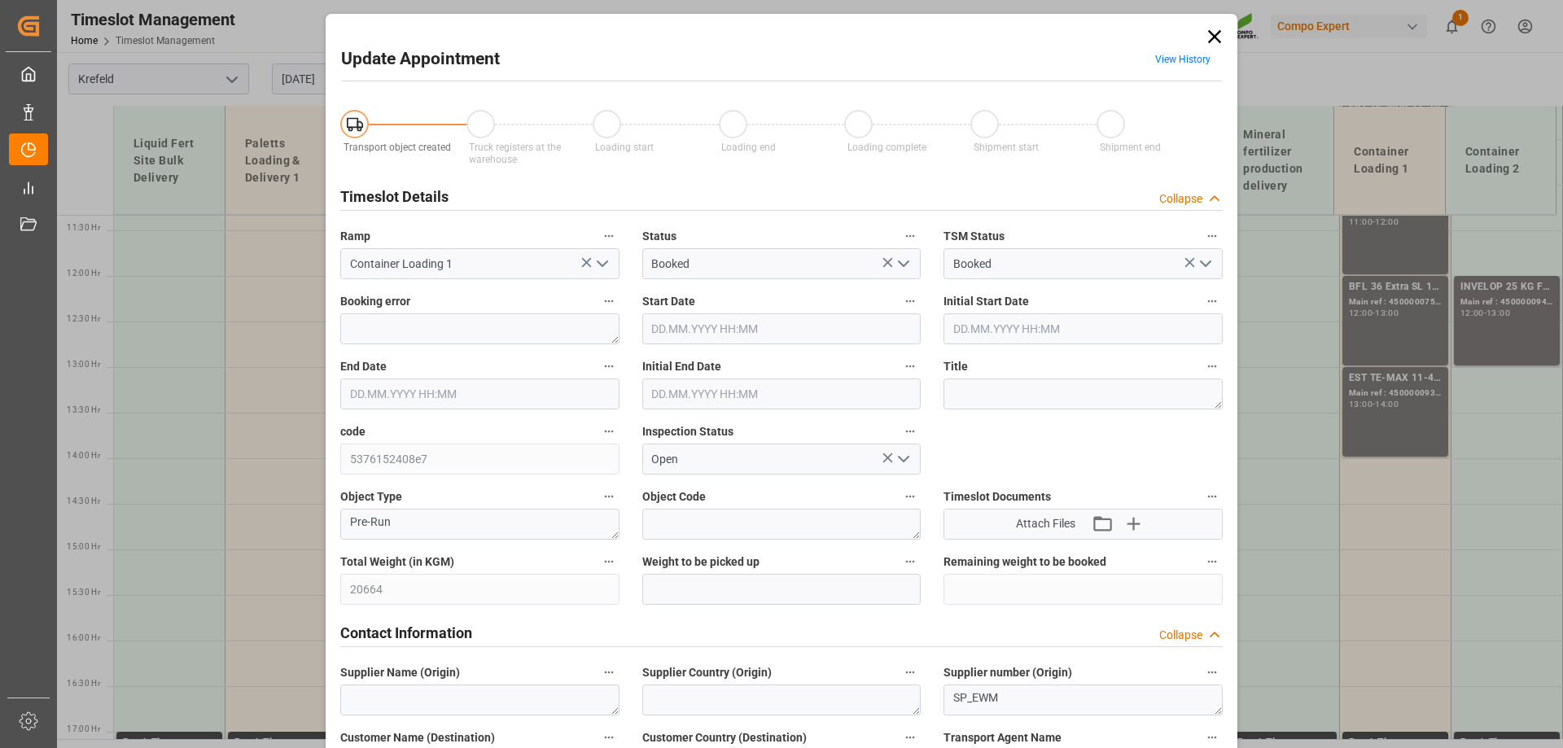
type input "20664"
type input "0"
type input "03.09.2025 14:00"
type input "03.09.2025 14:30"
type input "14.08.2025 08:37"
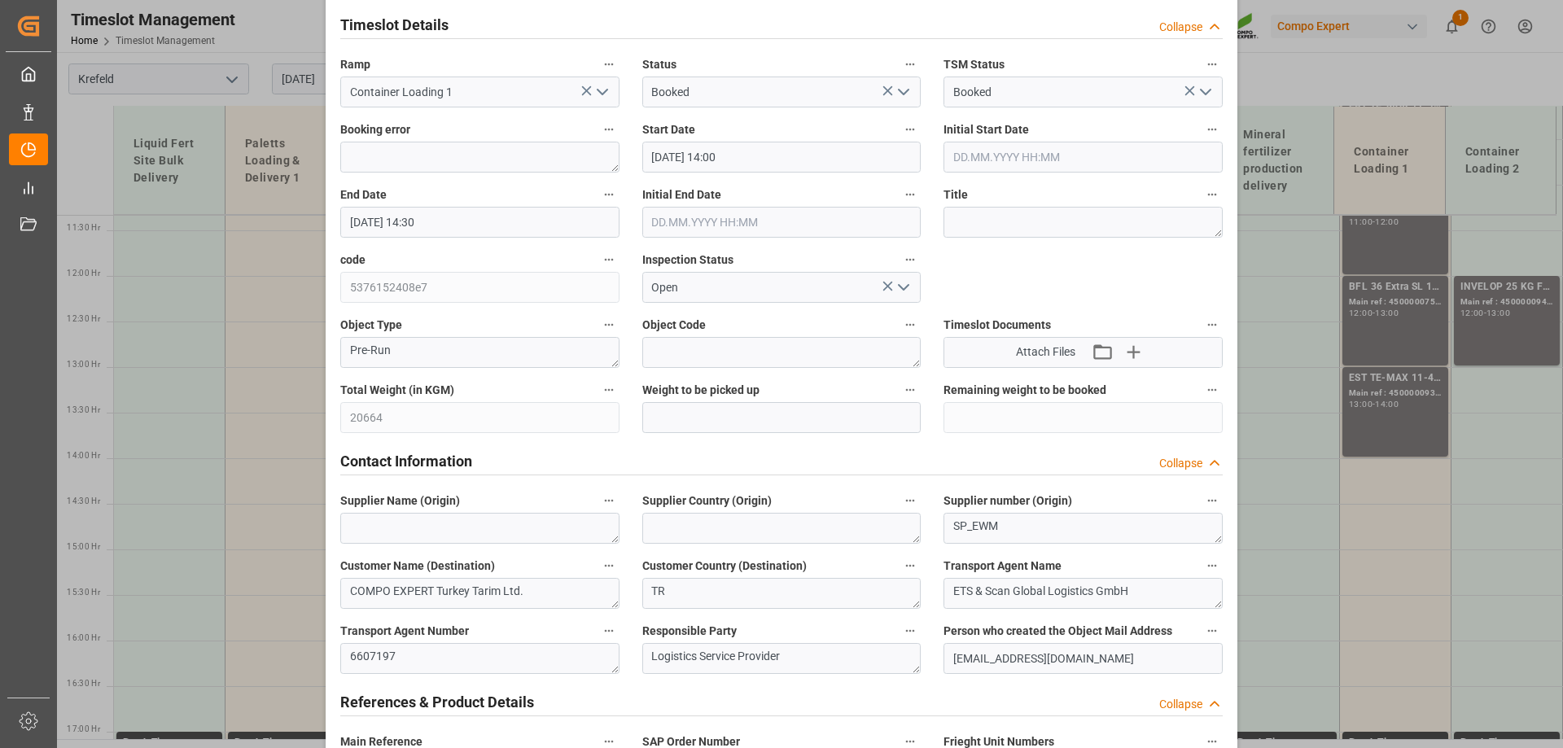
scroll to position [1511, 0]
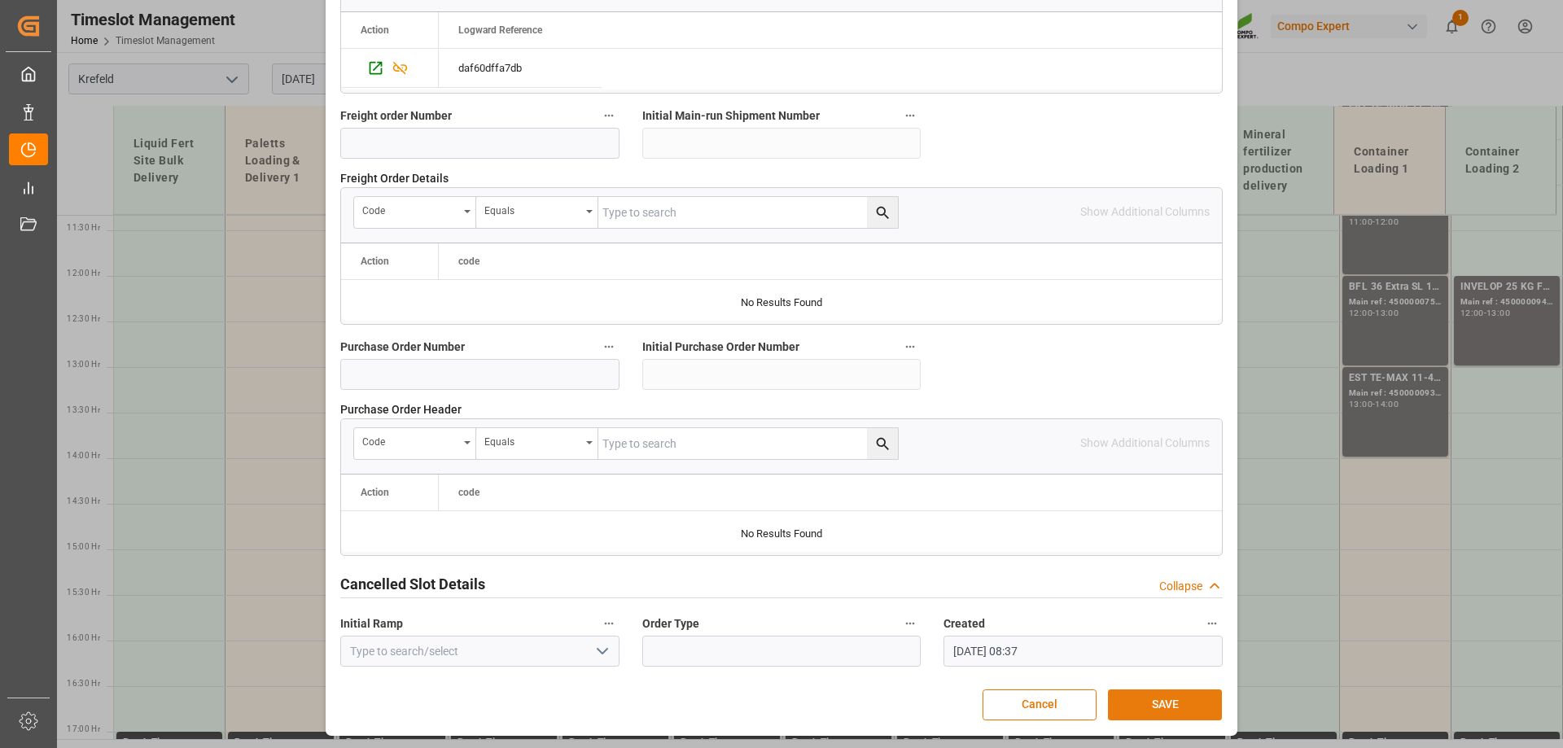
click at [1168, 699] on button "SAVE" at bounding box center [1165, 705] width 114 height 31
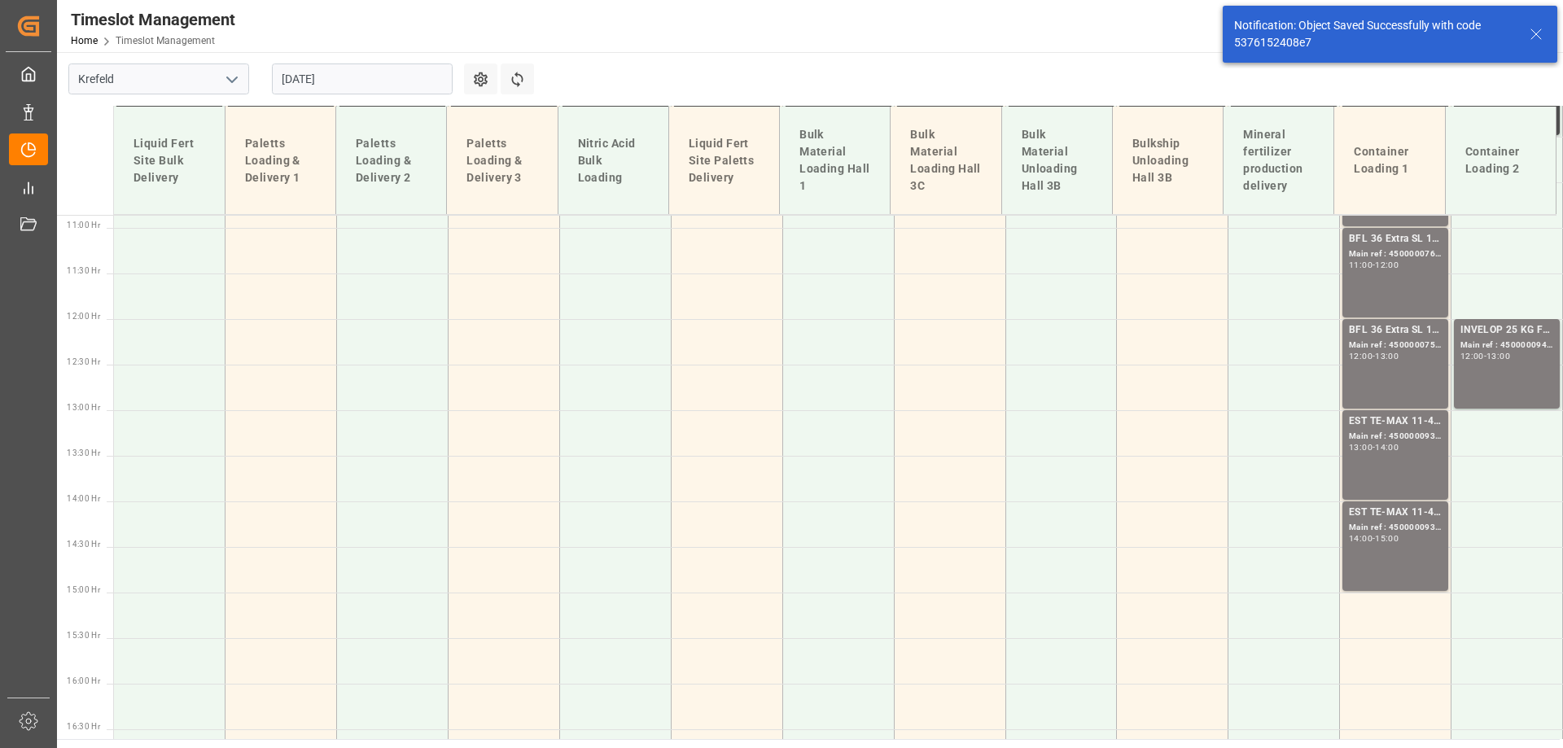
scroll to position [1226, 0]
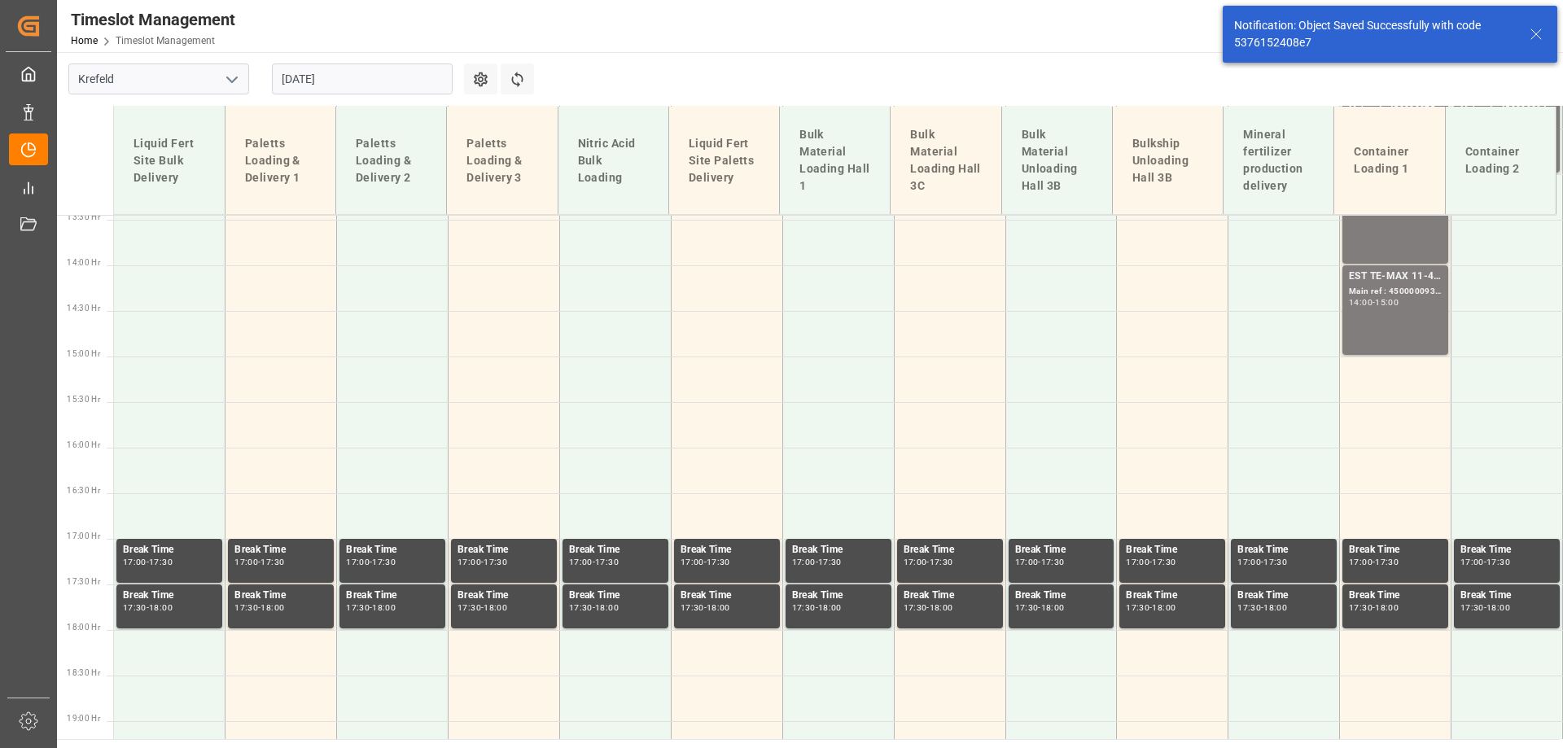
click at [300, 69] on input "03.09.2025" at bounding box center [362, 79] width 181 height 31
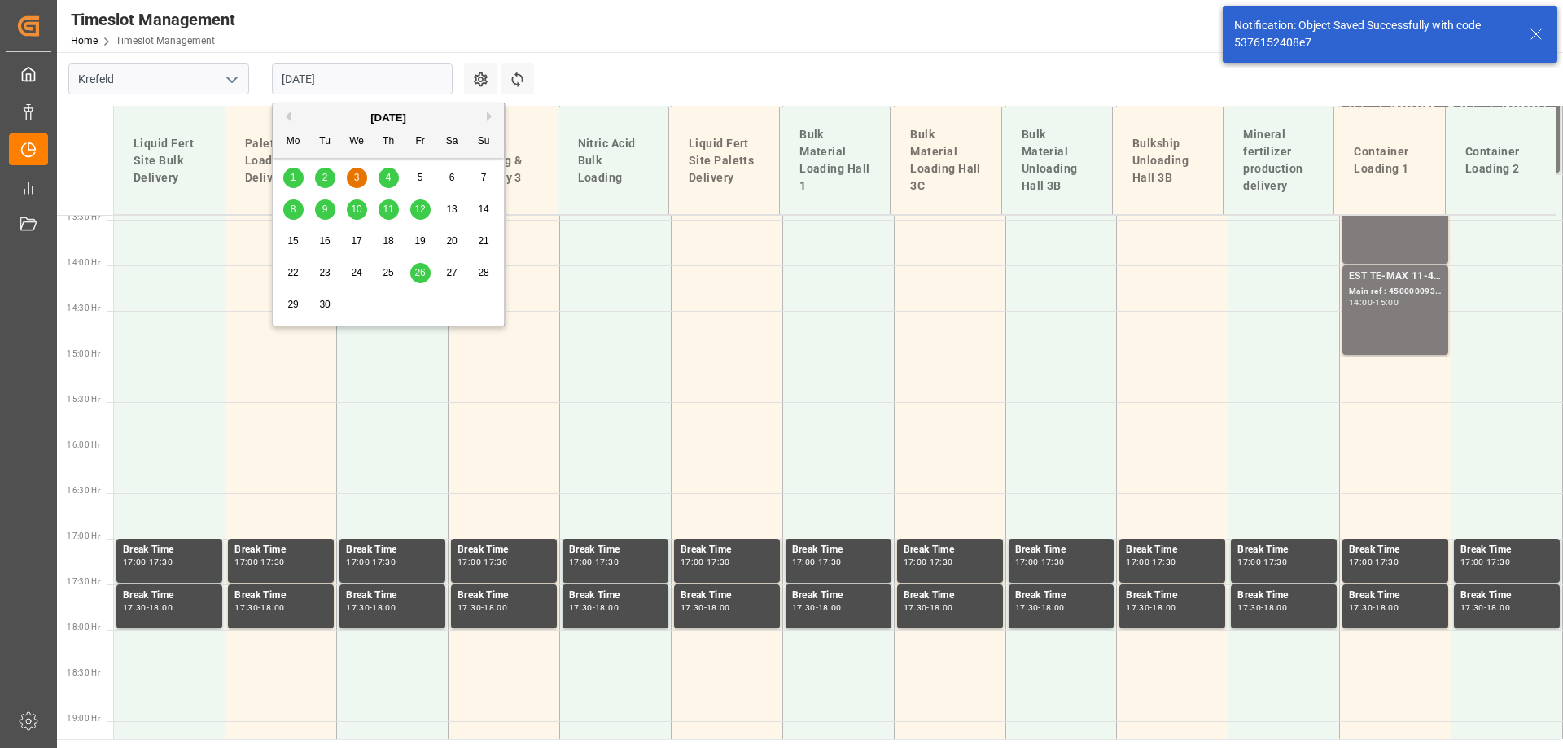
click at [327, 173] on span "2" at bounding box center [325, 177] width 6 height 11
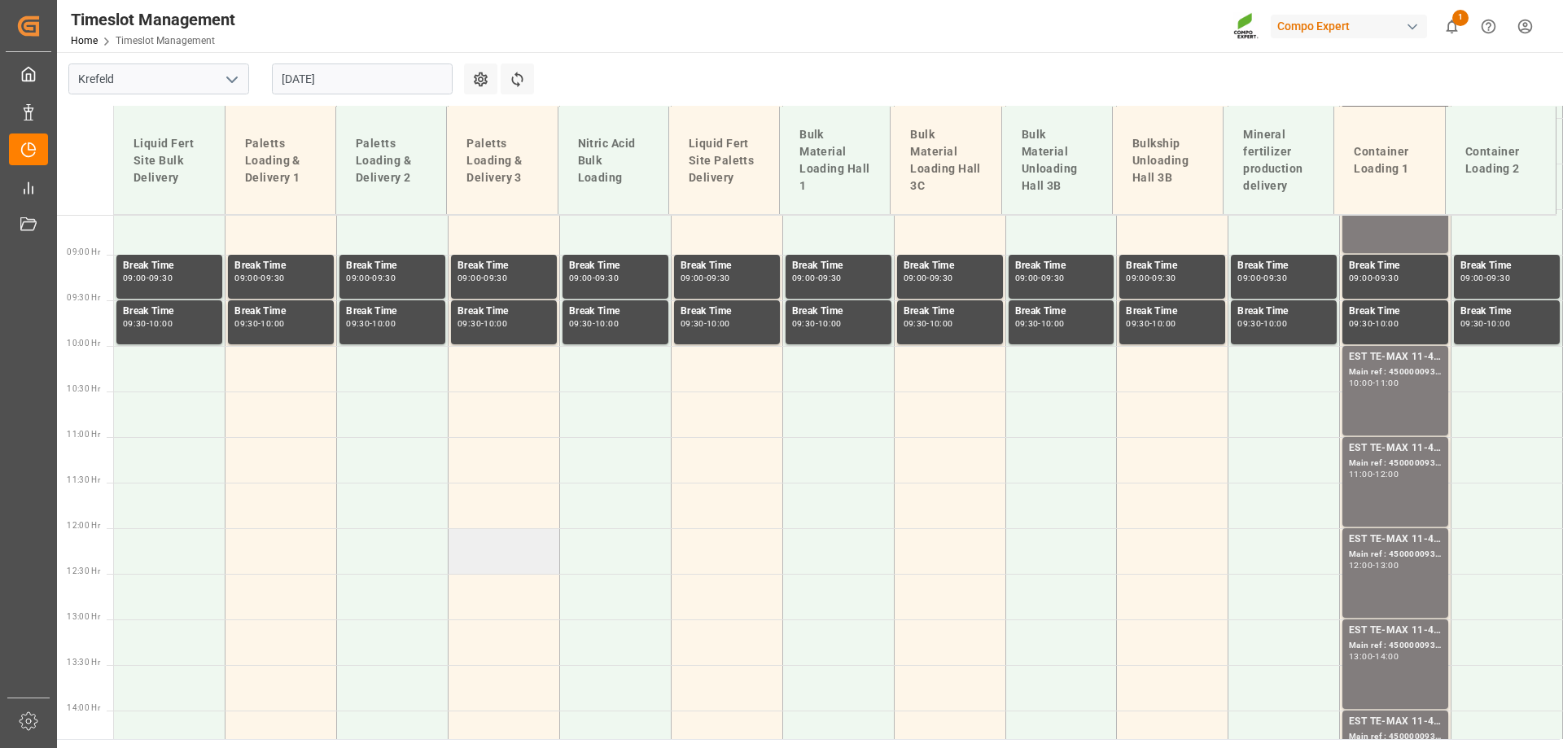
scroll to position [780, 0]
click at [1386, 542] on div "EST TE-MAX 11-48 20kg (x56) WW;" at bounding box center [1395, 541] width 93 height 16
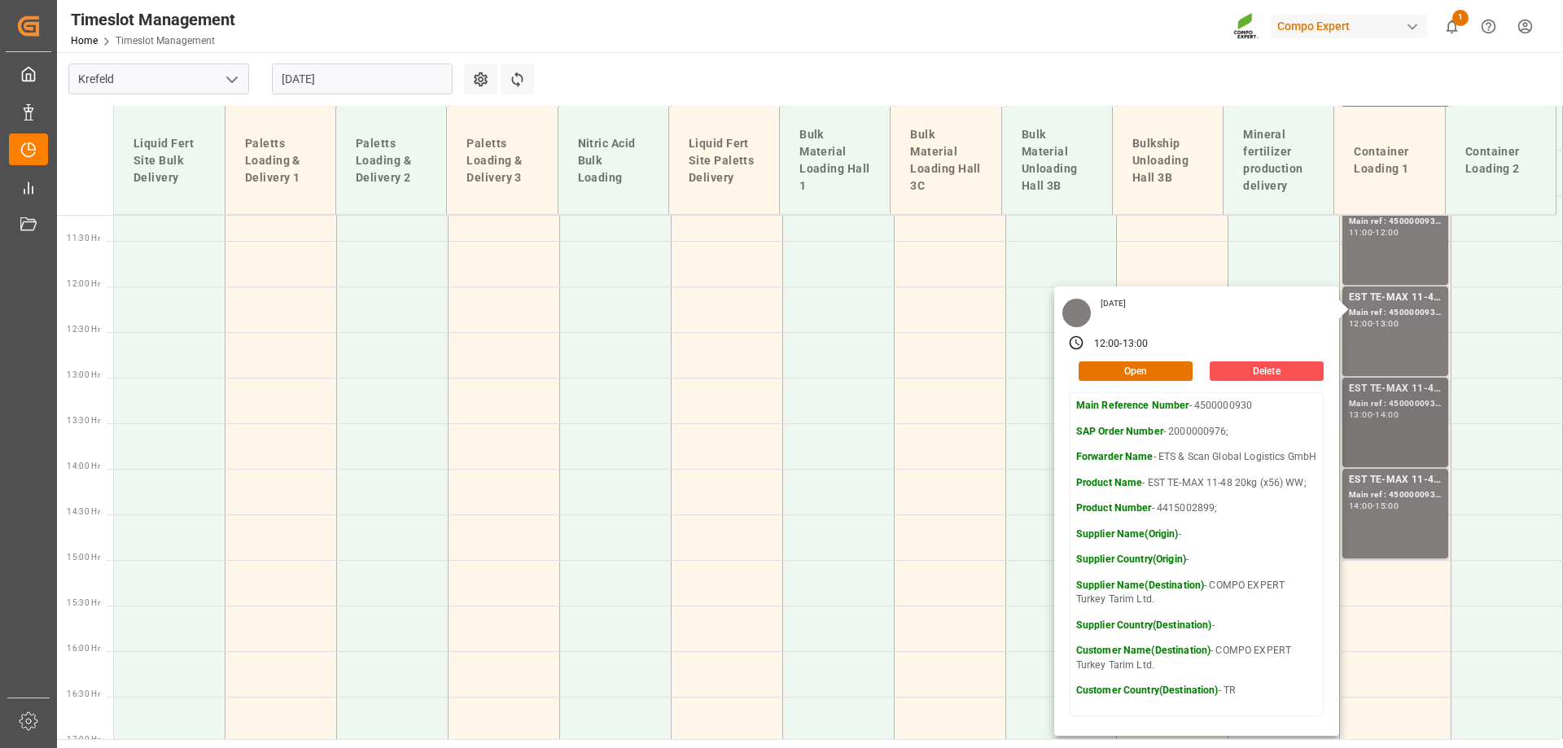
scroll to position [1024, 0]
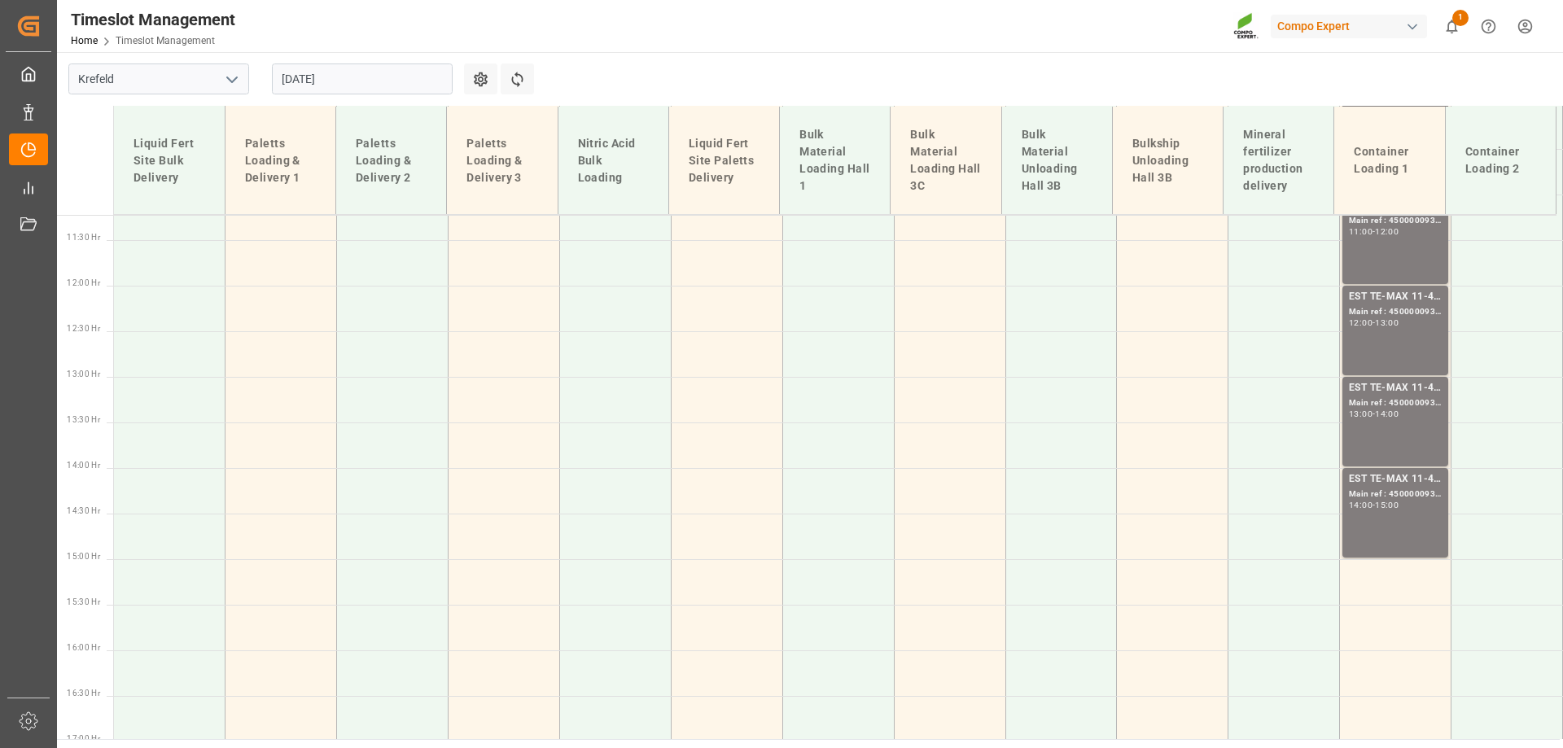
click at [1389, 390] on div "EST TE-MAX 11-48 20kg (x56) WW;" at bounding box center [1395, 388] width 93 height 16
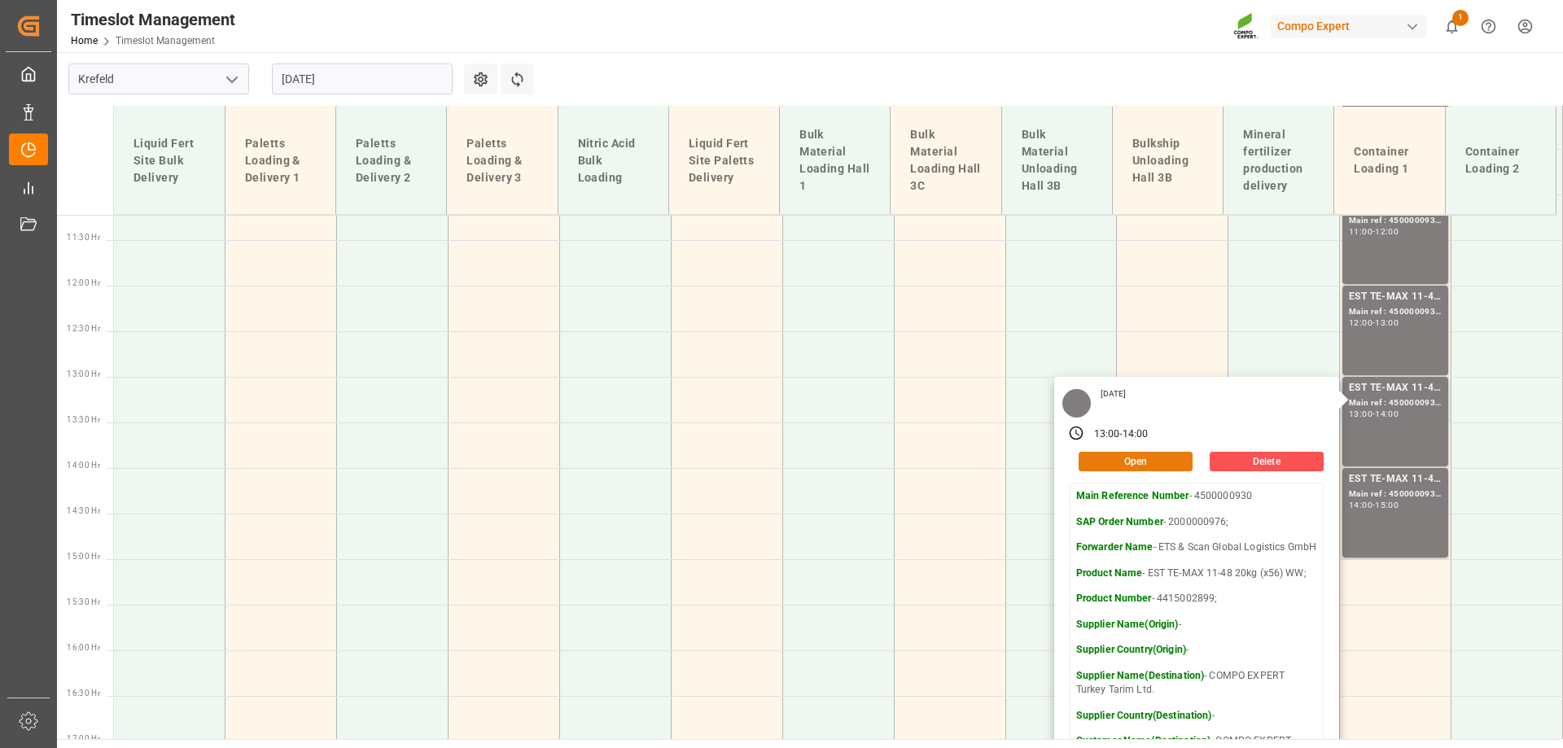
click at [1146, 463] on button "Open" at bounding box center [1136, 462] width 114 height 20
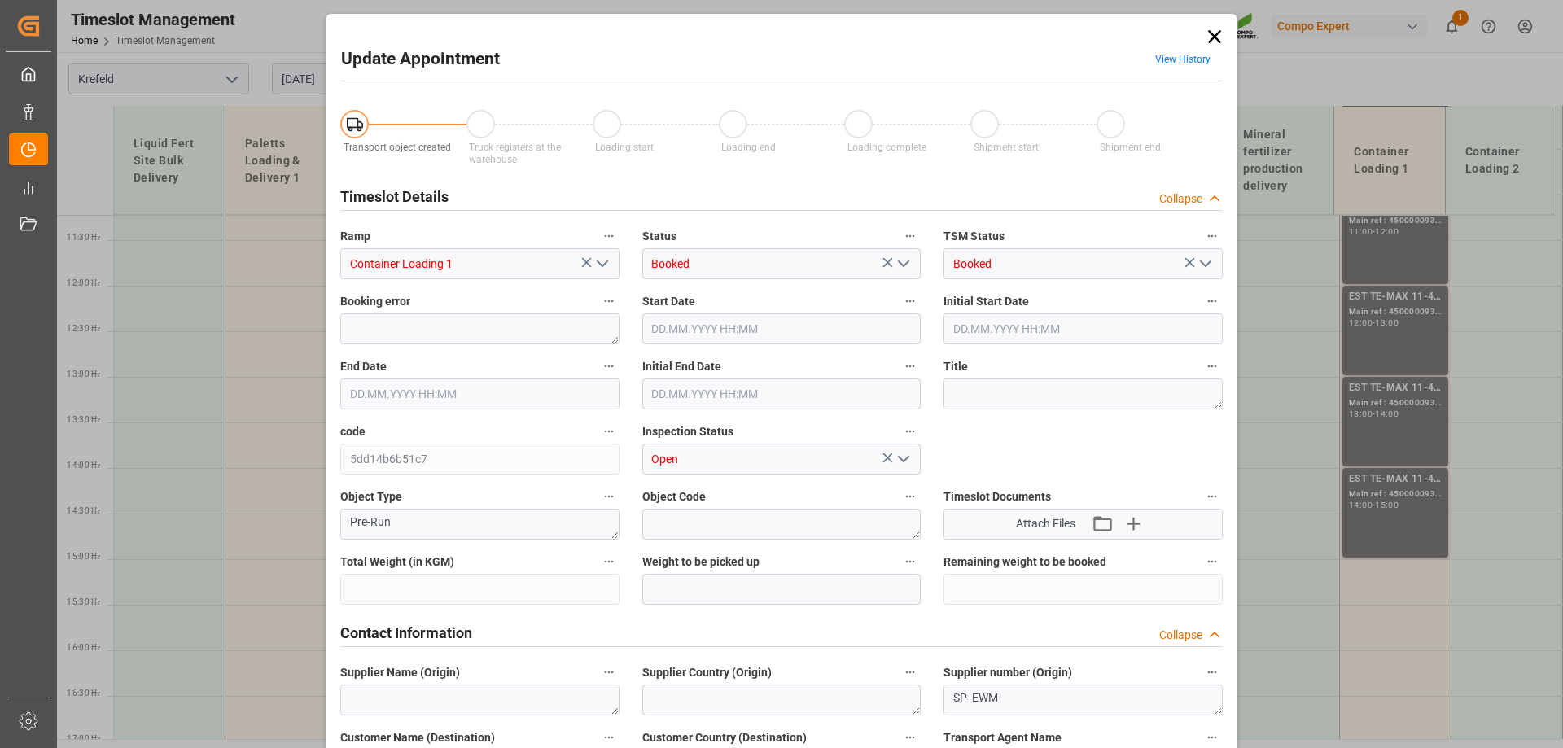
type input "20664"
type input "0"
type input "[DATE] 13:00"
type input "02.09.2025 14:00"
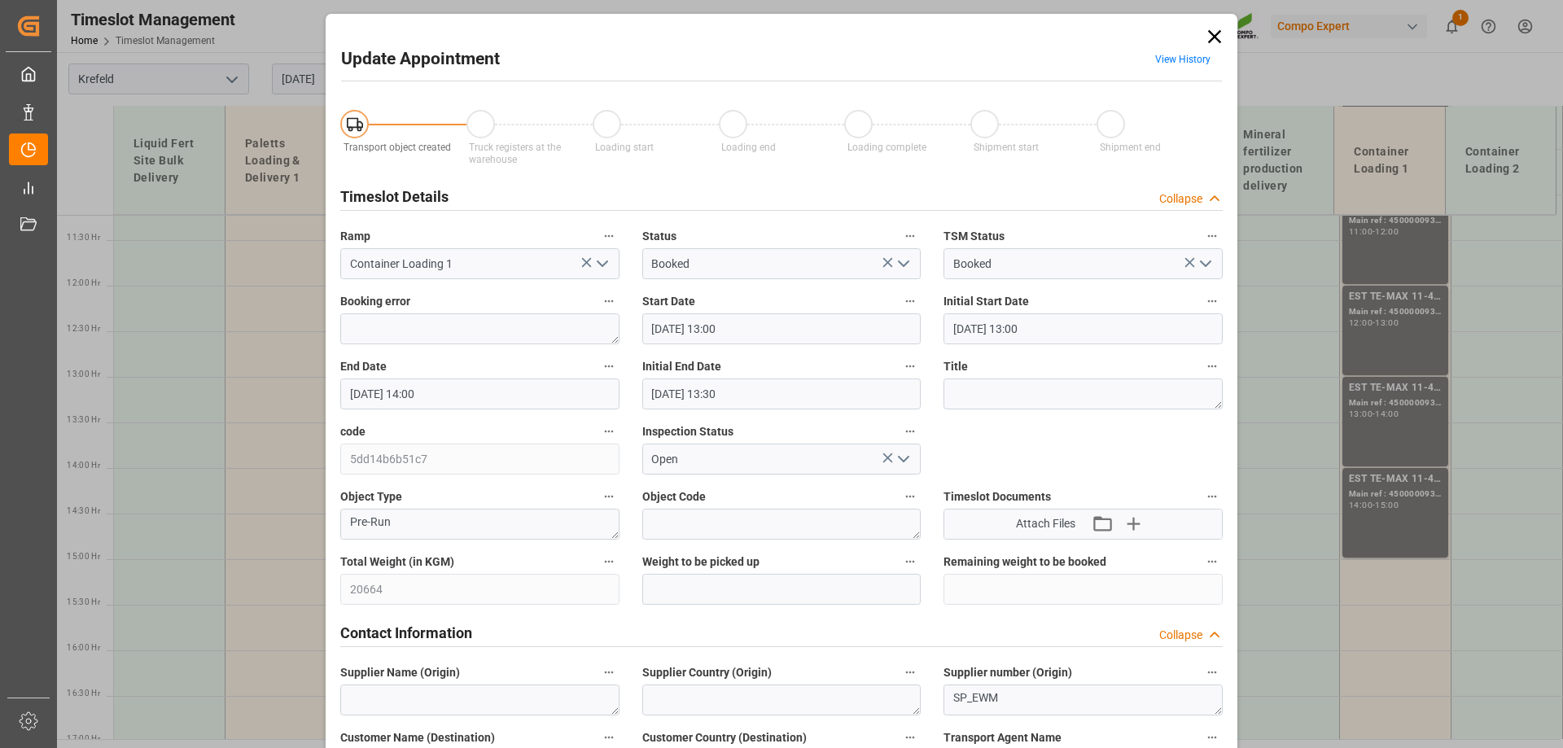
type input "[DATE] 13:30"
type input "14.08.2025 06:06"
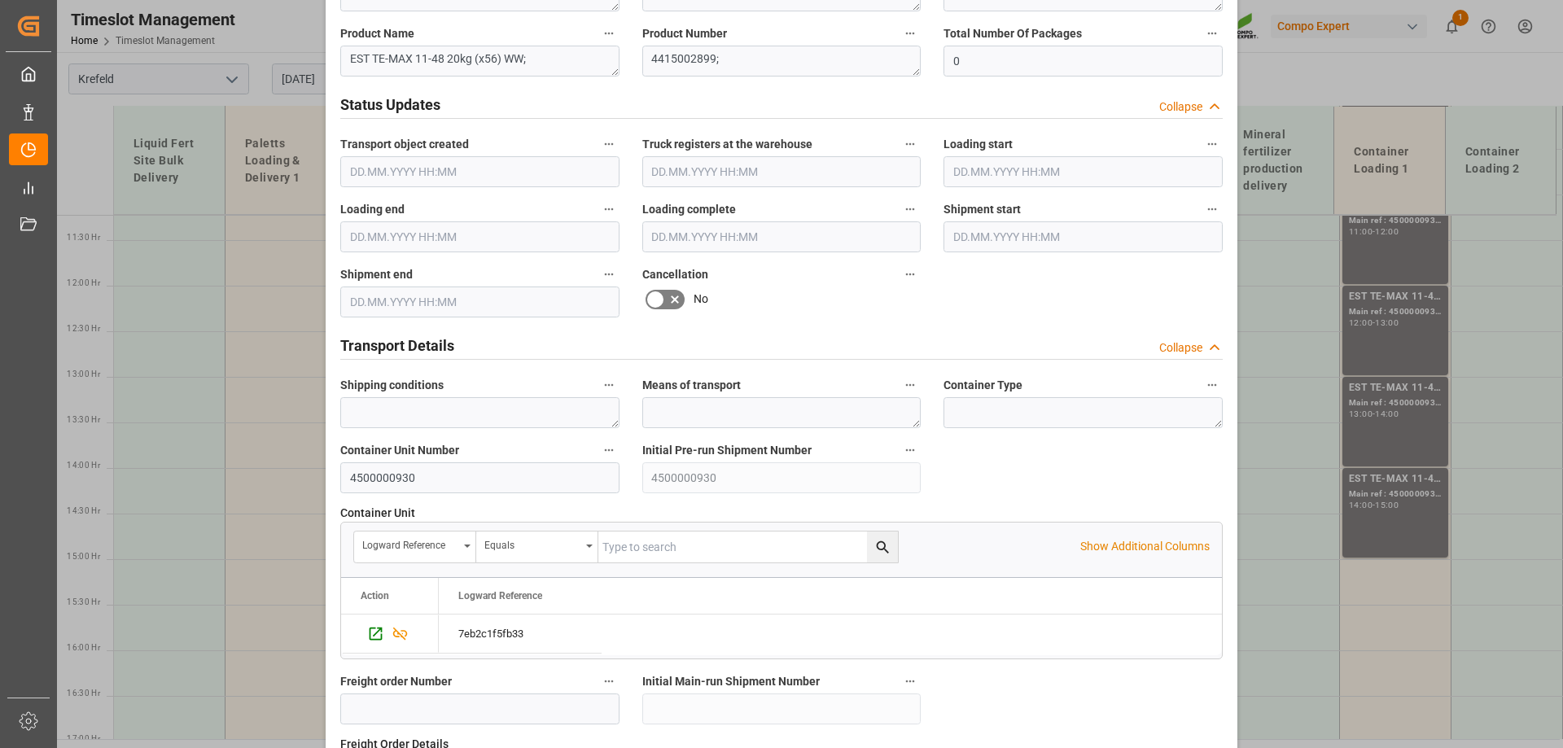
scroll to position [945, 0]
click at [668, 300] on icon at bounding box center [675, 301] width 20 height 20
click at [0, 0] on input "checkbox" at bounding box center [0, 0] width 0 height 0
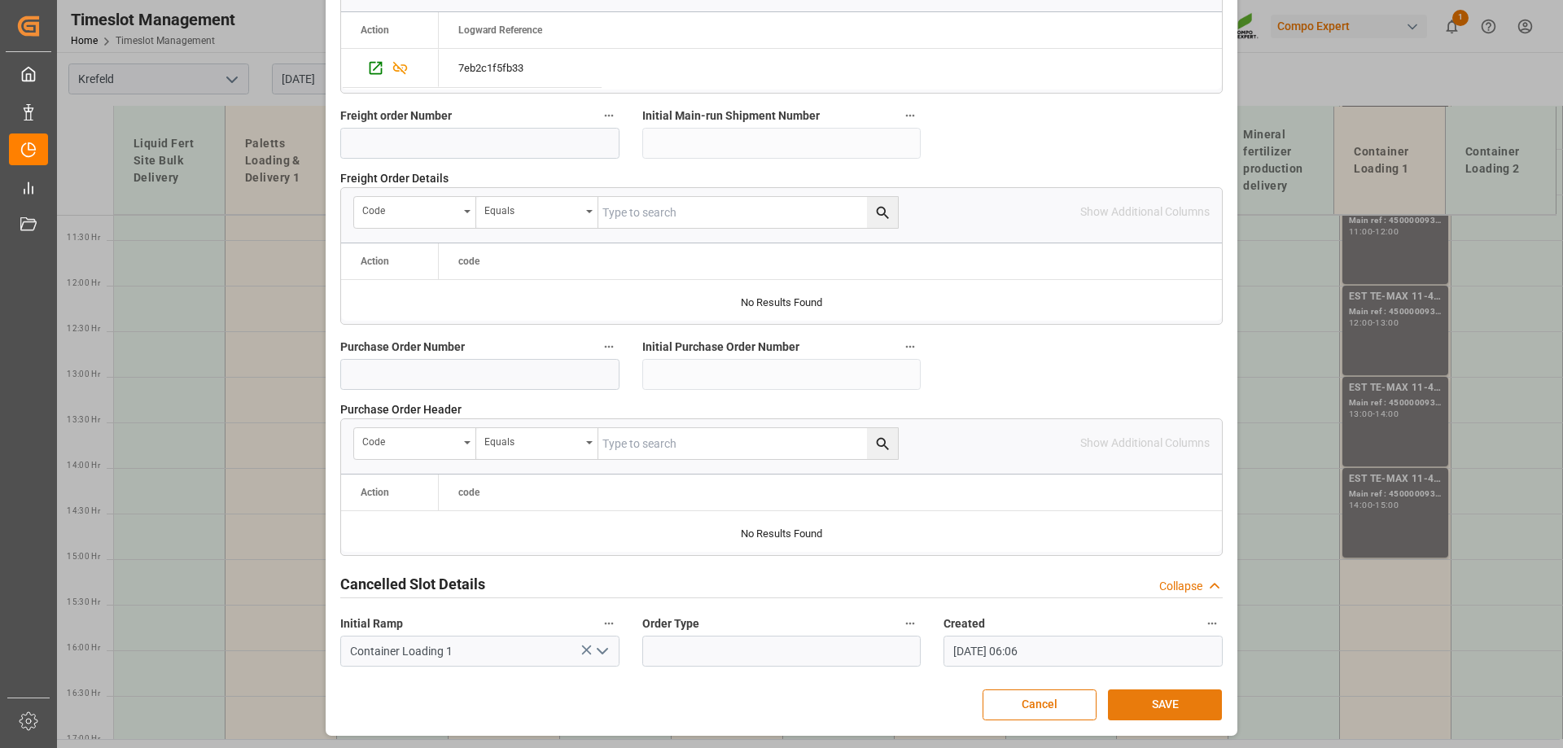
click at [1145, 692] on button "SAVE" at bounding box center [1165, 705] width 114 height 31
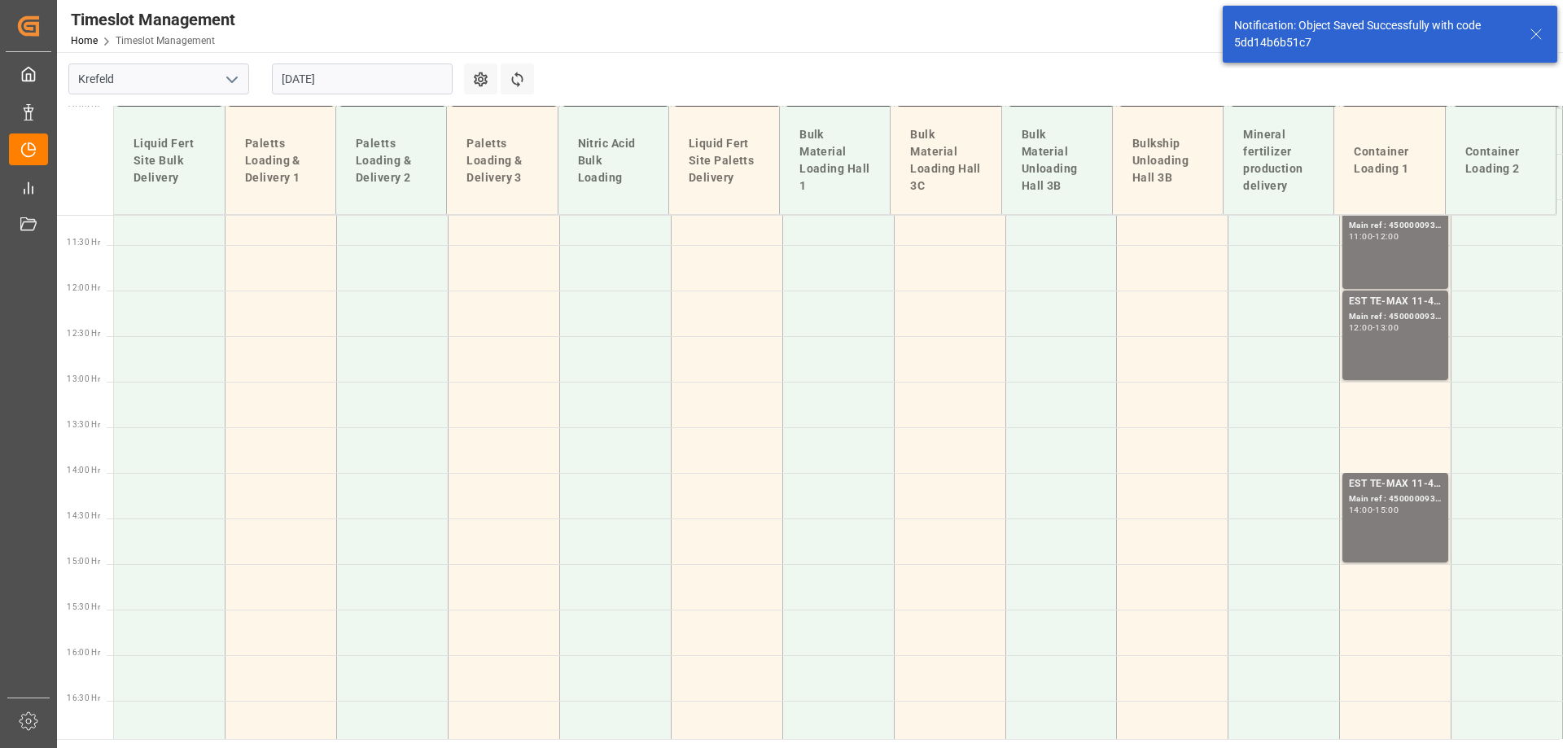
scroll to position [1135, 0]
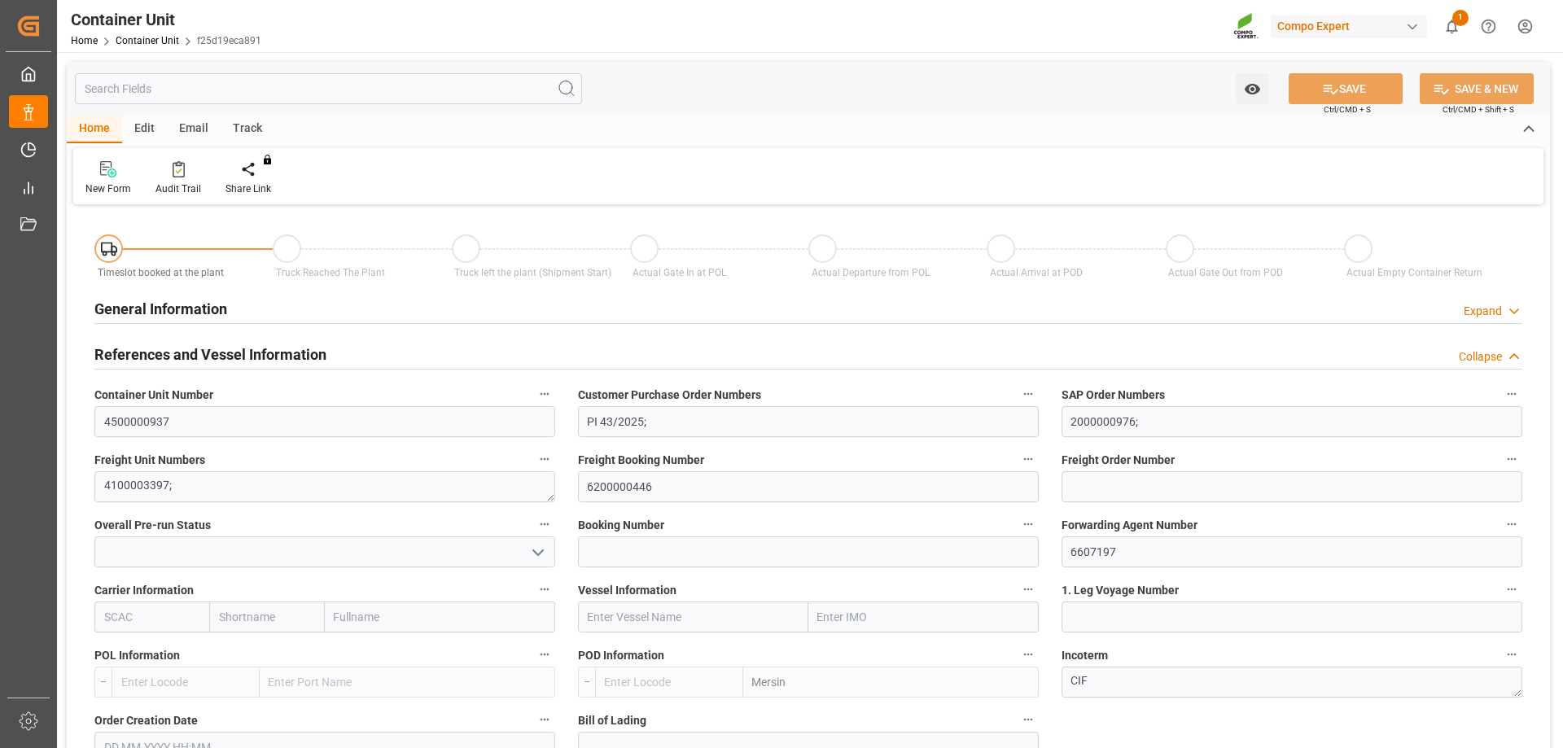
type input "TRMER"
type input "0"
type input "20664"
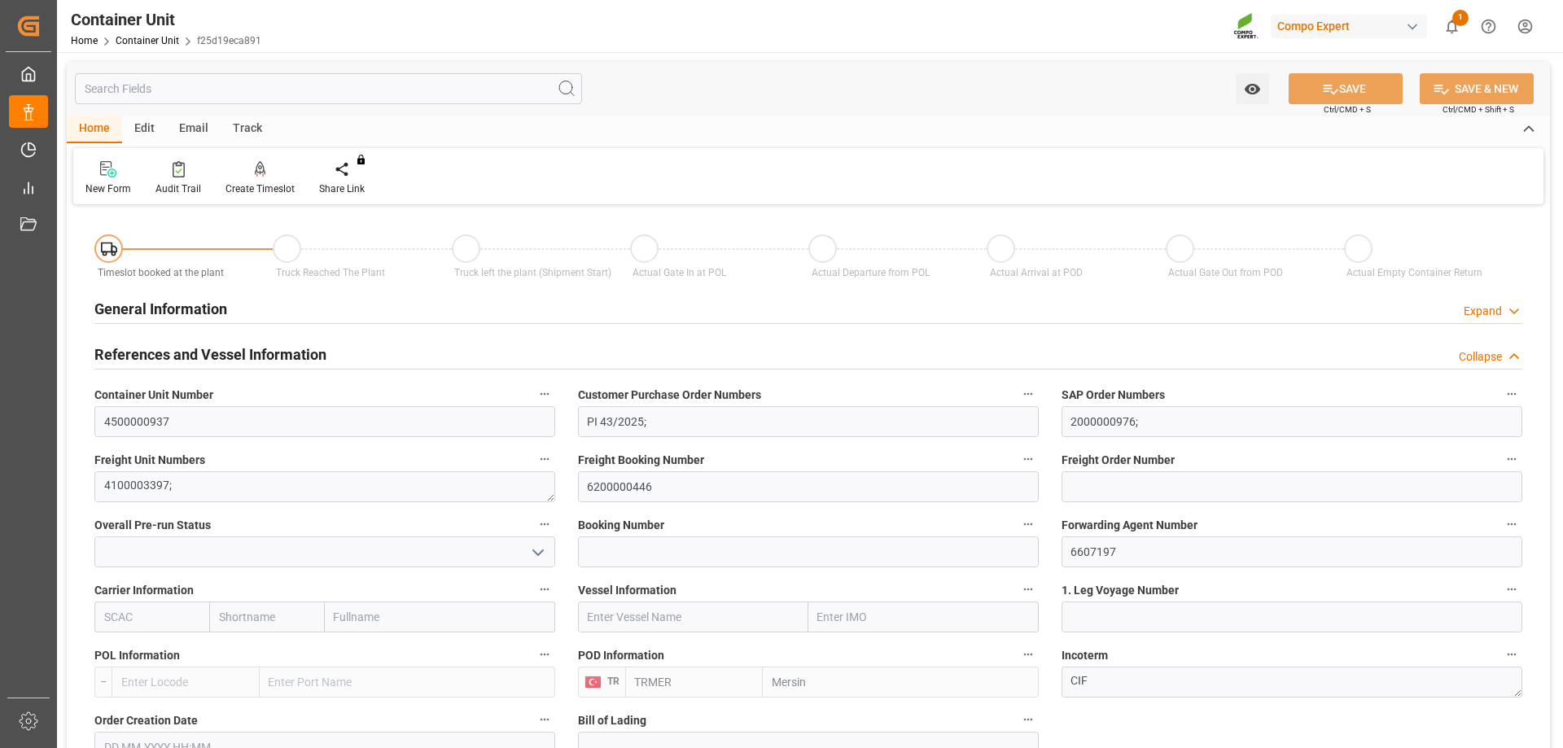
type input "21.08.2025"
click at [248, 176] on div at bounding box center [260, 168] width 69 height 17
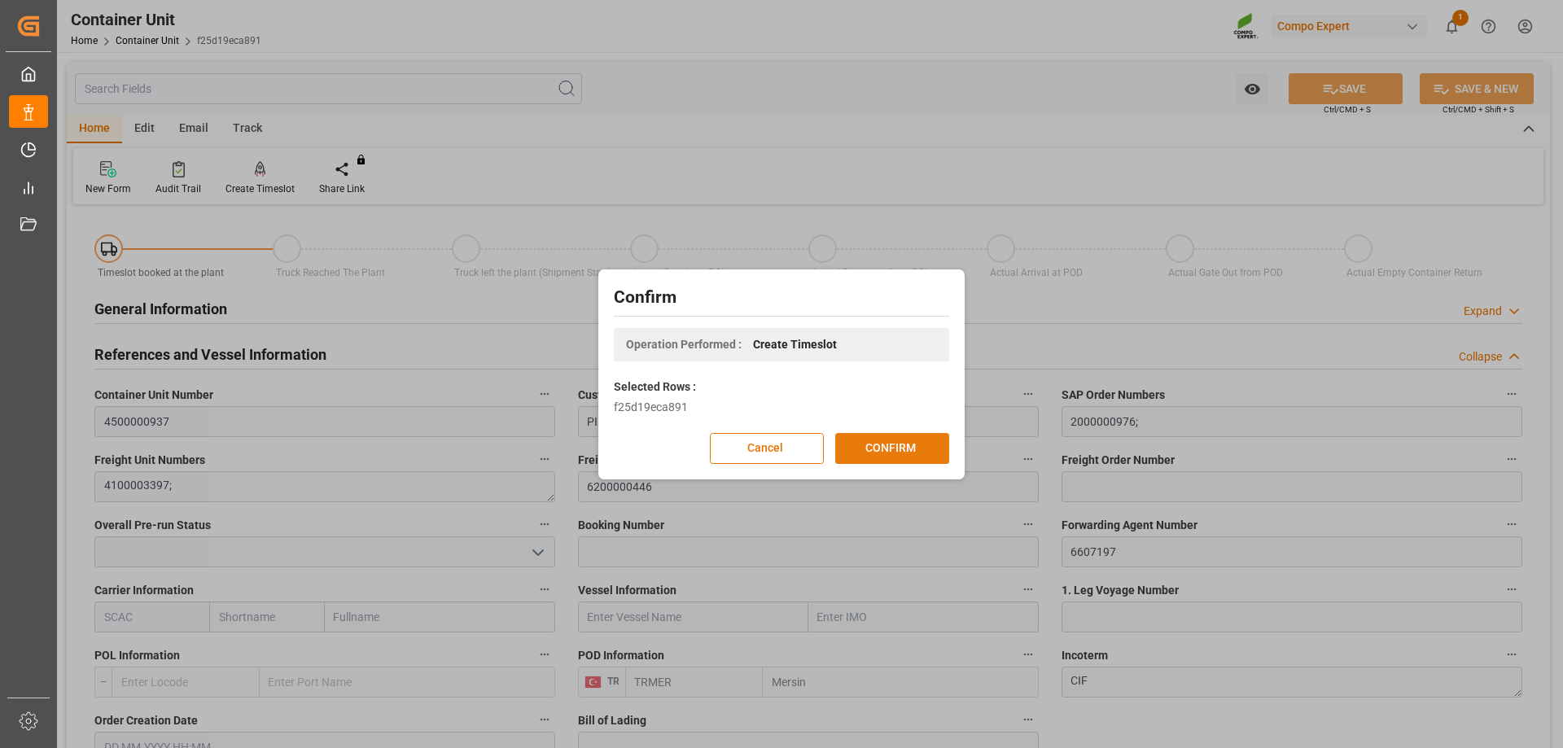
click at [885, 438] on button "CONFIRM" at bounding box center [892, 448] width 114 height 31
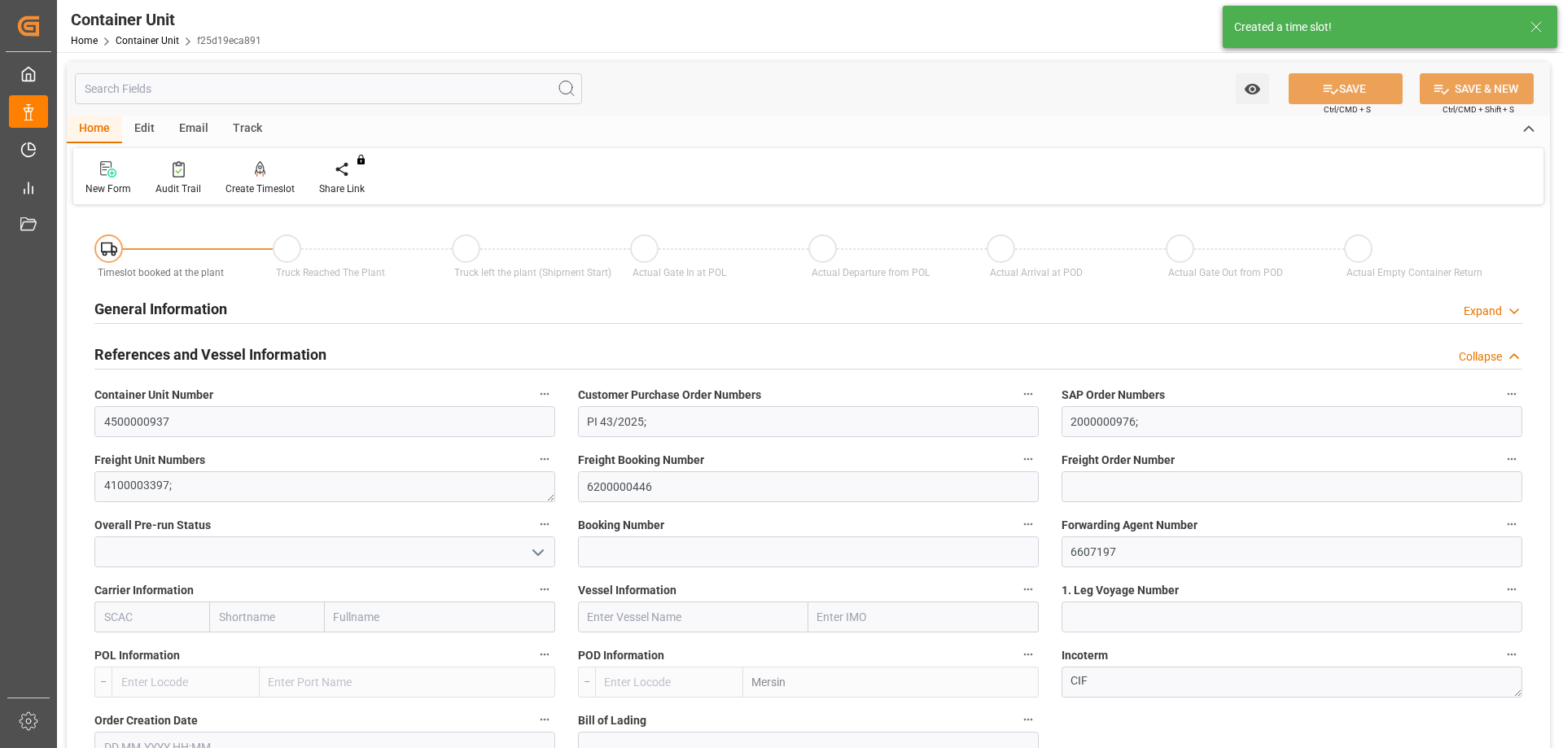
type input "TRMER"
type input "0"
type input "20664"
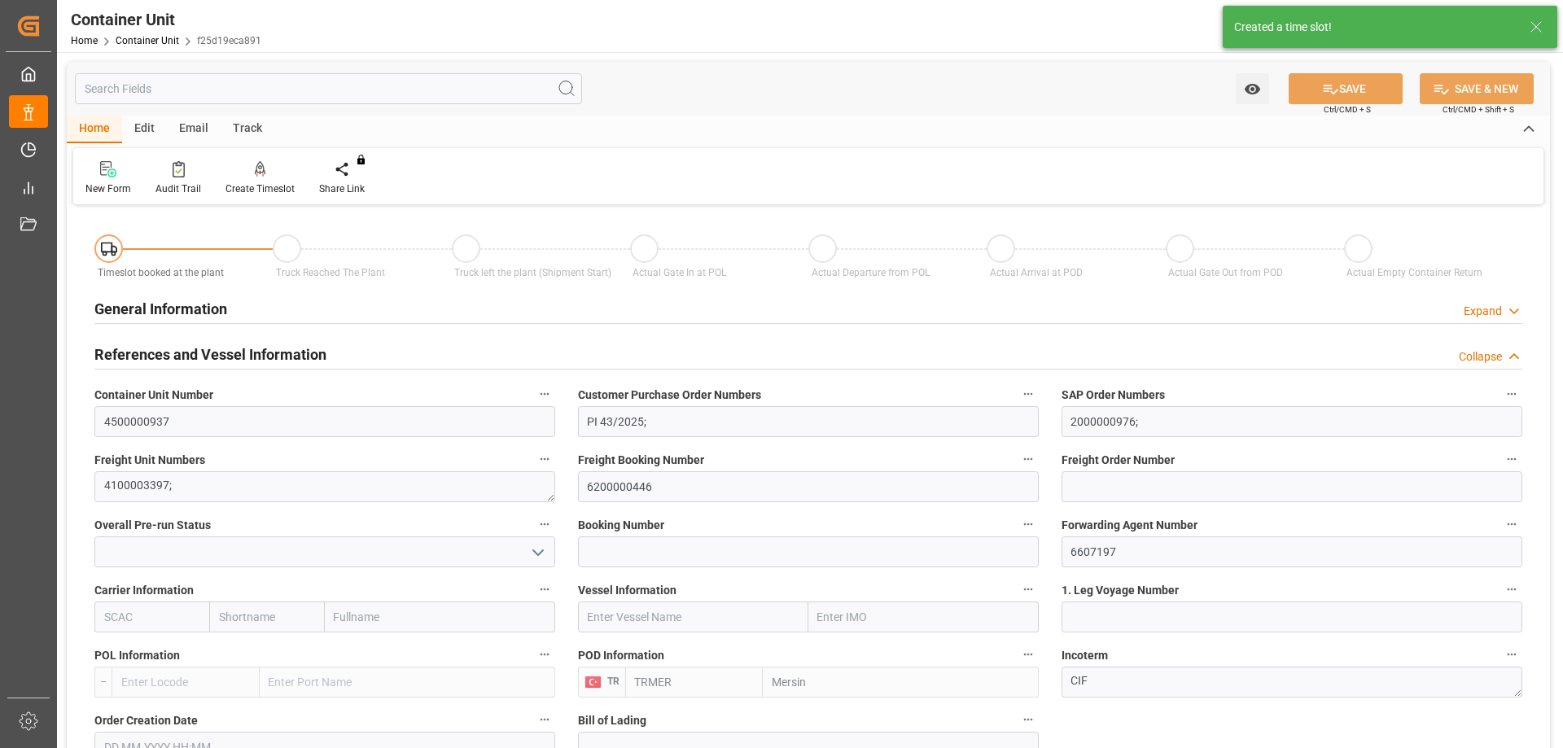
type input "21.08.2025"
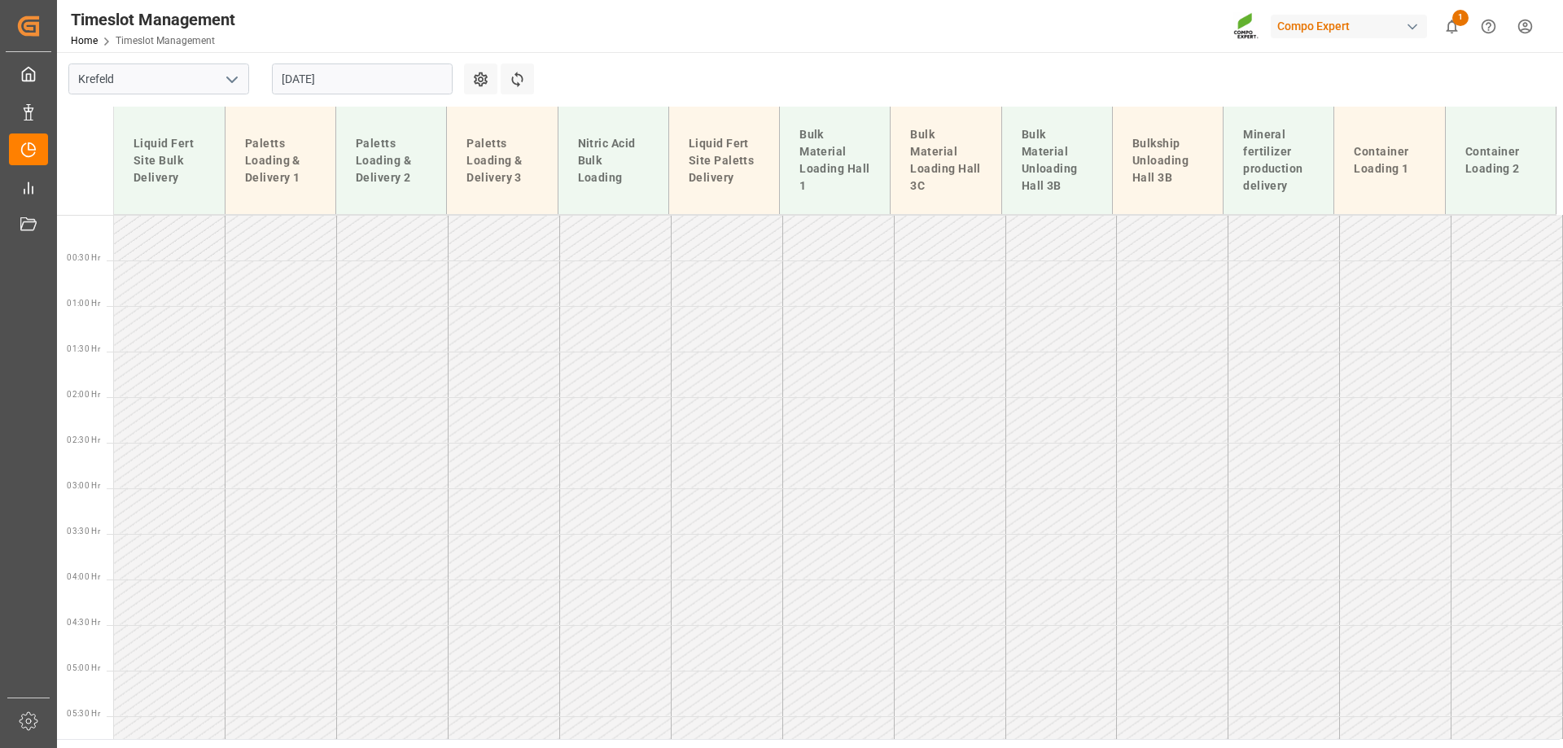
drag, startPoint x: 0, startPoint y: 0, endPoint x: 356, endPoint y: 69, distance: 362.5
click at [356, 69] on input "[DATE]" at bounding box center [362, 79] width 181 height 31
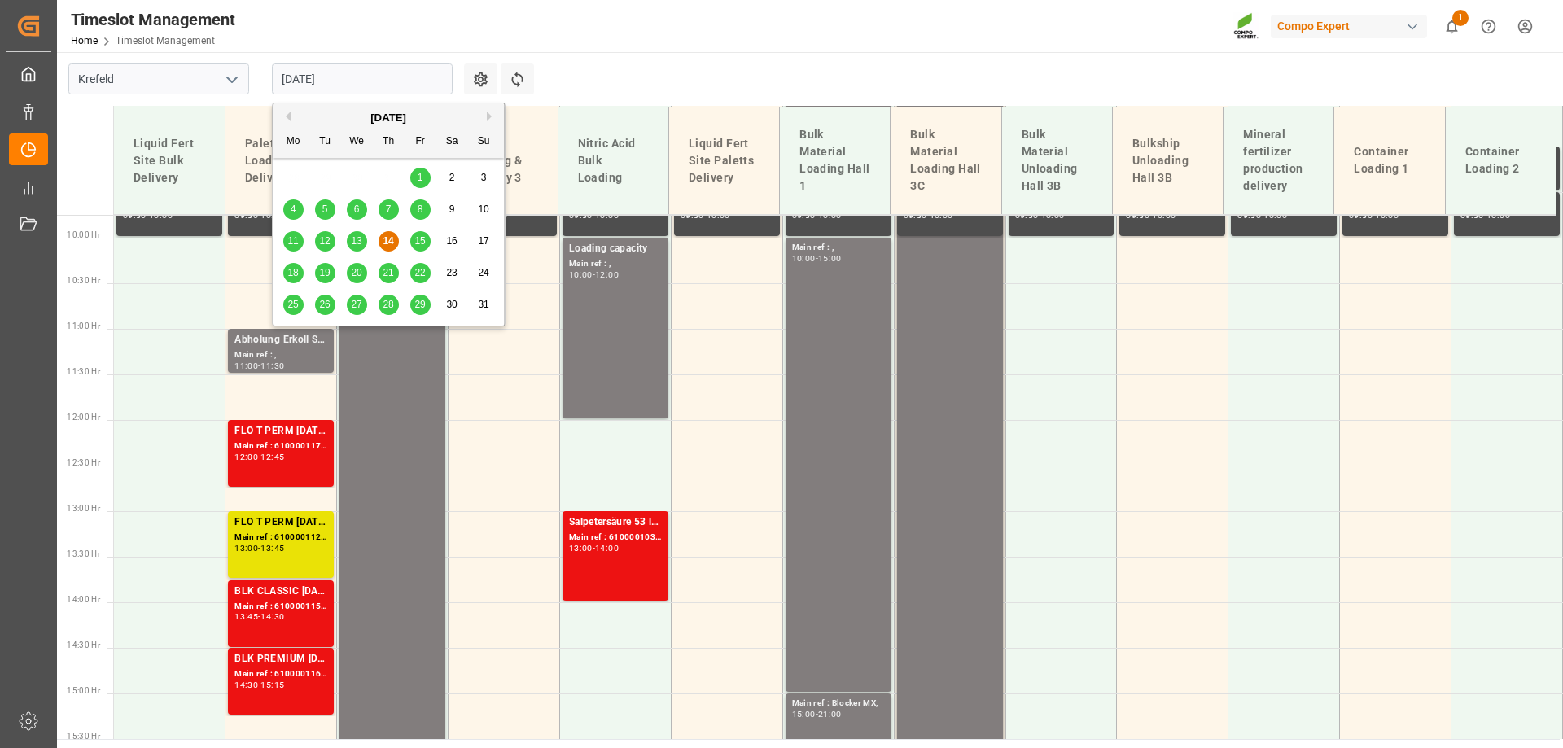
scroll to position [953, 0]
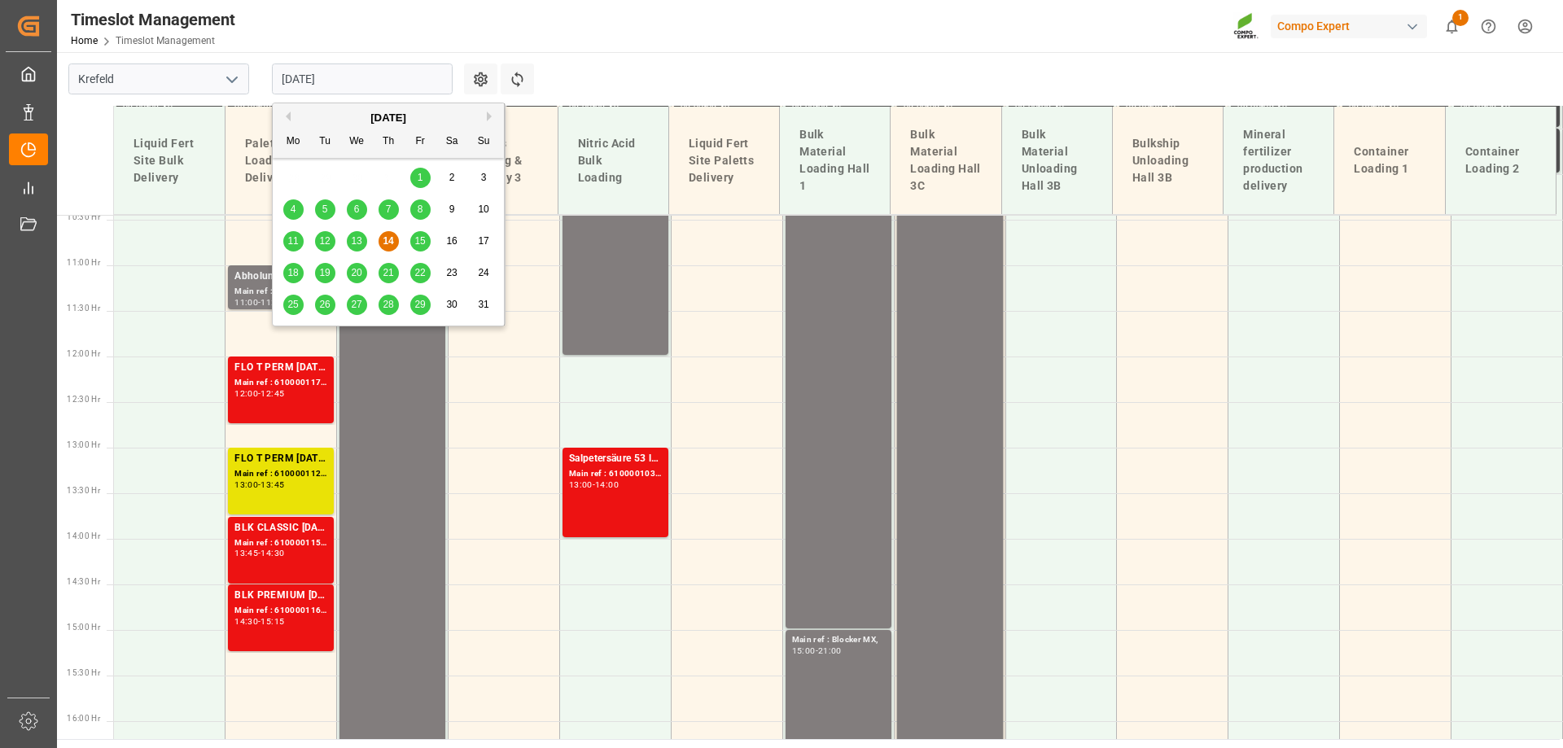
click at [490, 116] on button "Next Month" at bounding box center [492, 117] width 10 height 10
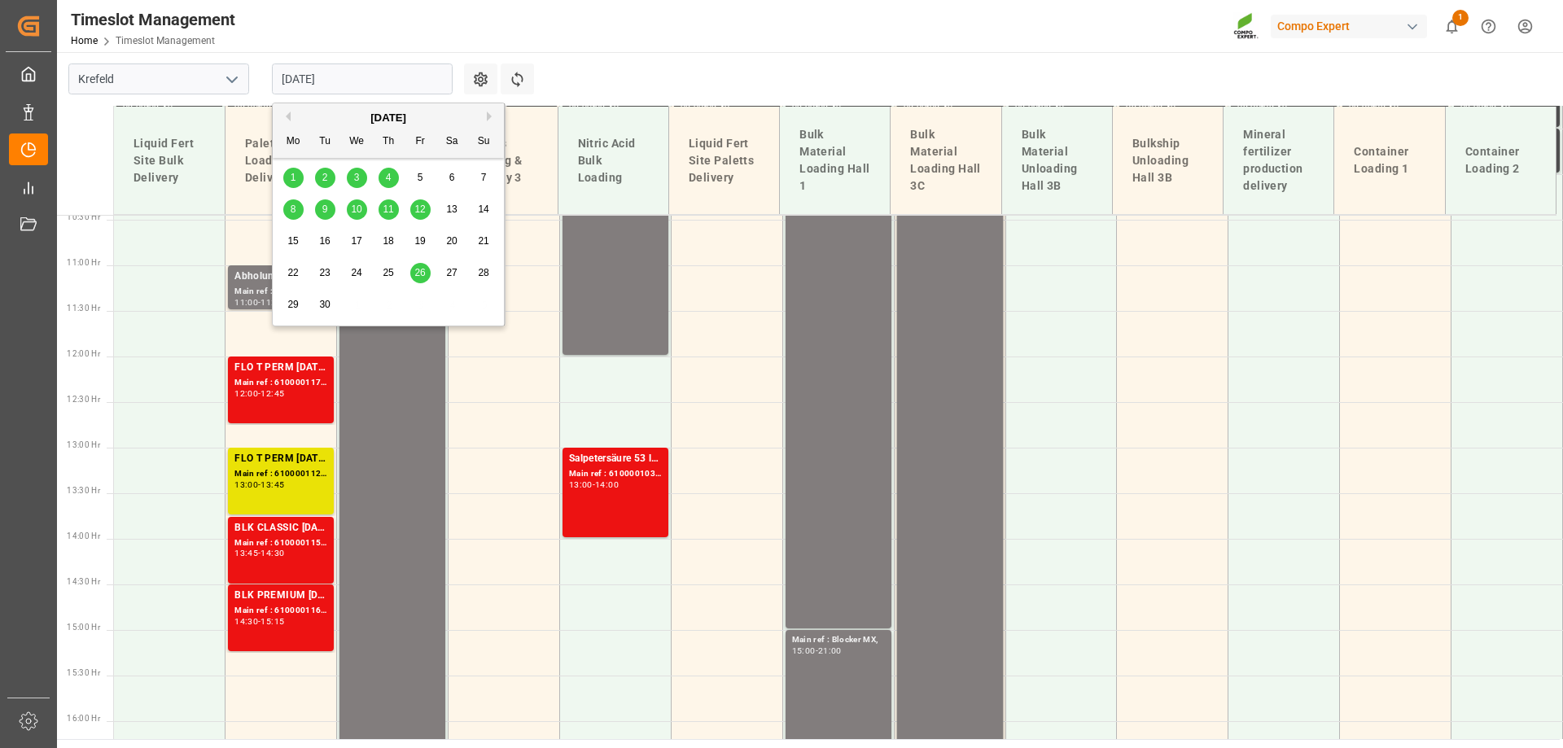
click at [323, 180] on span "2" at bounding box center [325, 177] width 6 height 11
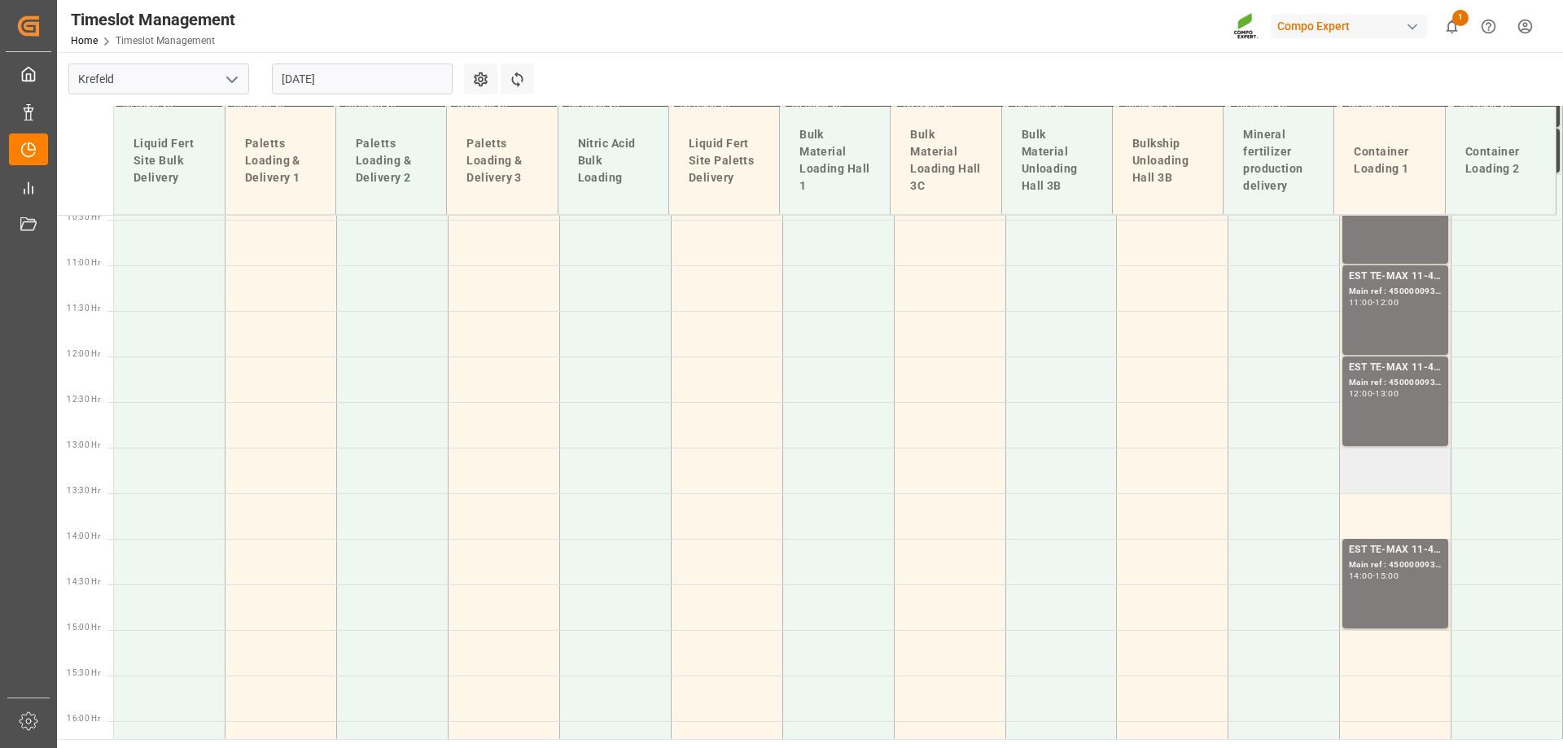
click at [1370, 456] on td at bounding box center [1396, 471] width 112 height 46
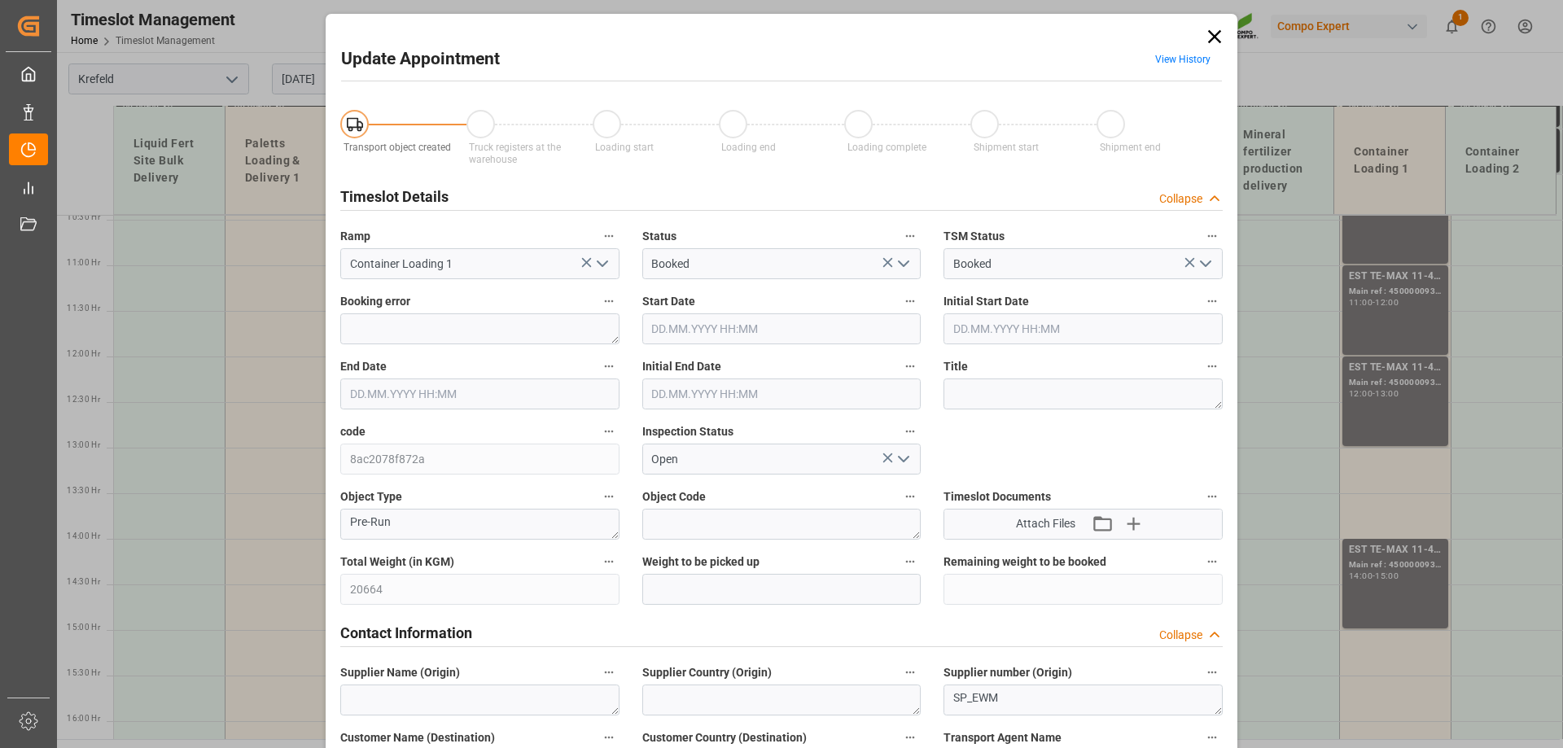
type input "20664"
type input "0"
type input "[DATE] 13:00"
type input "[DATE] 13:30"
type input "[DATE] 08:38"
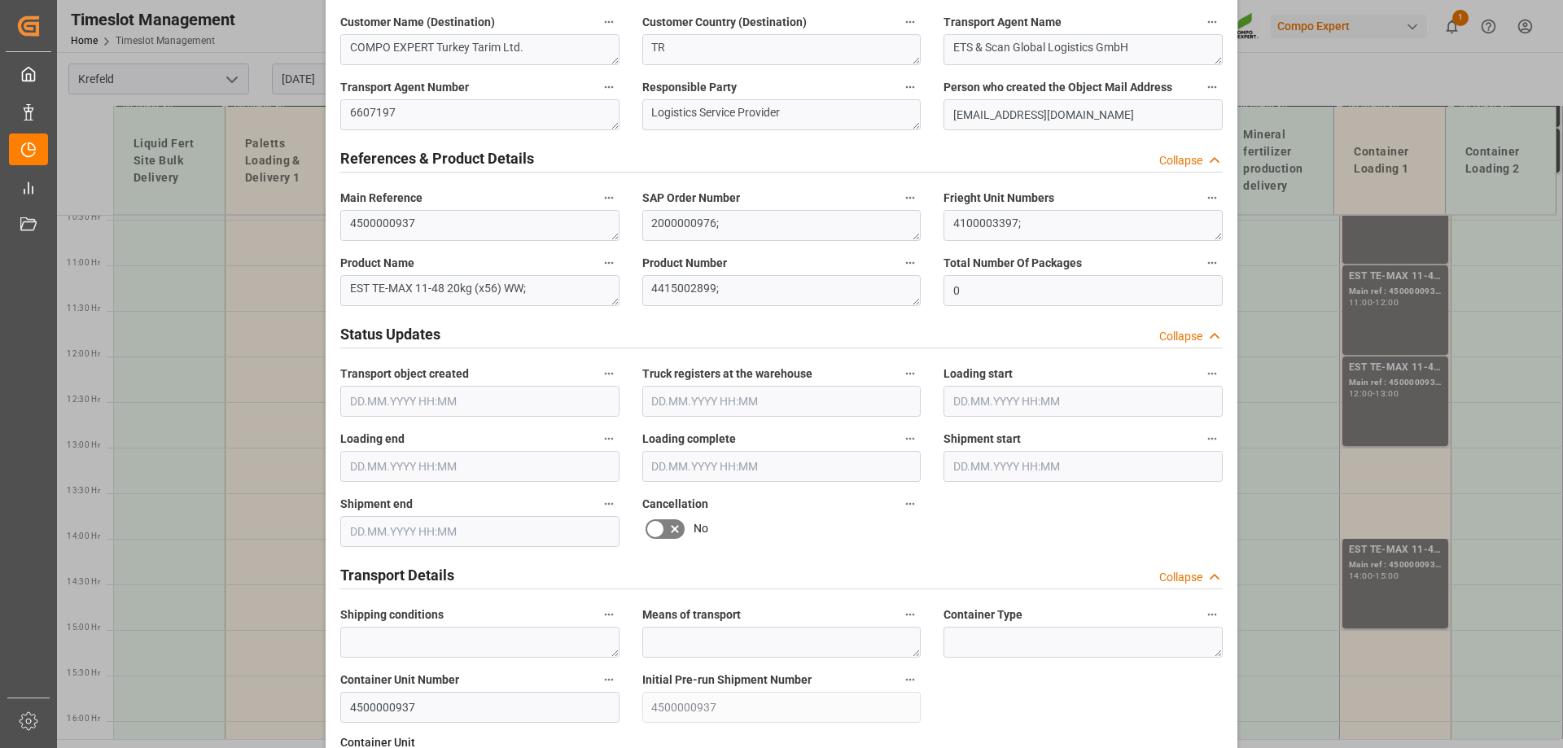
scroll to position [1511, 0]
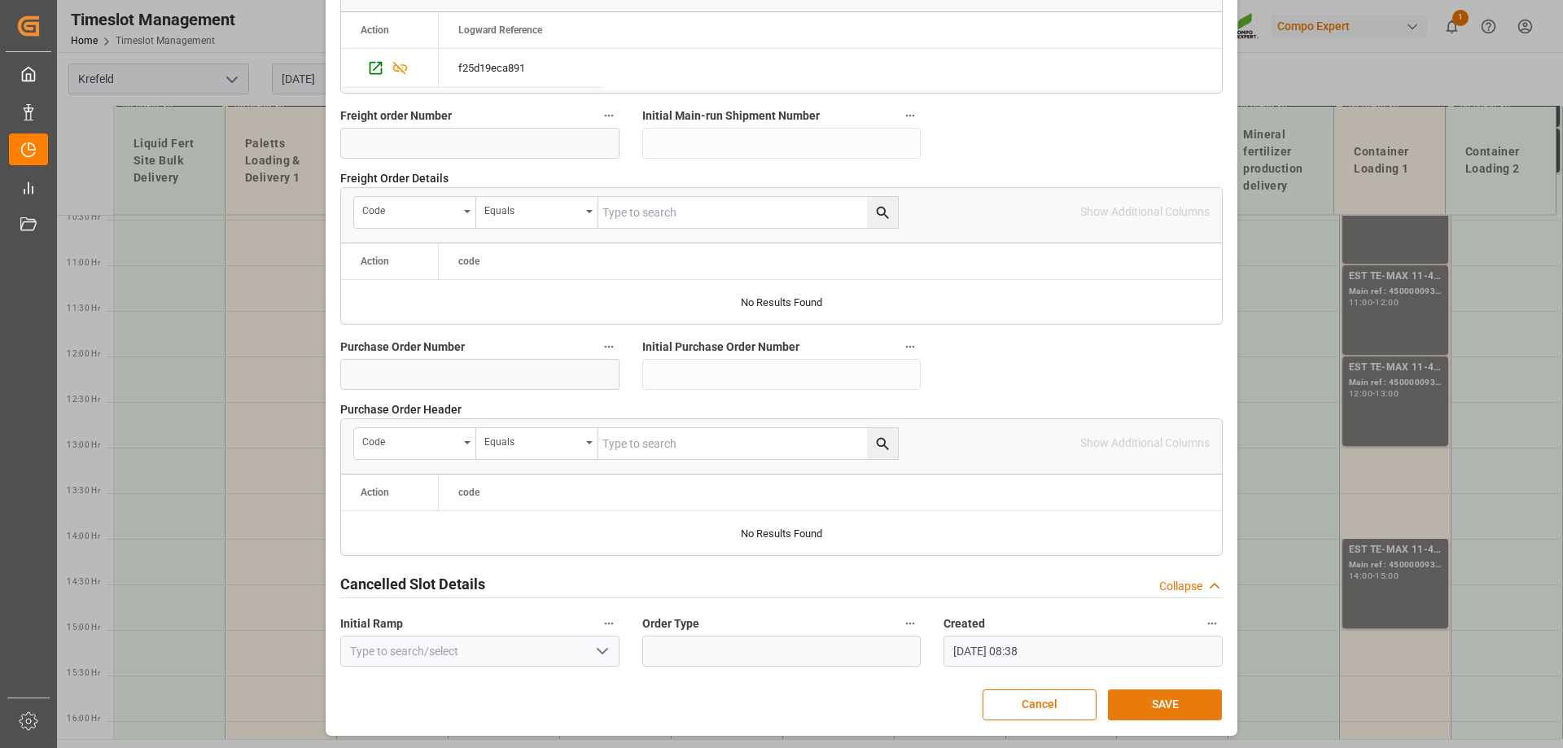
click at [1164, 706] on button "SAVE" at bounding box center [1165, 705] width 114 height 31
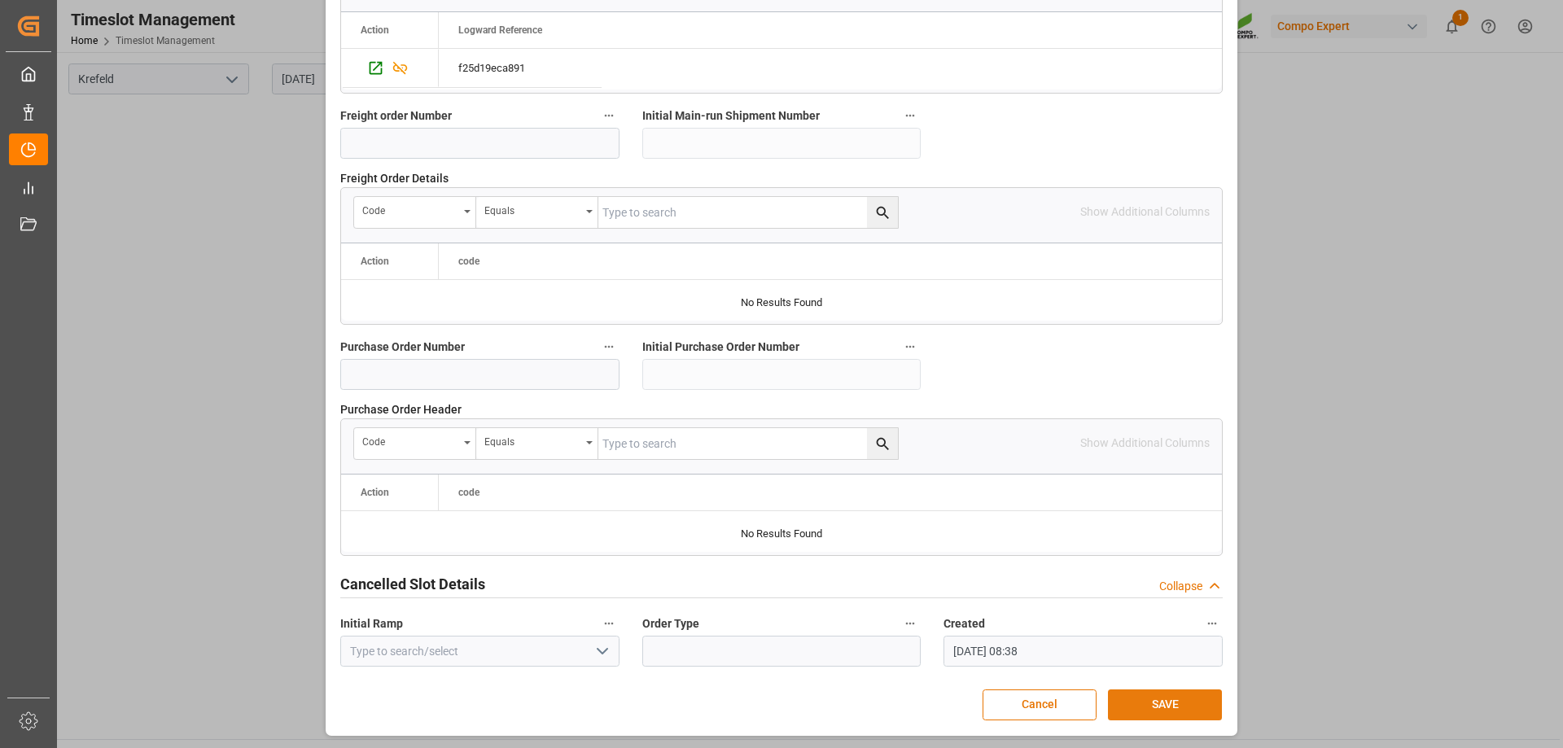
click at [1180, 699] on button "SAVE" at bounding box center [1165, 705] width 114 height 31
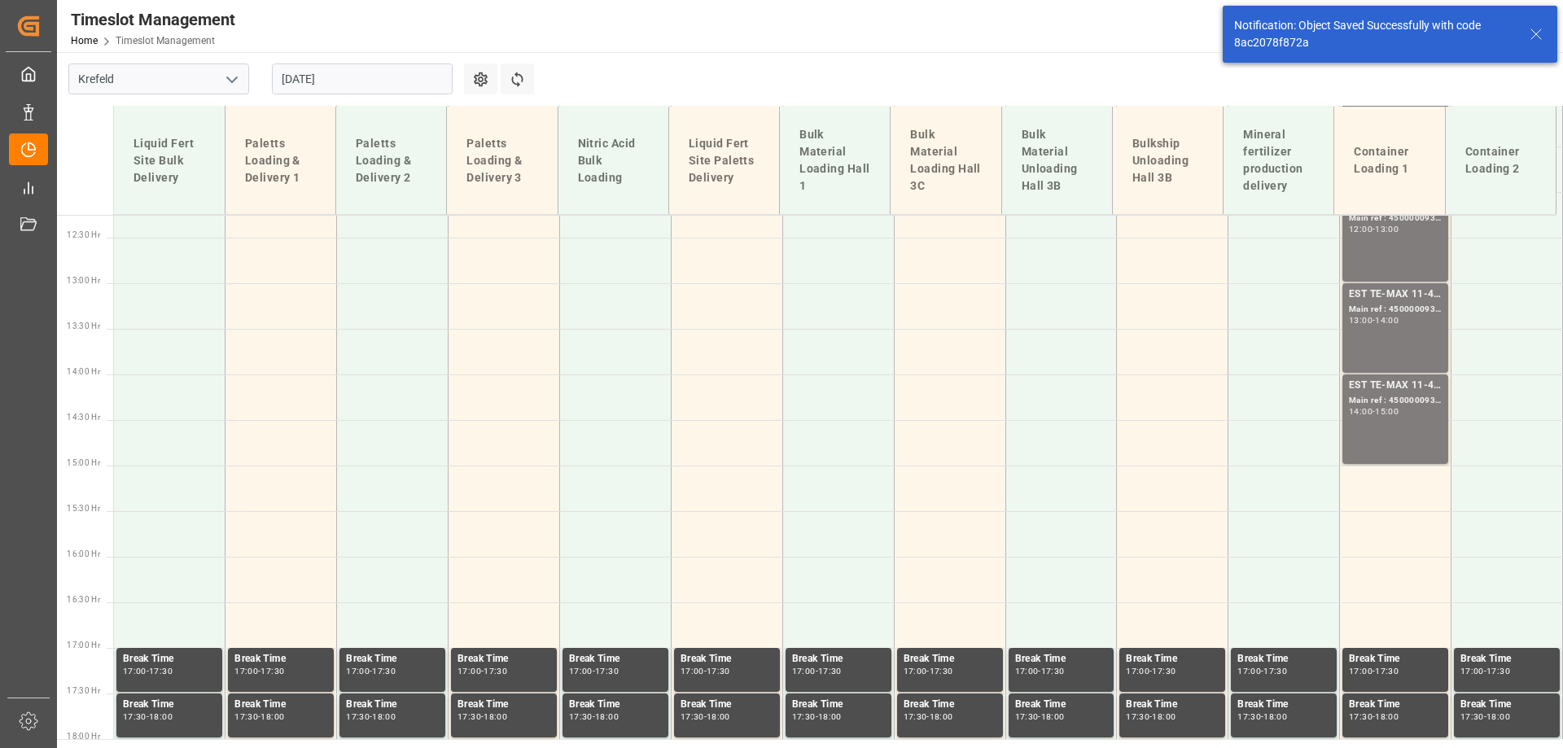
scroll to position [1135, 0]
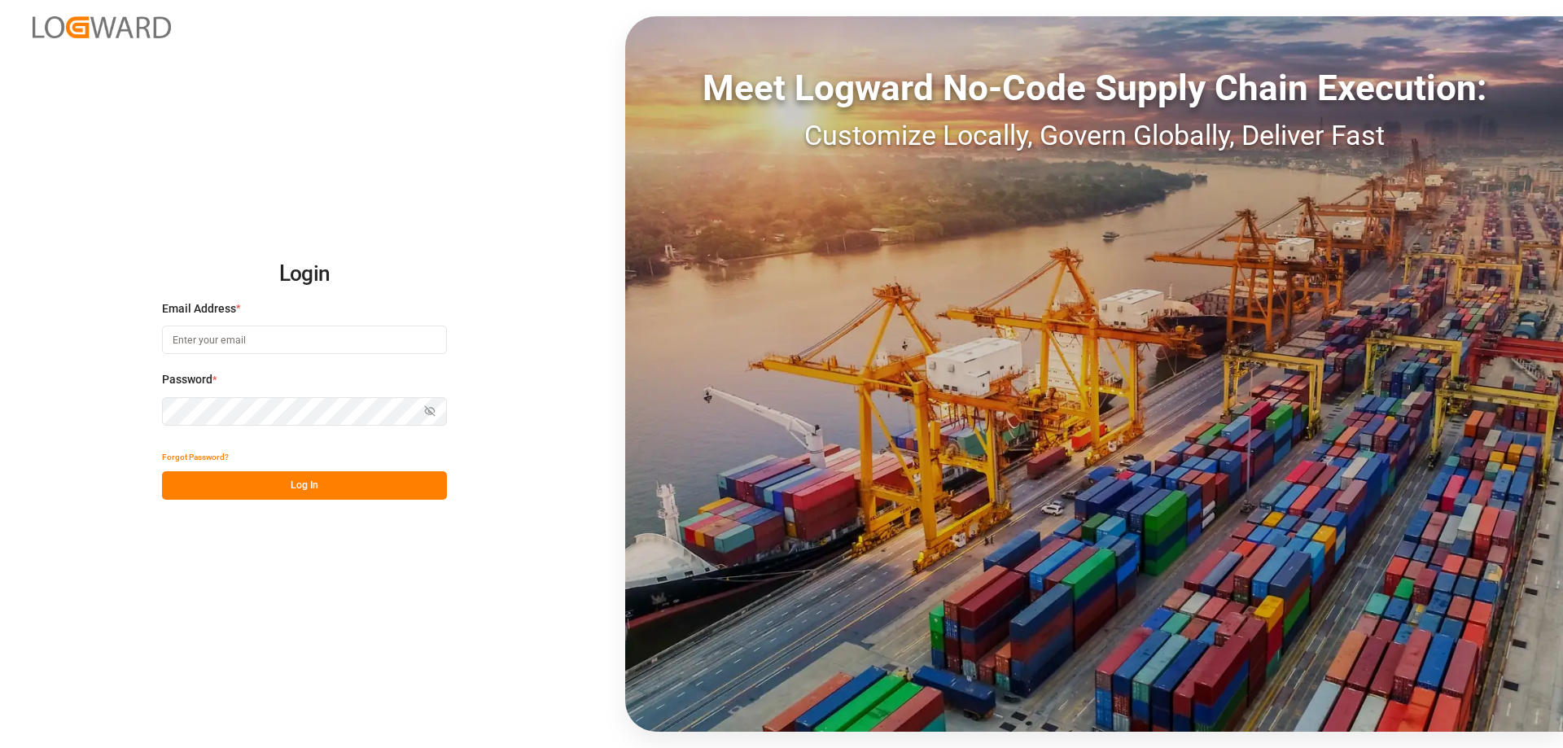
click at [265, 328] on input at bounding box center [304, 340] width 285 height 28
type input "[PERSON_NAME][EMAIL_ADDRESS][DOMAIN_NAME]"
click at [307, 491] on button "Log In" at bounding box center [304, 485] width 285 height 28
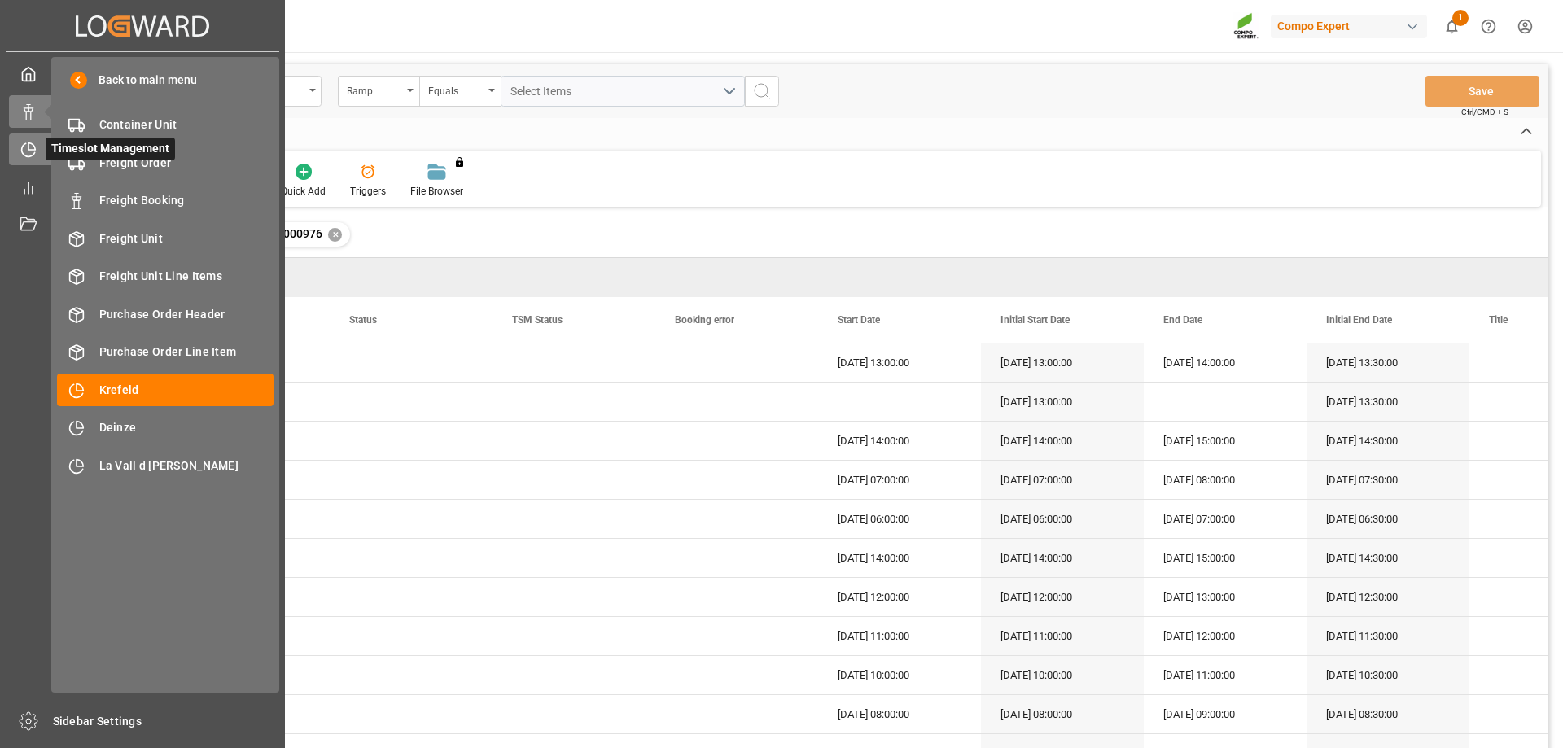
click at [34, 148] on icon at bounding box center [28, 150] width 16 height 16
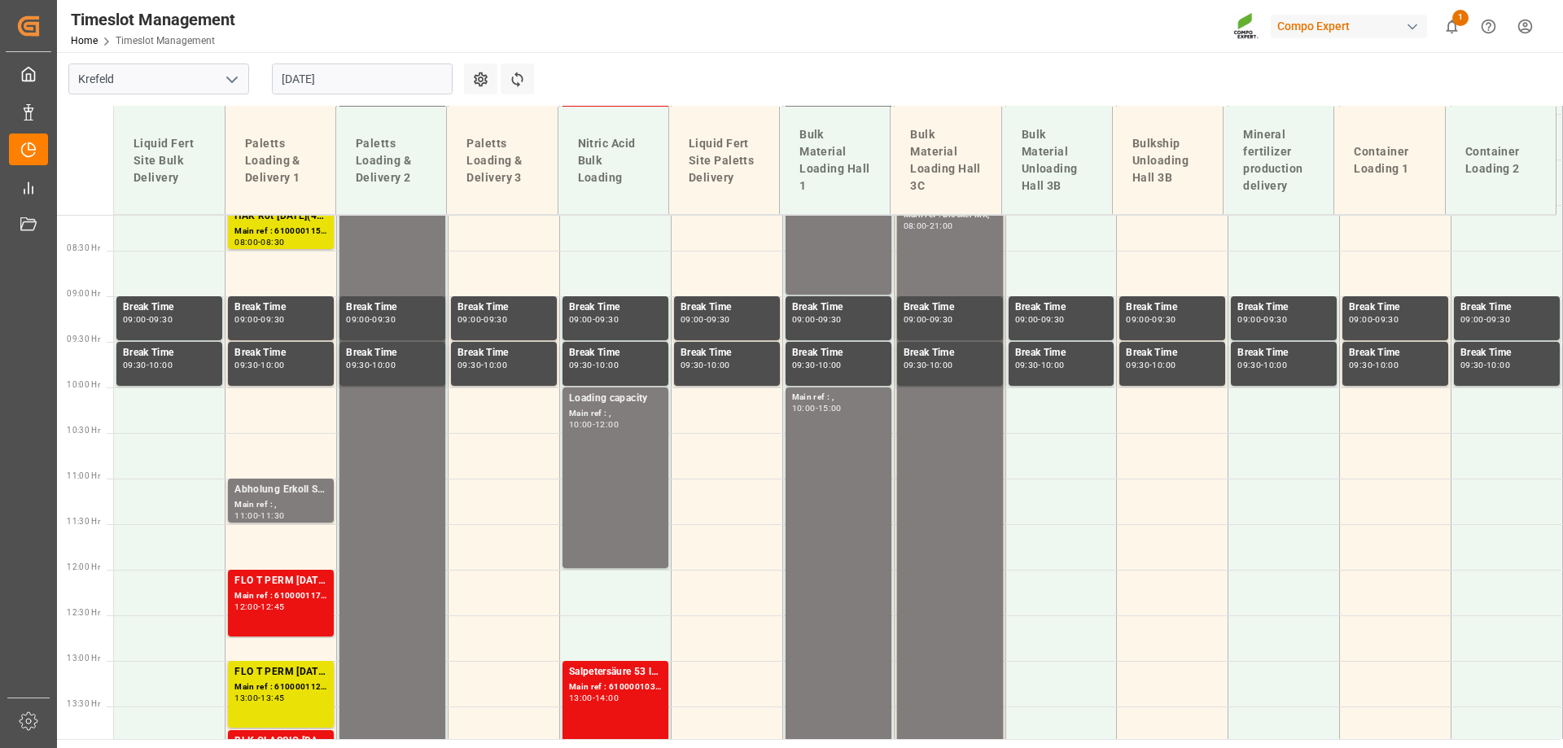
scroll to position [953, 0]
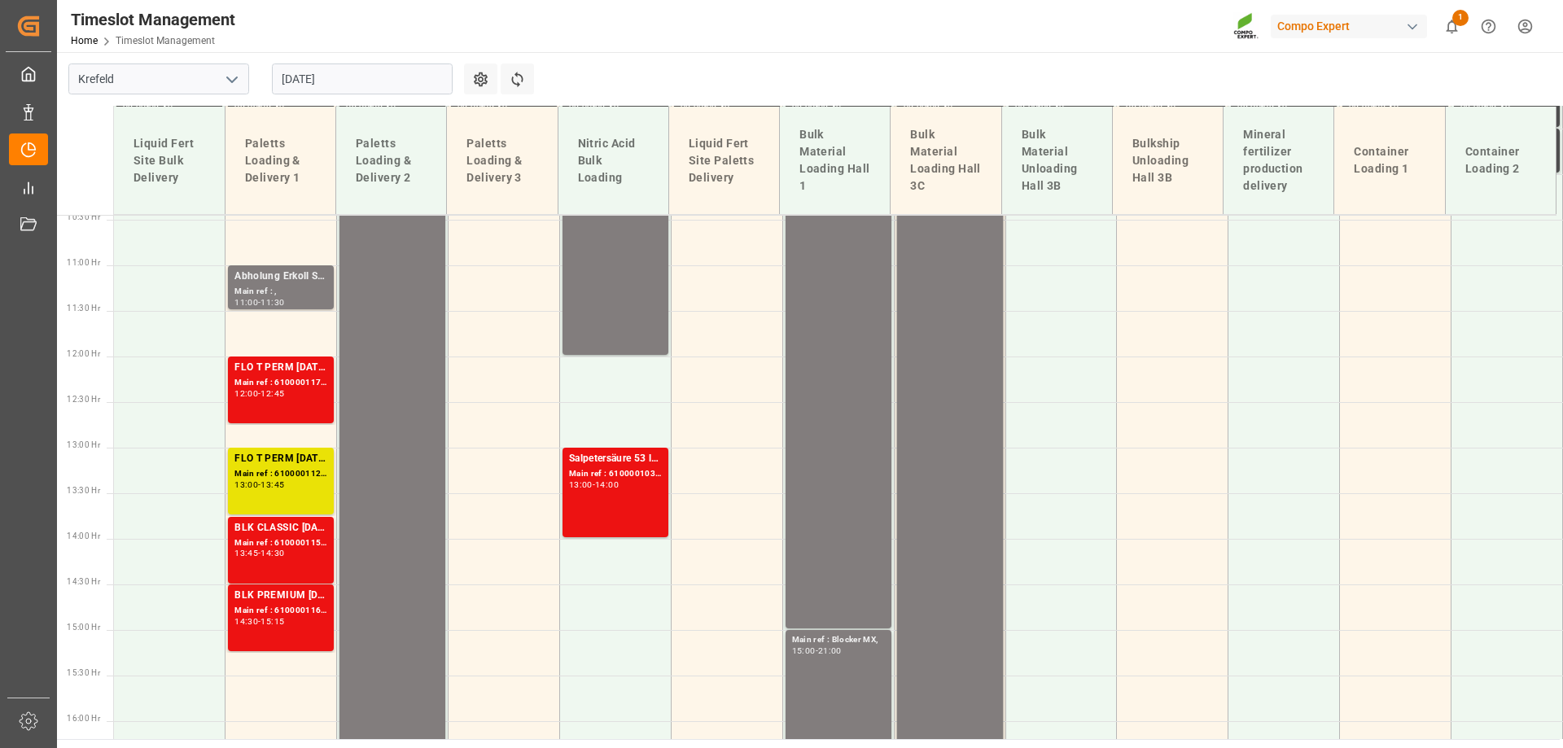
click at [365, 84] on input "[DATE]" at bounding box center [362, 79] width 181 height 31
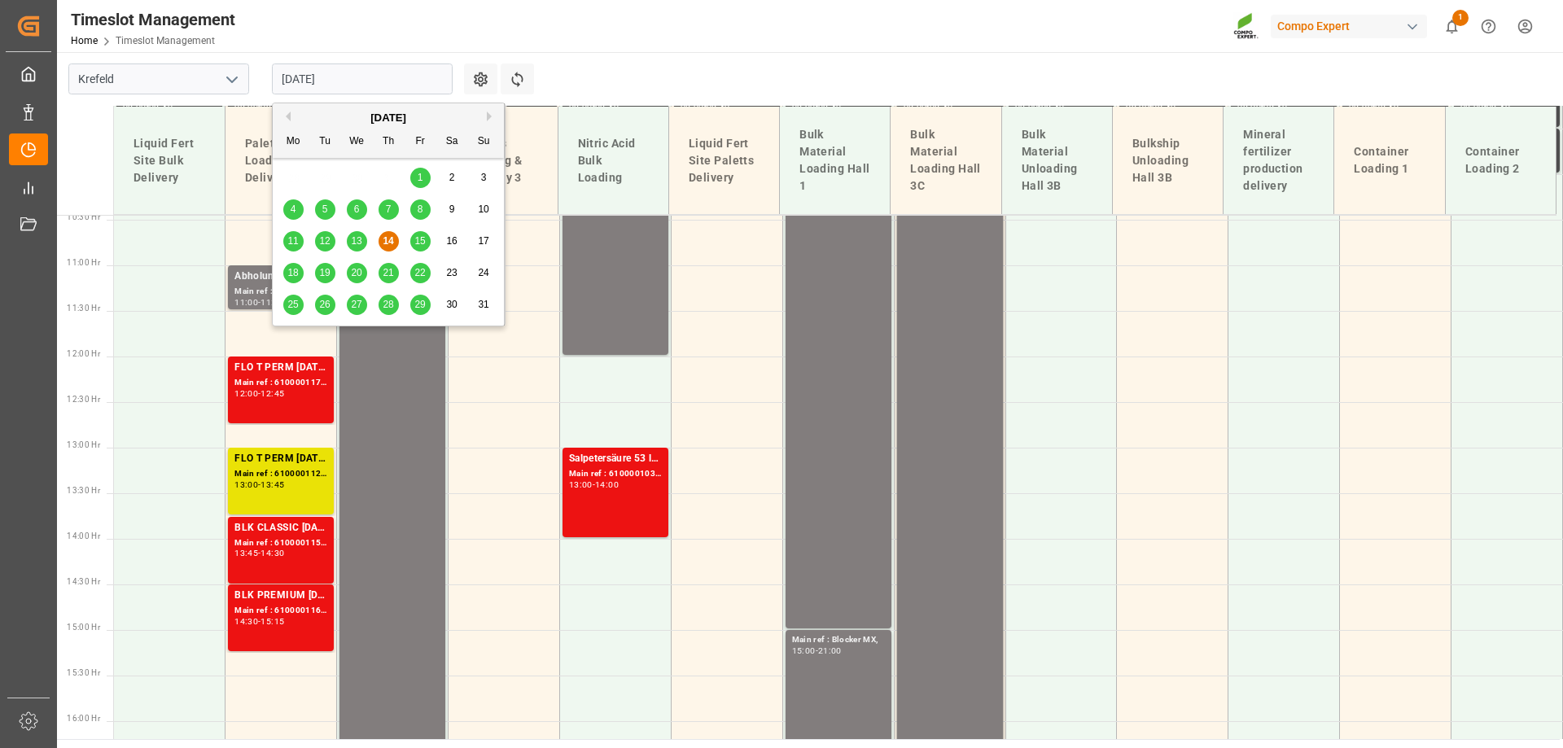
click at [360, 228] on div "11 12 13 14 15 16 17" at bounding box center [389, 242] width 222 height 32
click at [360, 233] on div "13" at bounding box center [357, 242] width 20 height 20
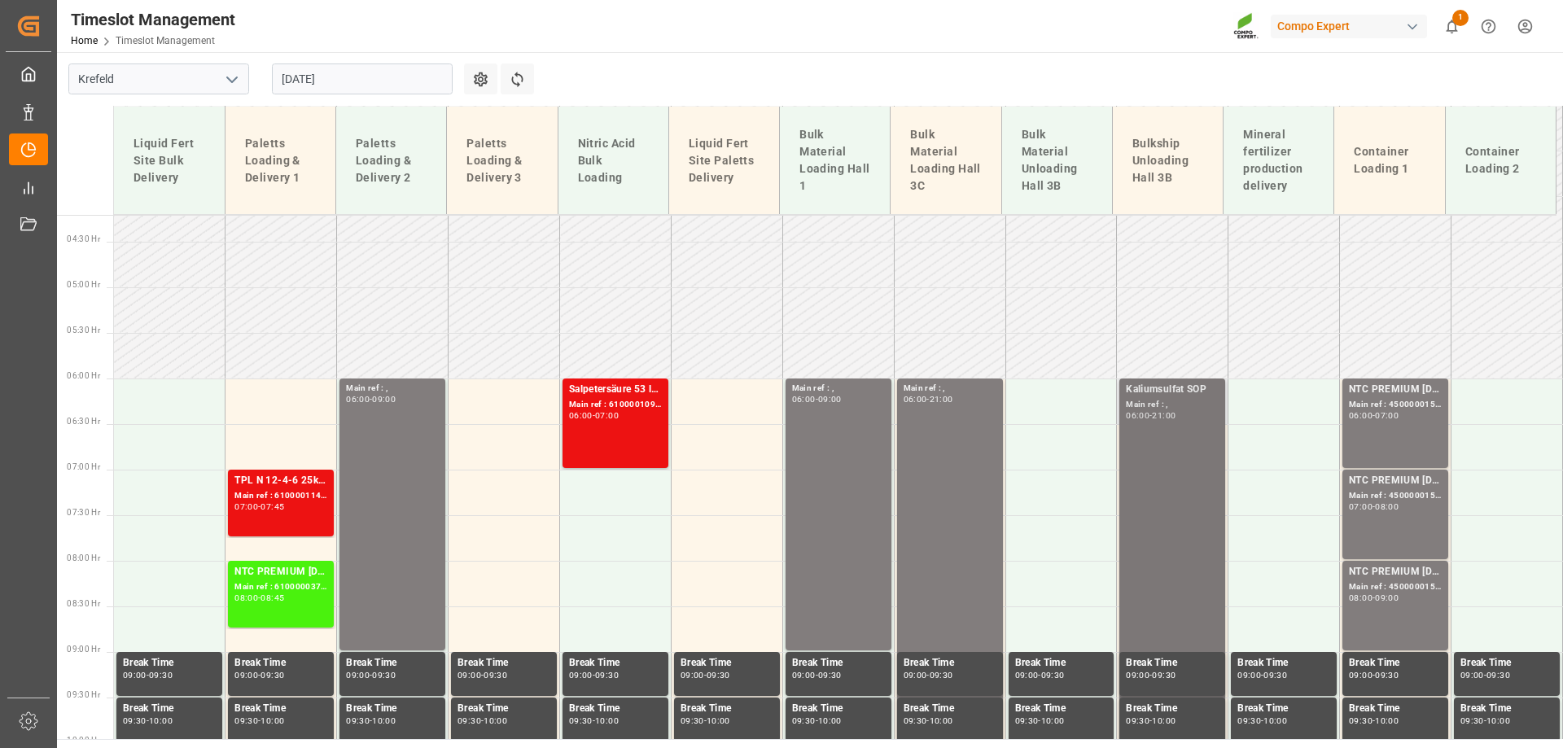
scroll to position [383, 0]
